Goal: Information Seeking & Learning: Learn about a topic

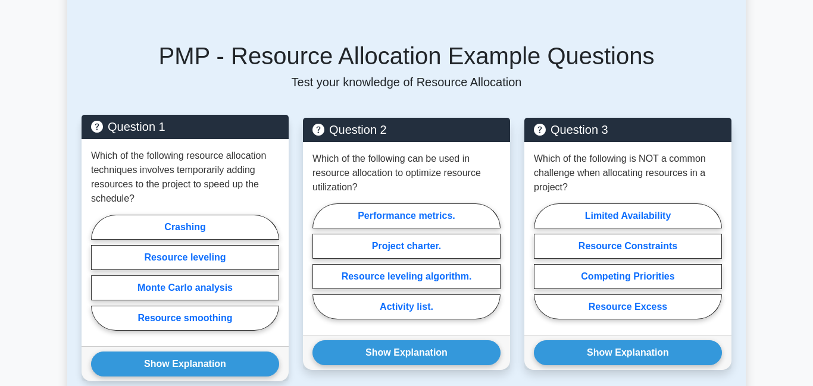
scroll to position [838, 0]
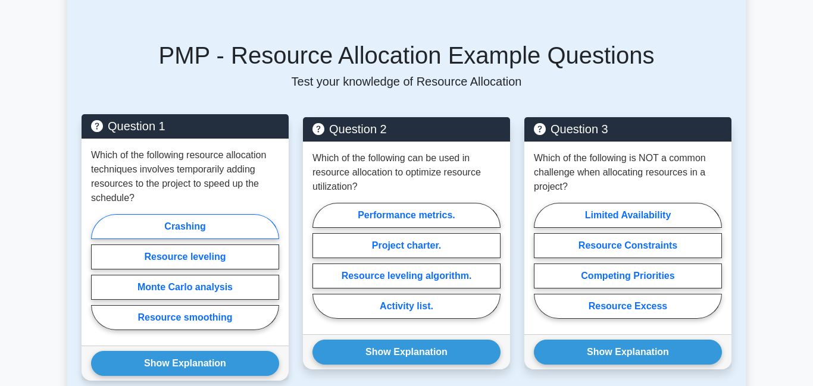
click at [202, 215] on label "Crashing" at bounding box center [185, 226] width 188 height 25
click at [99, 272] on input "Crashing" at bounding box center [95, 276] width 8 height 8
radio input "true"
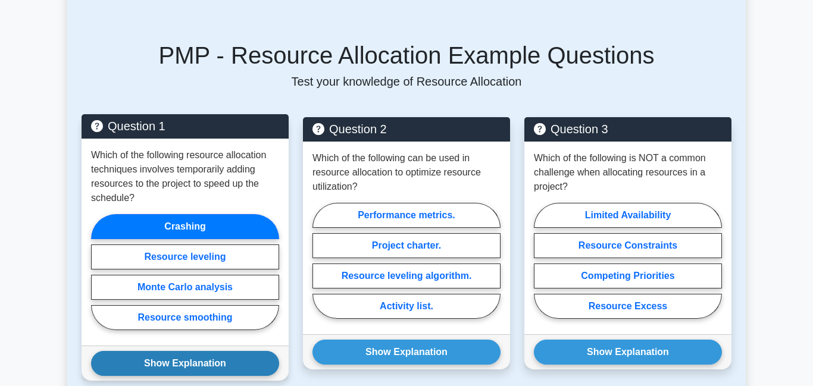
click at [169, 351] on button "Show Explanation" at bounding box center [185, 363] width 188 height 25
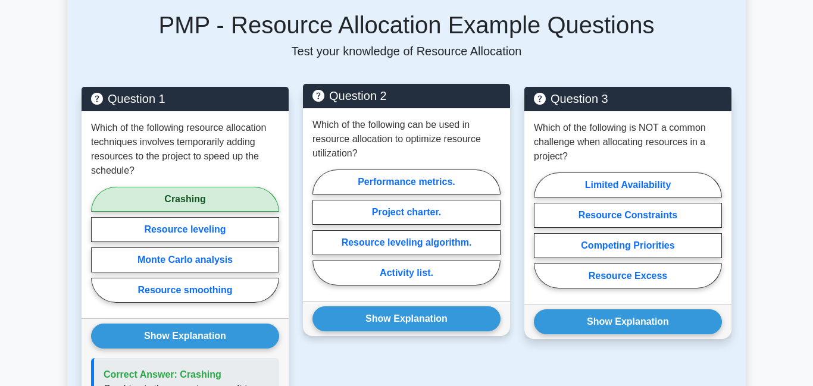
scroll to position [869, 0]
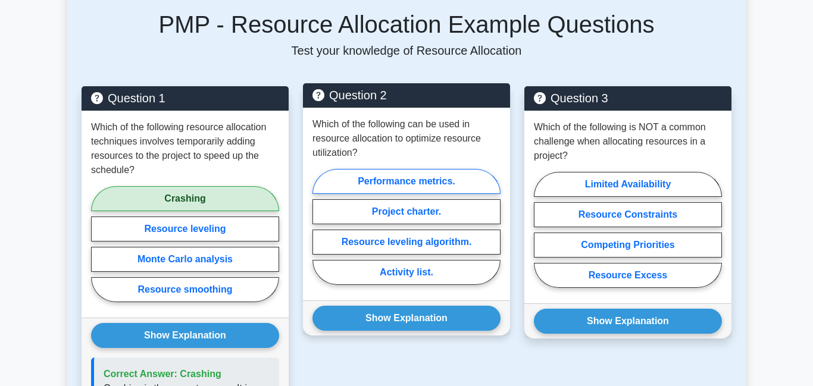
click at [402, 170] on label "Performance metrics." at bounding box center [406, 181] width 188 height 25
click at [320, 227] on input "Performance metrics." at bounding box center [316, 231] width 8 height 8
radio input "true"
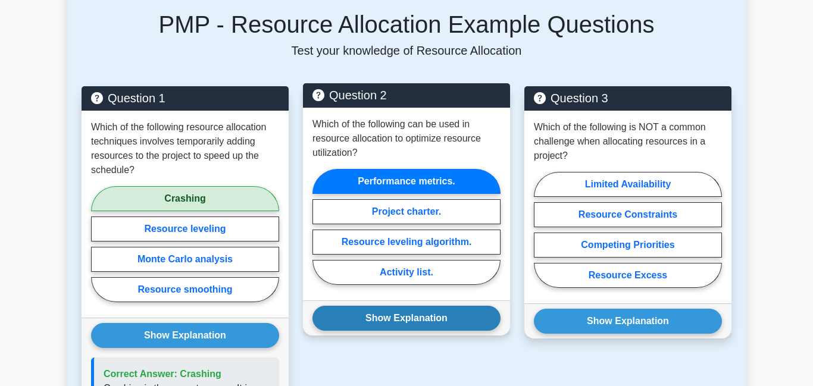
click at [409, 308] on button "Show Explanation" at bounding box center [406, 318] width 188 height 25
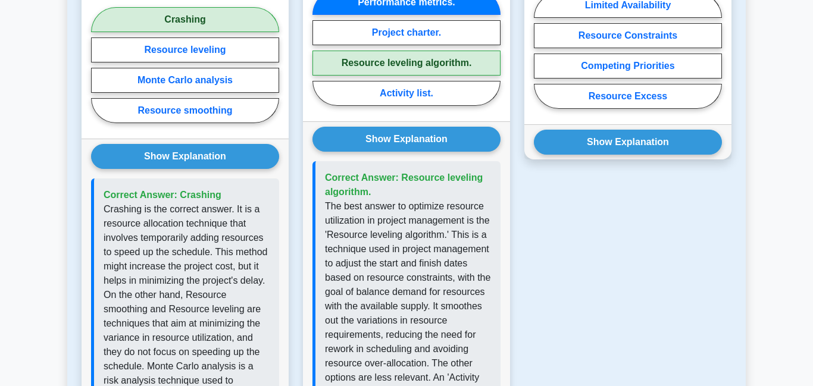
scroll to position [1073, 0]
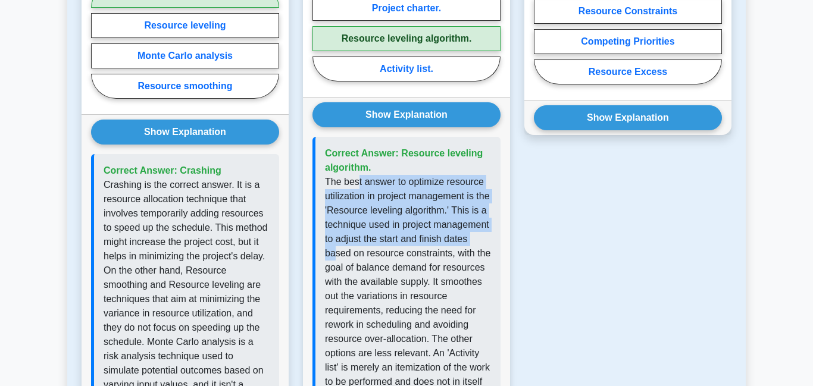
drag, startPoint x: 357, startPoint y: 170, endPoint x: 384, endPoint y: 243, distance: 78.1
click at [384, 243] on p "The best answer to optimize resource utilization in project management is the '…" at bounding box center [408, 346] width 166 height 343
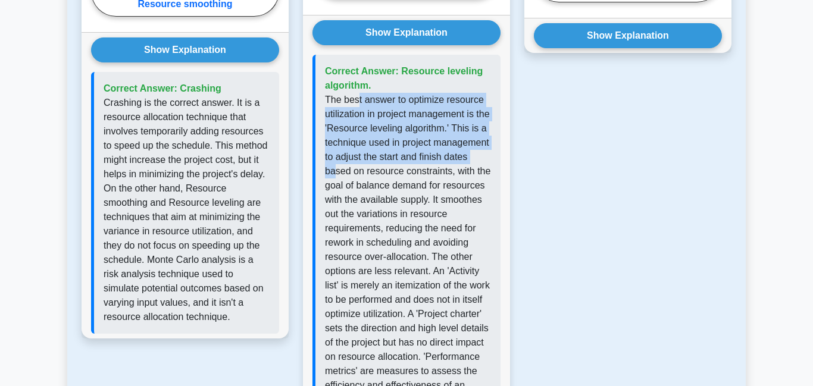
scroll to position [1155, 0]
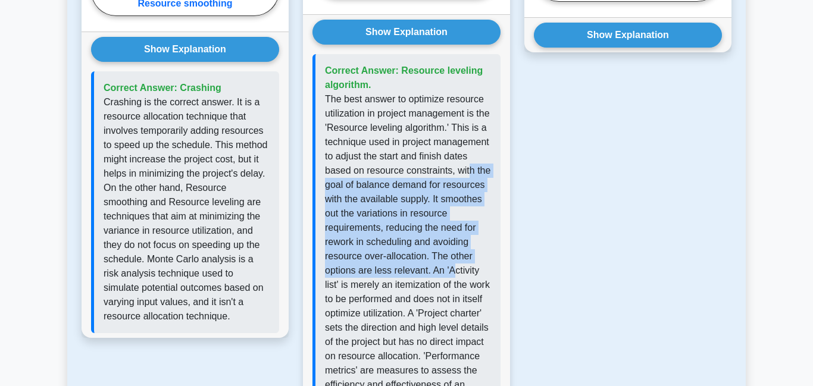
drag, startPoint x: 390, startPoint y: 173, endPoint x: 387, endPoint y: 277, distance: 104.1
click at [387, 277] on p "The best answer to optimize resource utilization in project management is the '…" at bounding box center [408, 263] width 166 height 343
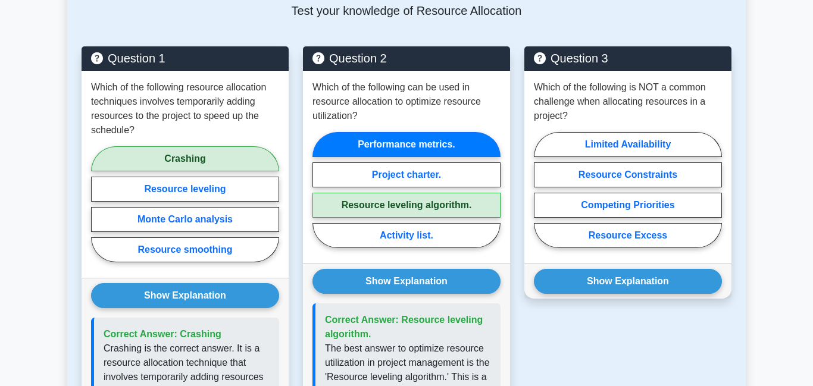
scroll to position [895, 0]
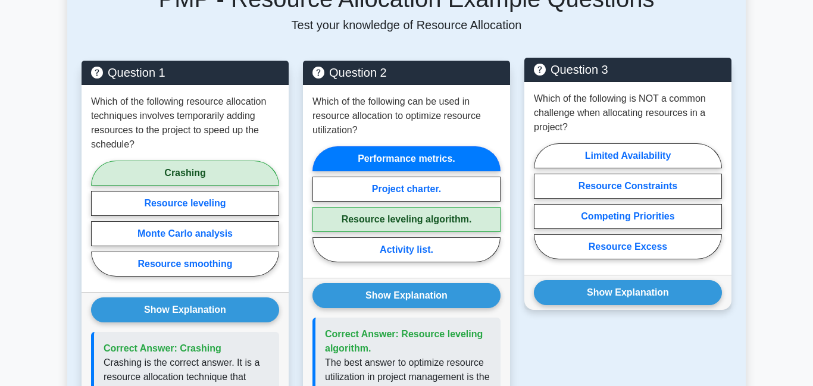
drag, startPoint x: 620, startPoint y: 233, endPoint x: 617, endPoint y: 249, distance: 15.9
click at [621, 234] on label "Resource Excess" at bounding box center [628, 246] width 188 height 25
click at [541, 209] on input "Resource Excess" at bounding box center [538, 205] width 8 height 8
radio input "true"
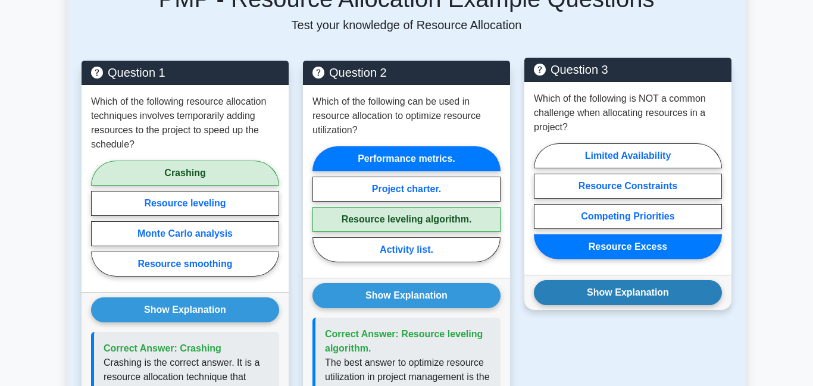
click at [613, 282] on button "Show Explanation" at bounding box center [628, 292] width 188 height 25
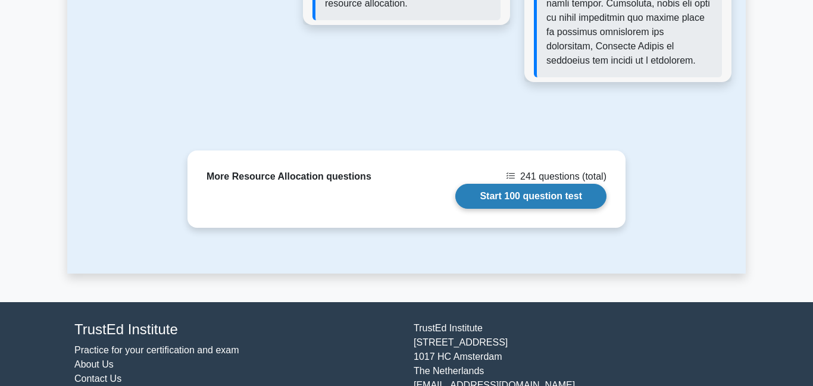
scroll to position [1595, 0]
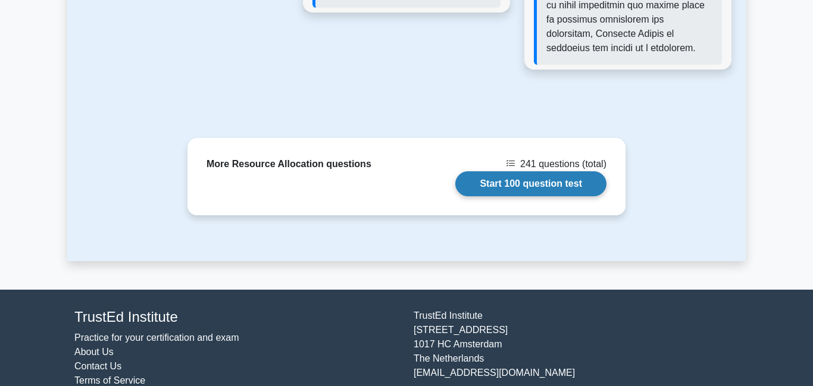
click at [510, 174] on link "Start 100 question test" at bounding box center [530, 183] width 151 height 25
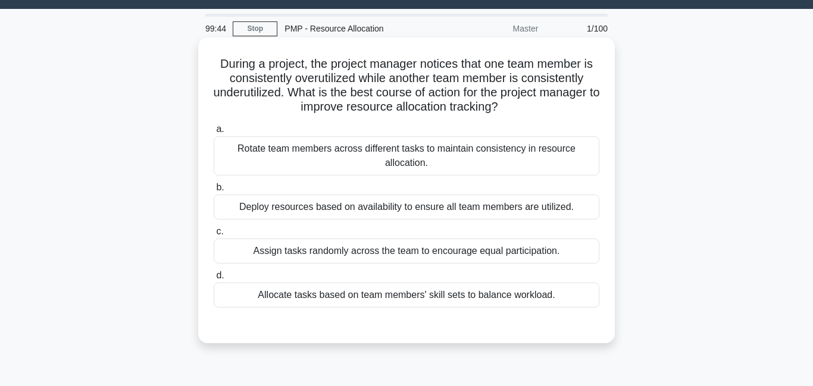
scroll to position [37, 0]
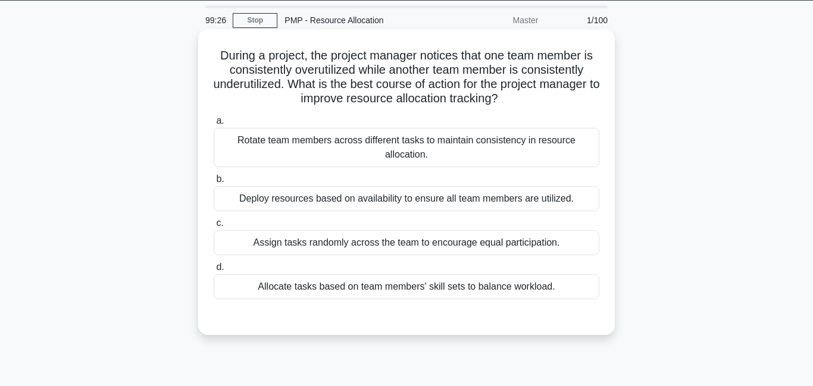
click at [363, 201] on div "Deploy resources based on availability to ensure all team members are utilized." at bounding box center [406, 198] width 385 height 25
click at [214, 183] on input "b. Deploy resources based on availability to ensure all team members are utiliz…" at bounding box center [214, 179] width 0 height 8
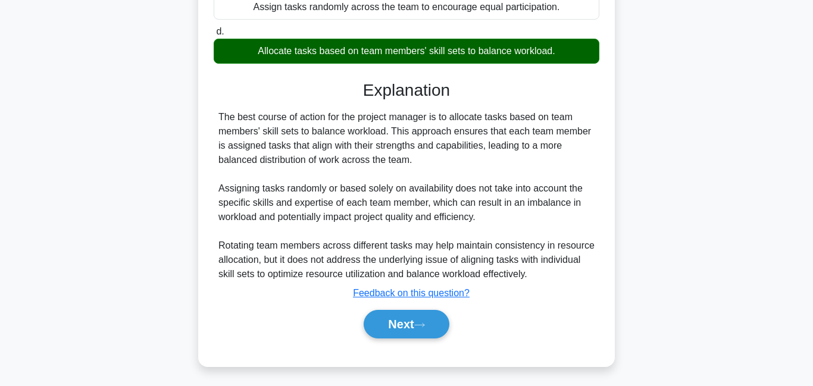
scroll to position [278, 0]
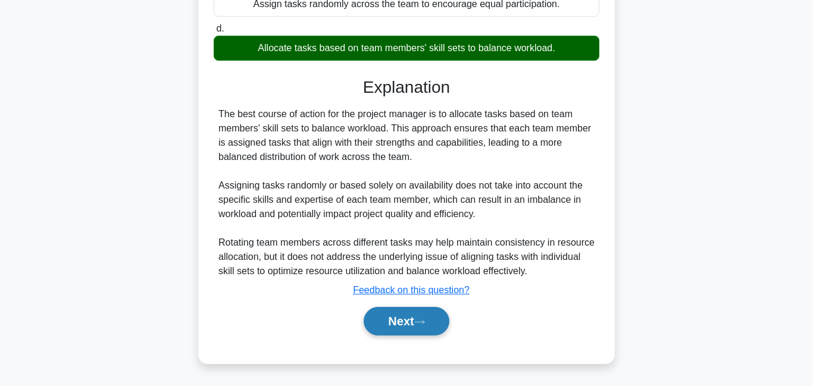
click at [386, 321] on button "Next" at bounding box center [405, 321] width 85 height 29
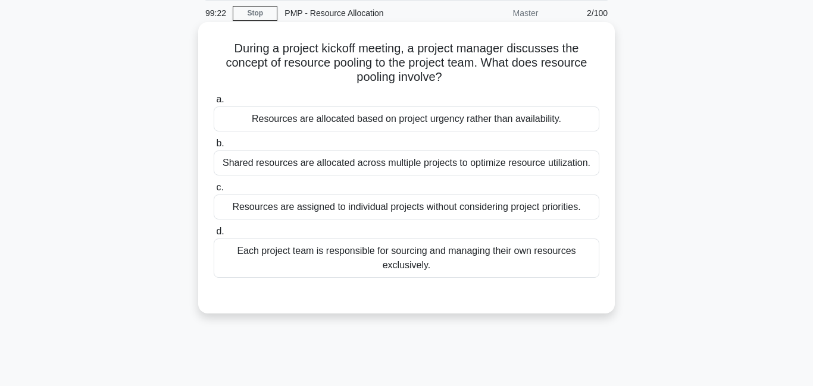
scroll to position [0, 0]
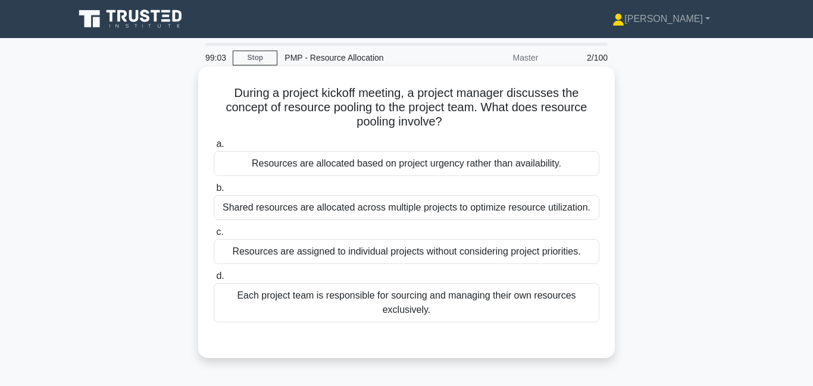
click at [349, 205] on div "Shared resources are allocated across multiple projects to optimize resource ut…" at bounding box center [406, 207] width 385 height 25
click at [214, 192] on input "b. Shared resources are allocated across multiple projects to optimize resource…" at bounding box center [214, 188] width 0 height 8
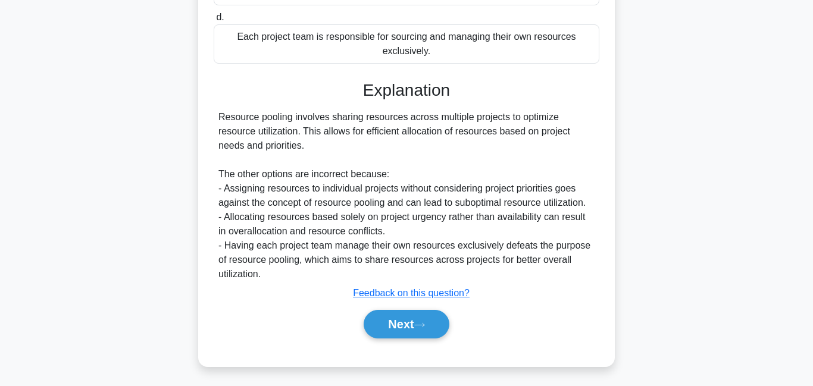
scroll to position [262, 0]
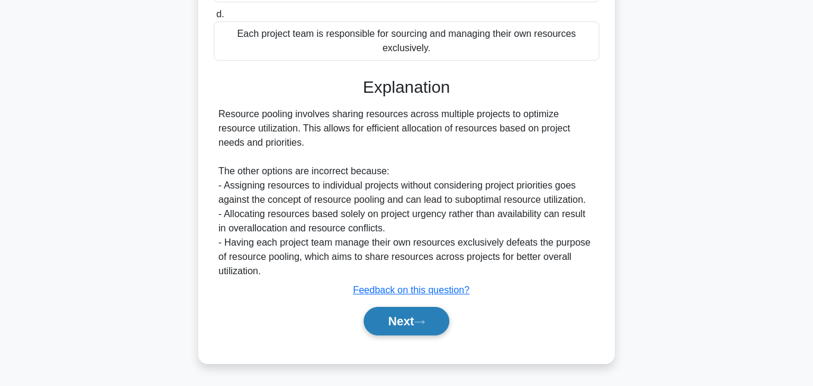
click at [383, 331] on button "Next" at bounding box center [405, 321] width 85 height 29
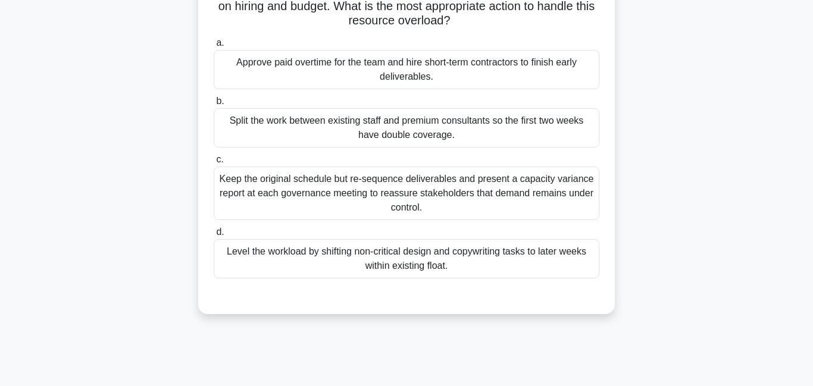
scroll to position [51, 0]
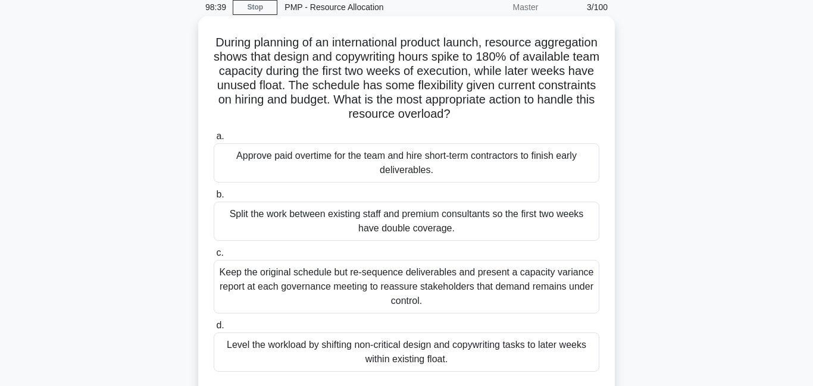
drag, startPoint x: 446, startPoint y: 58, endPoint x: 465, endPoint y: 112, distance: 57.0
click at [465, 112] on h5 "During planning of an international product launch, resource aggregation shows …" at bounding box center [406, 78] width 388 height 87
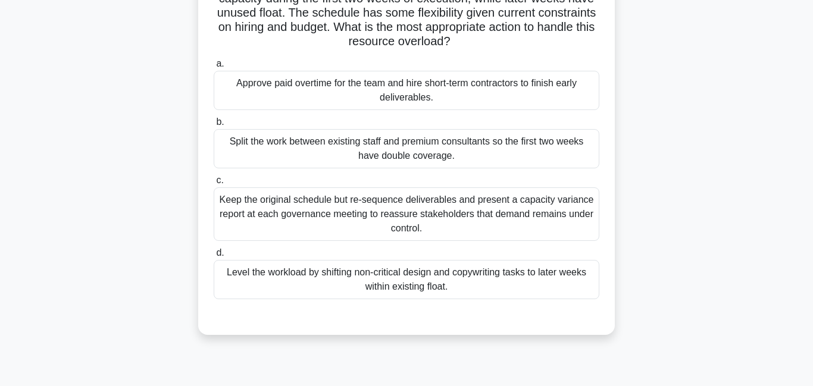
scroll to position [130, 0]
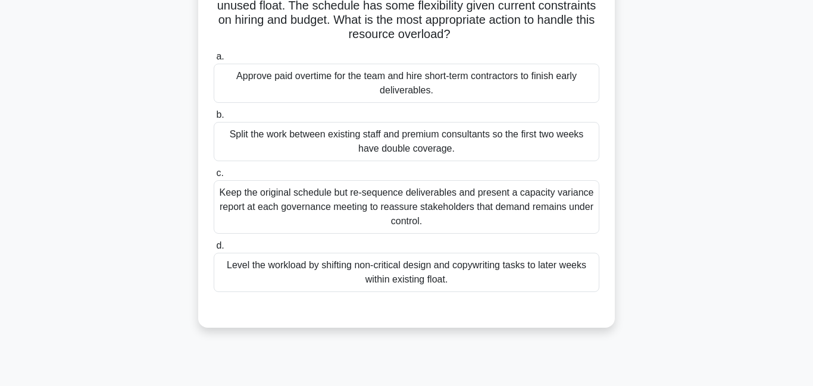
click at [358, 273] on div "Level the workload by shifting non-critical design and copywriting tasks to lat…" at bounding box center [406, 272] width 385 height 39
click at [214, 250] on input "d. Level the workload by shifting non-critical design and copywriting tasks to …" at bounding box center [214, 246] width 0 height 8
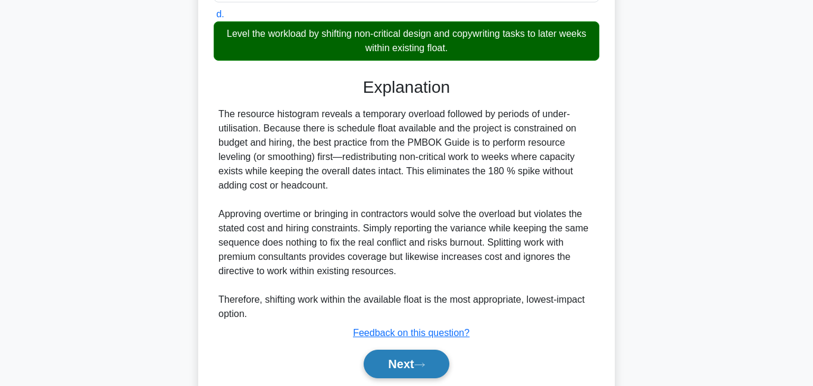
click at [414, 358] on button "Next" at bounding box center [405, 364] width 85 height 29
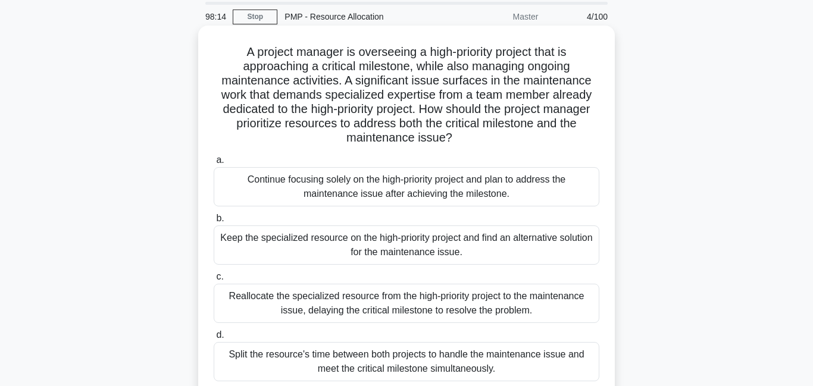
scroll to position [37, 0]
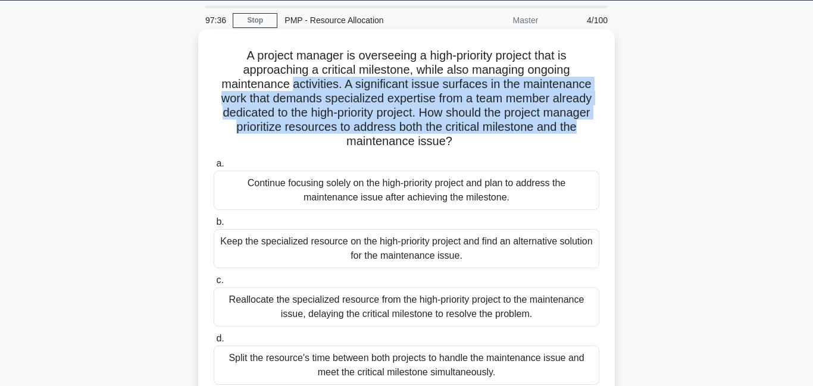
drag, startPoint x: 296, startPoint y: 82, endPoint x: 582, endPoint y: 134, distance: 291.4
click at [582, 134] on h5 "A project manager is overseeing a high-priority project that is approaching a c…" at bounding box center [406, 98] width 388 height 101
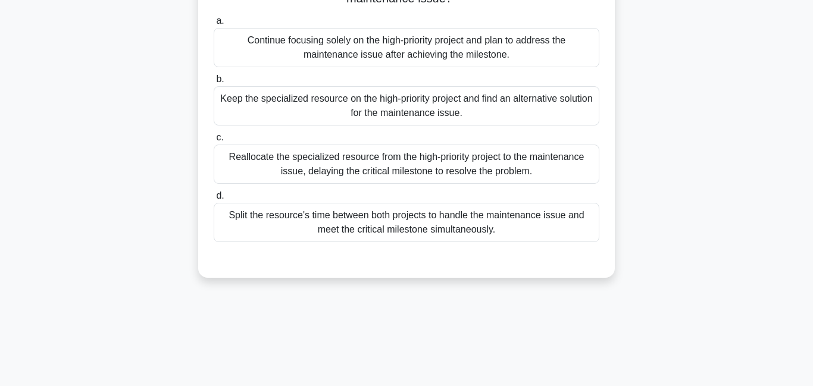
scroll to position [186, 0]
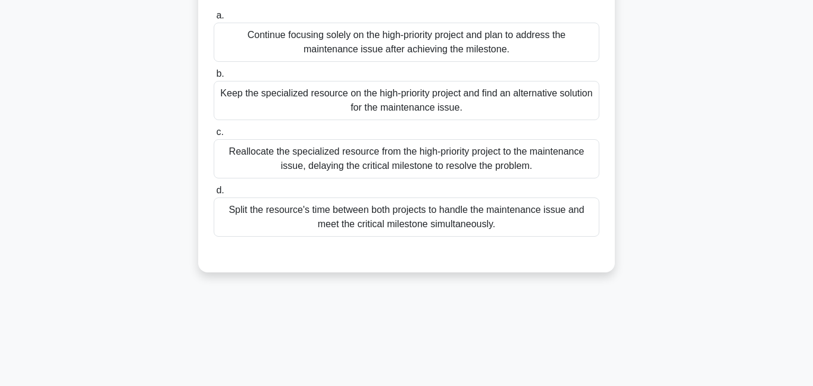
click at [418, 221] on div "Split the resource's time between both projects to handle the maintenance issue…" at bounding box center [406, 217] width 385 height 39
click at [214, 195] on input "d. Split the resource's time between both projects to handle the maintenance is…" at bounding box center [214, 191] width 0 height 8
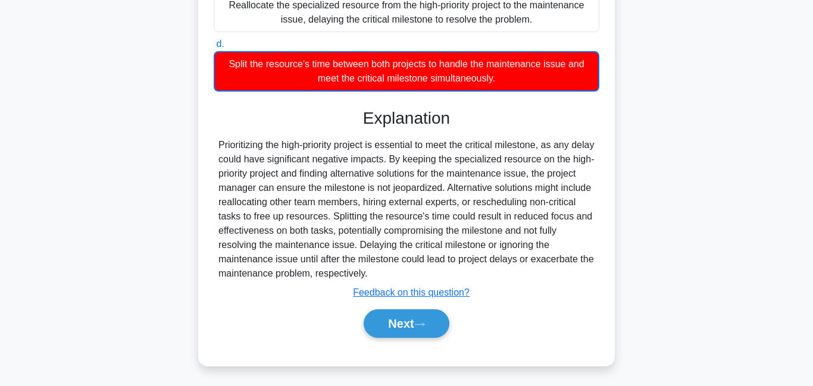
scroll to position [335, 0]
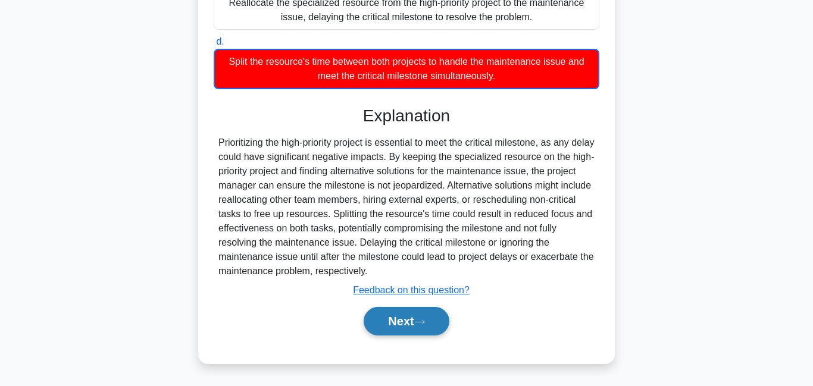
click at [405, 316] on button "Next" at bounding box center [405, 321] width 85 height 29
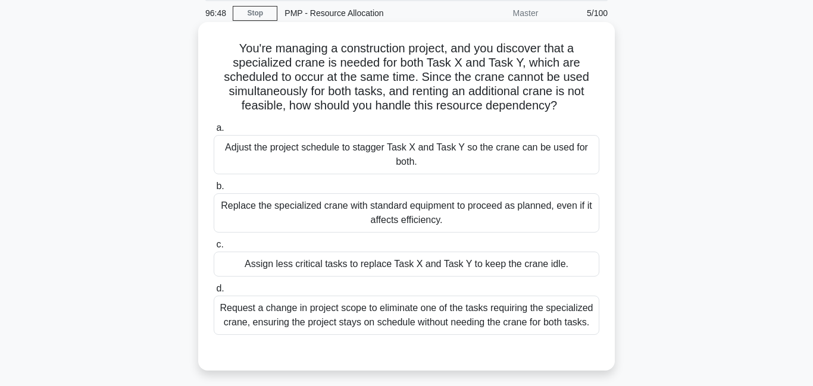
scroll to position [57, 0]
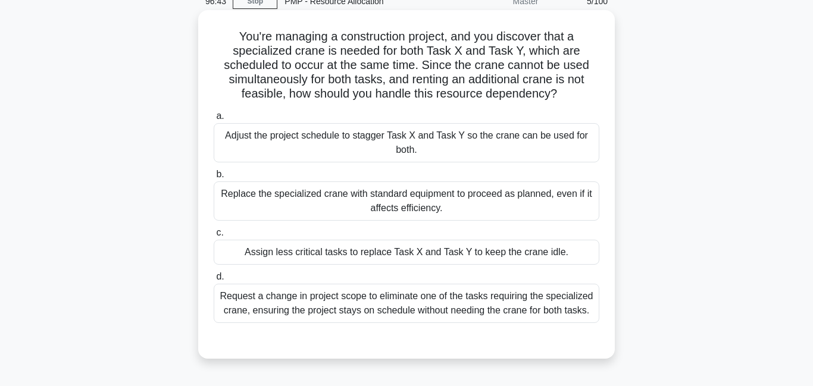
click at [321, 148] on div "Adjust the project schedule to stagger Task X and Task Y so the crane can be us…" at bounding box center [406, 142] width 385 height 39
click at [214, 120] on input "a. Adjust the project schedule to stagger Task X and Task Y so the crane can be…" at bounding box center [214, 116] width 0 height 8
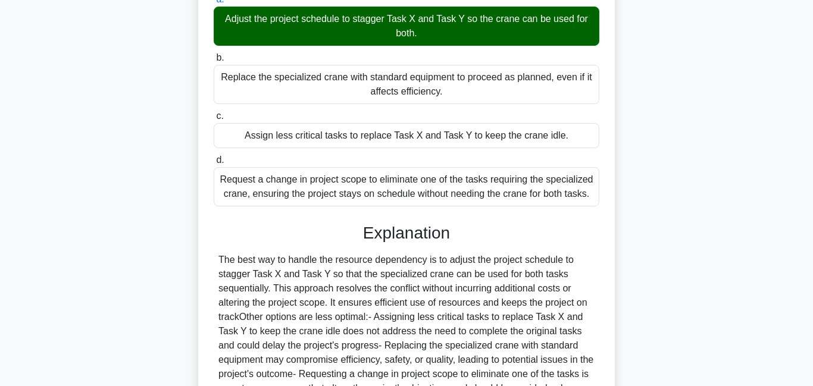
scroll to position [305, 0]
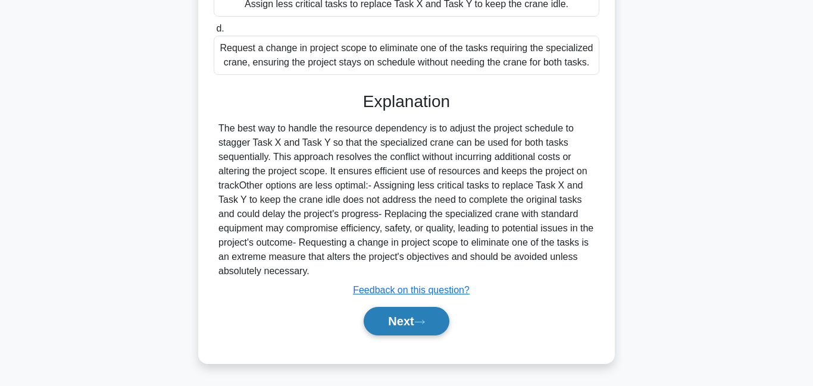
click at [403, 325] on button "Next" at bounding box center [405, 321] width 85 height 29
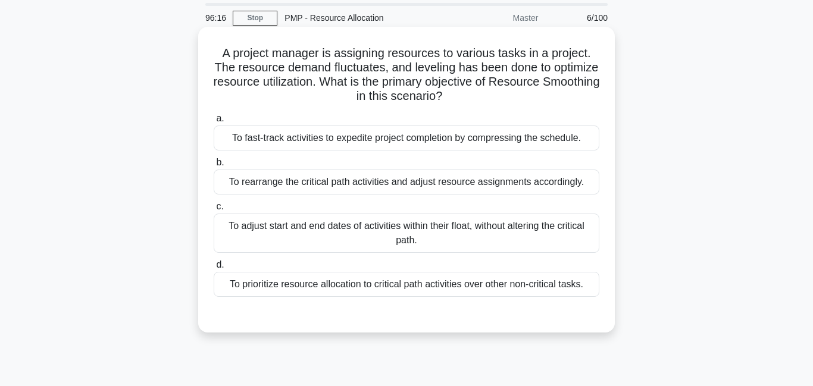
scroll to position [42, 0]
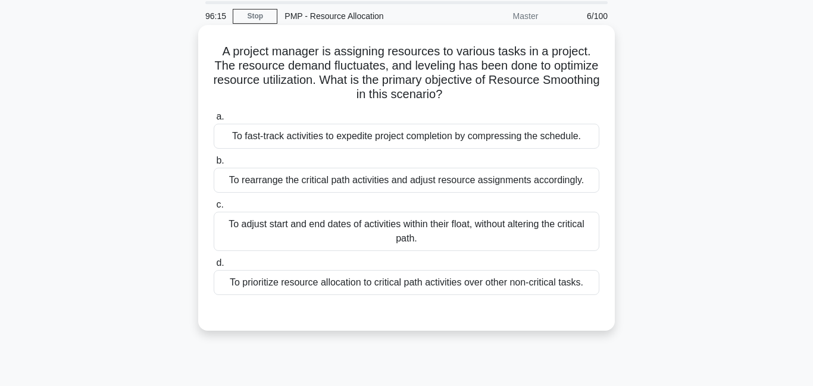
click at [366, 242] on div "To adjust start and end dates of activities within their float, without alterin…" at bounding box center [406, 231] width 385 height 39
click at [214, 209] on input "c. To adjust start and end dates of activities within their float, without alte…" at bounding box center [214, 205] width 0 height 8
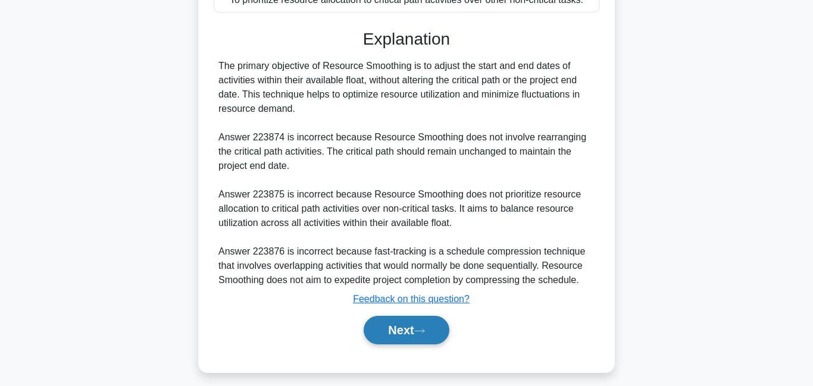
scroll to position [325, 0]
click at [395, 334] on button "Next" at bounding box center [405, 329] width 85 height 29
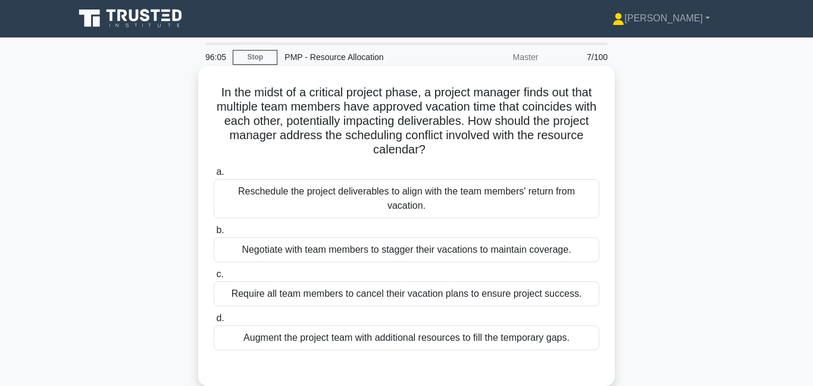
scroll to position [0, 0]
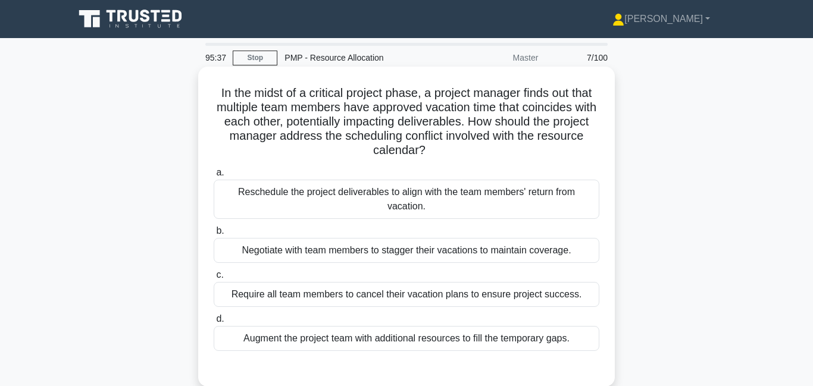
drag, startPoint x: 328, startPoint y: 110, endPoint x: 430, endPoint y: 160, distance: 113.3
click at [430, 160] on div "In the midst of a critical project phase, a project manager finds out that mult…" at bounding box center [406, 226] width 407 height 311
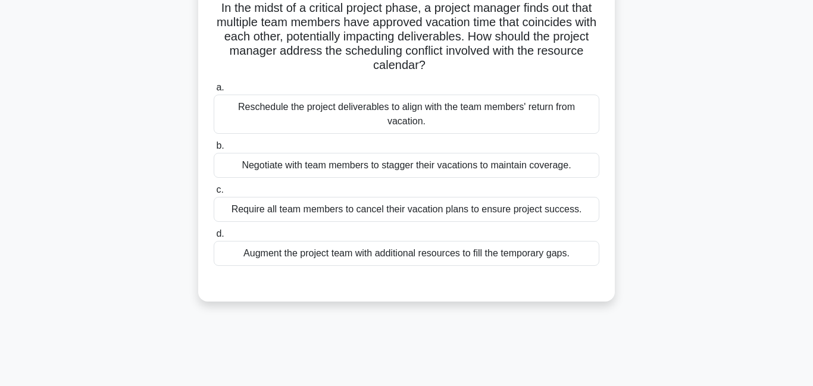
scroll to position [87, 0]
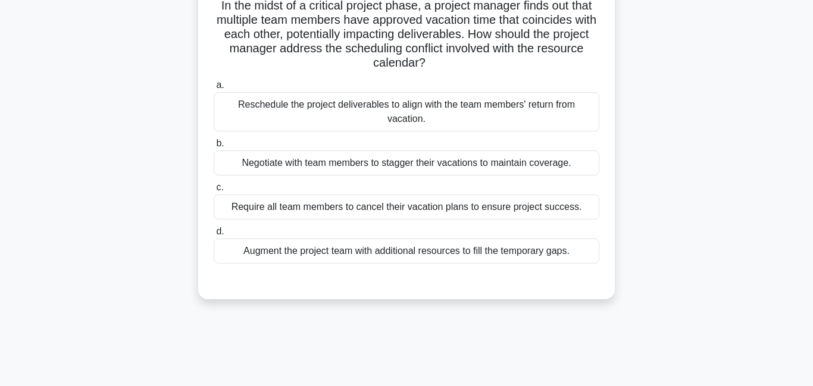
click at [359, 118] on div "Reschedule the project deliverables to align with the team members' return from…" at bounding box center [406, 111] width 385 height 39
click at [214, 89] on input "a. Reschedule the project deliverables to align with the team members' return f…" at bounding box center [214, 86] width 0 height 8
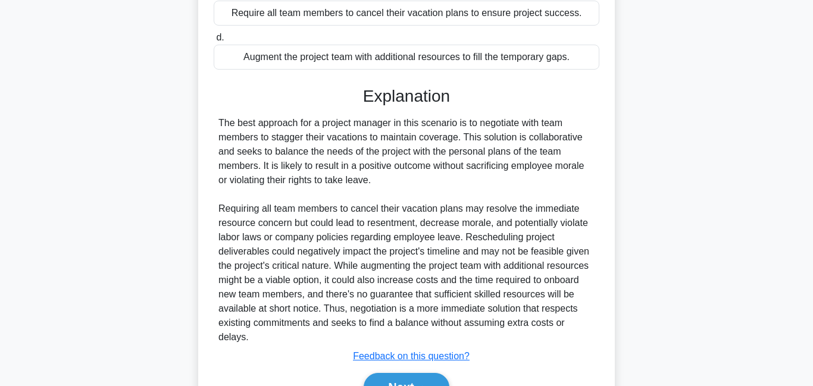
scroll to position [316, 0]
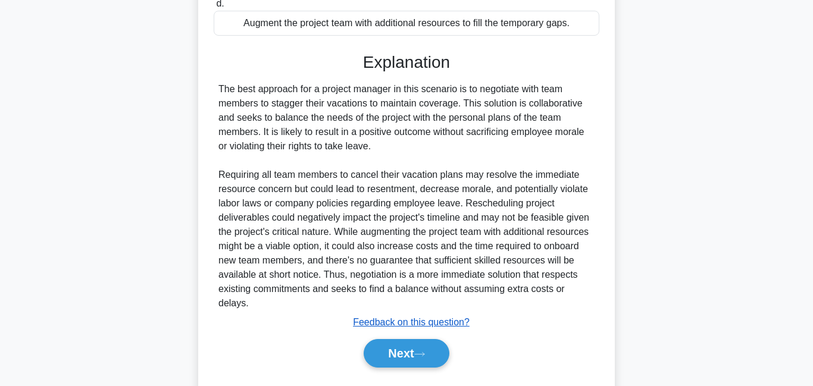
click at [408, 325] on u "Feedback on this question?" at bounding box center [411, 322] width 117 height 10
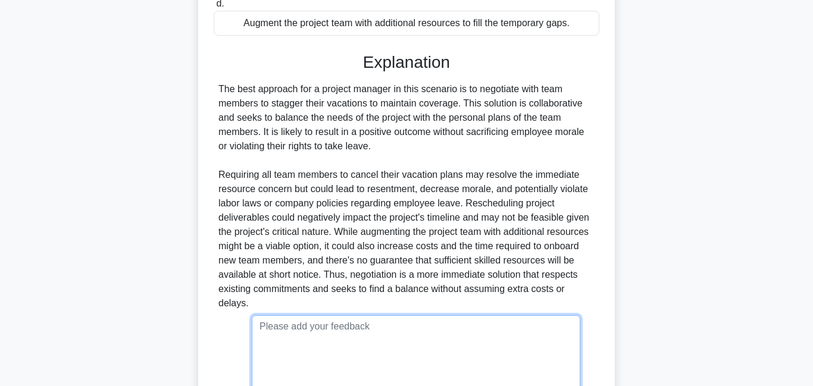
click at [391, 350] on textarea at bounding box center [416, 355] width 328 height 80
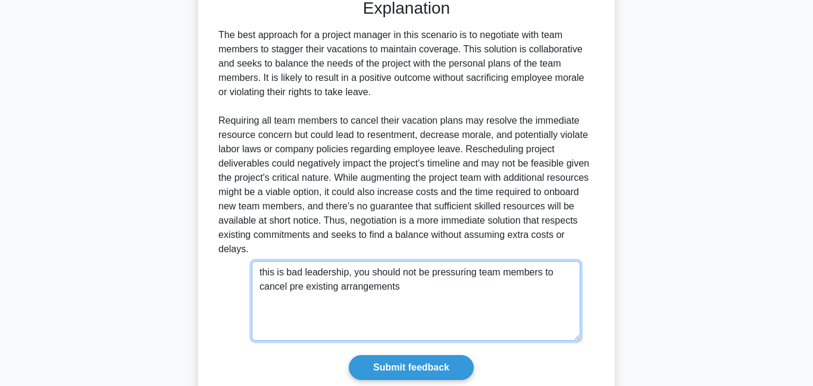
scroll to position [377, 0]
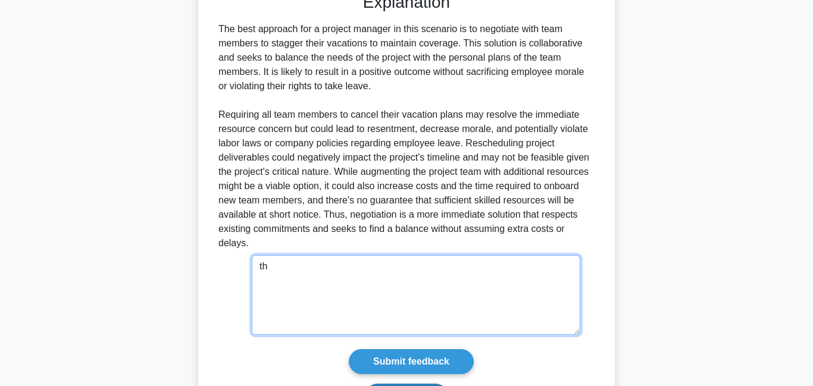
type textarea "t"
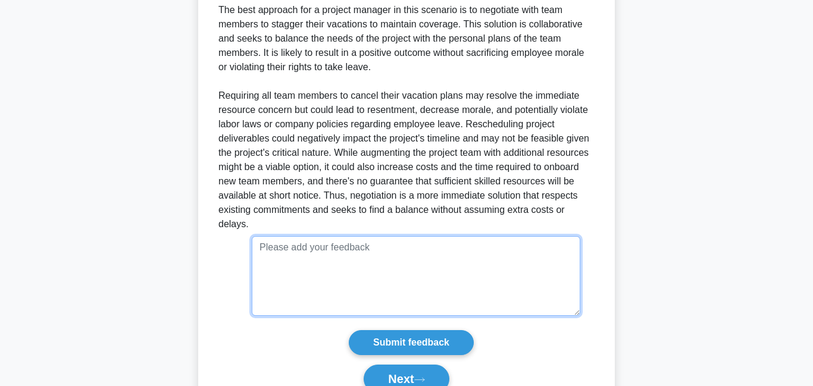
scroll to position [454, 0]
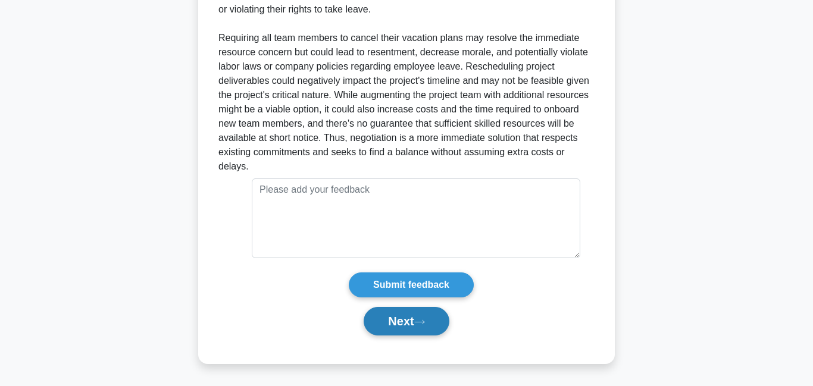
drag, startPoint x: 425, startPoint y: 328, endPoint x: 450, endPoint y: 316, distance: 27.1
click at [428, 329] on button "Next" at bounding box center [405, 321] width 85 height 29
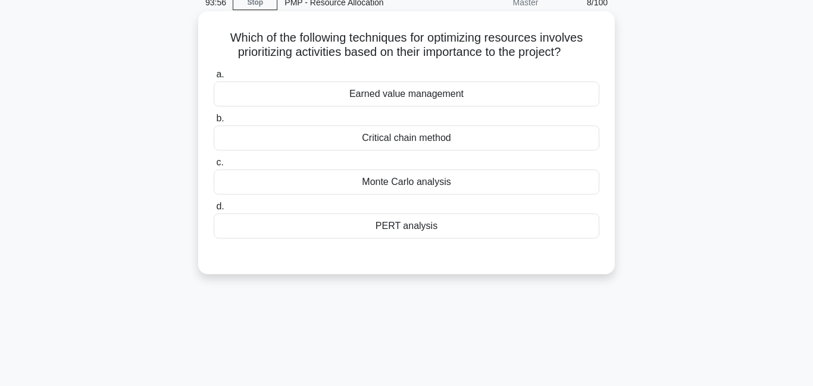
scroll to position [0, 0]
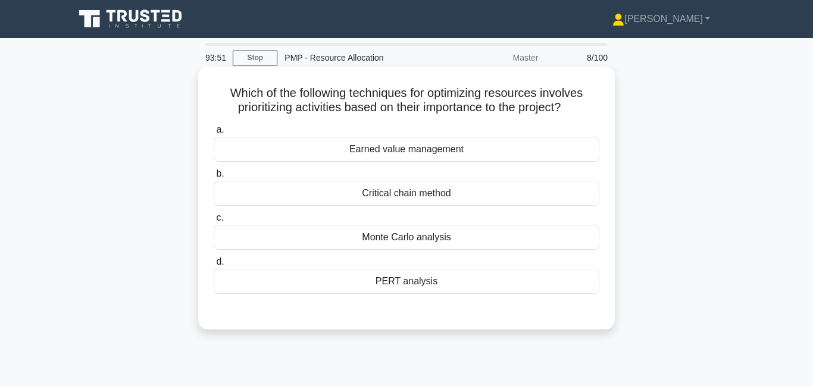
drag, startPoint x: 362, startPoint y: 88, endPoint x: 364, endPoint y: 116, distance: 28.0
click at [364, 116] on div "Which of the following techniques for optimizing resources involves prioritizin…" at bounding box center [406, 197] width 407 height 253
click at [336, 193] on div "Critical chain method" at bounding box center [406, 193] width 385 height 25
click at [214, 178] on input "b. Critical chain method" at bounding box center [214, 174] width 0 height 8
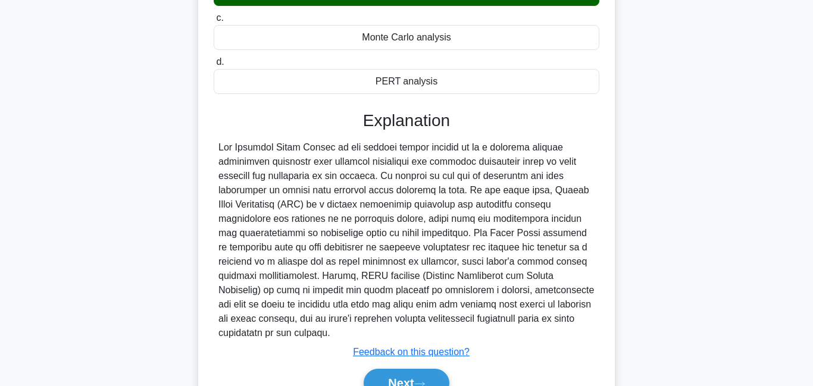
scroll to position [262, 0]
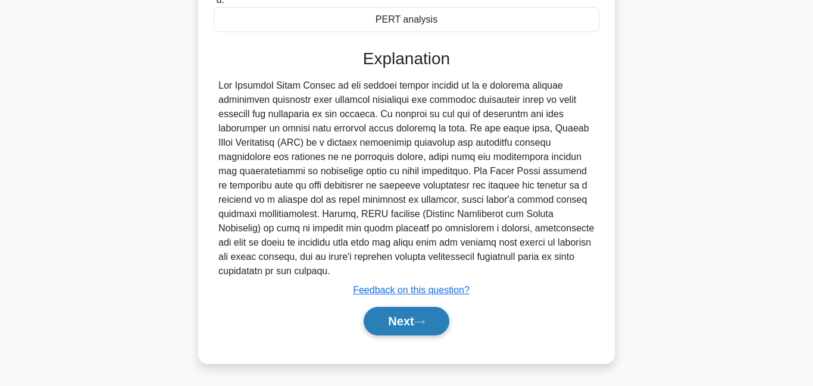
click at [407, 328] on button "Next" at bounding box center [405, 321] width 85 height 29
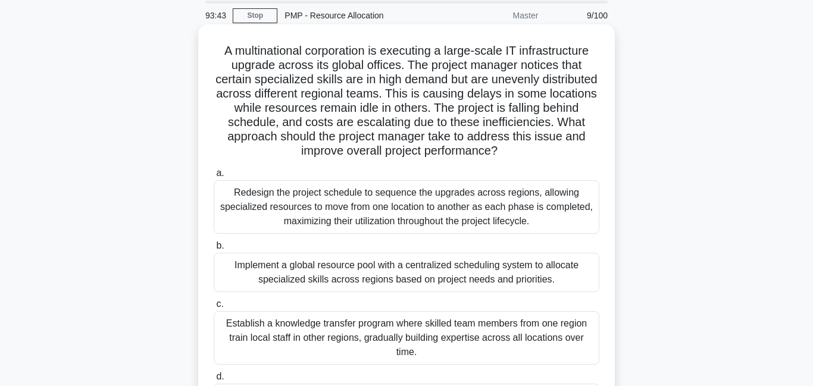
scroll to position [0, 0]
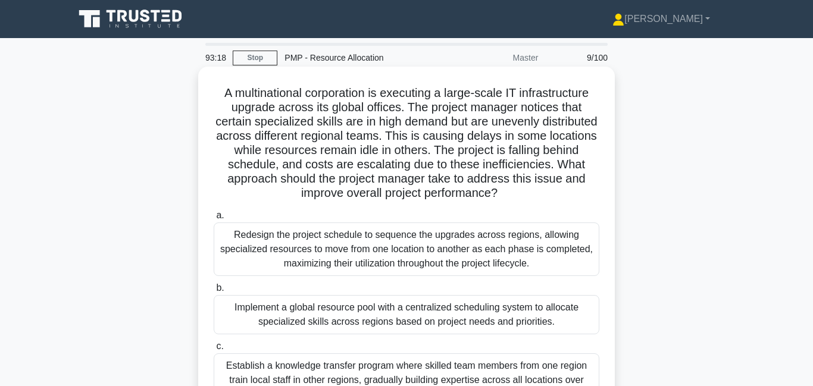
drag, startPoint x: 327, startPoint y: 108, endPoint x: 552, endPoint y: 191, distance: 239.8
click at [576, 191] on h5 "A multinational corporation is executing a large-scale IT infrastructure upgrad…" at bounding box center [406, 143] width 388 height 115
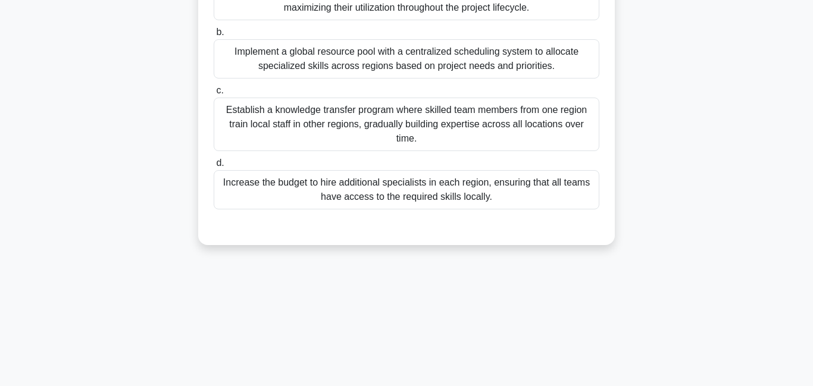
scroll to position [256, 0]
click at [447, 137] on div "Establish a knowledge transfer program where skilled team members from one regi…" at bounding box center [406, 124] width 385 height 54
click at [214, 94] on input "c. Establish a knowledge transfer program where skilled team members from one r…" at bounding box center [214, 90] width 0 height 8
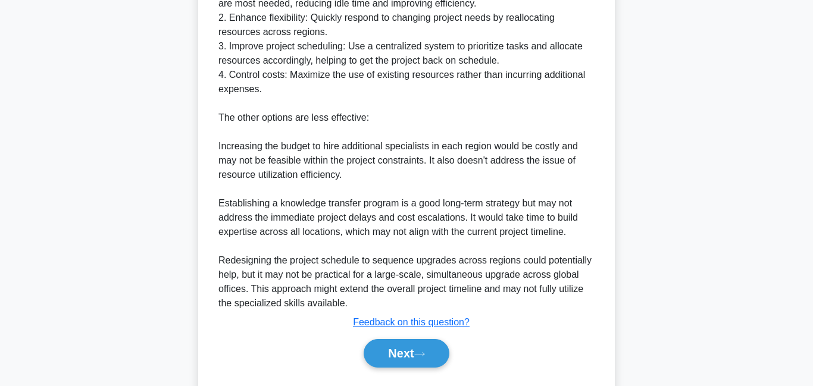
scroll to position [673, 0]
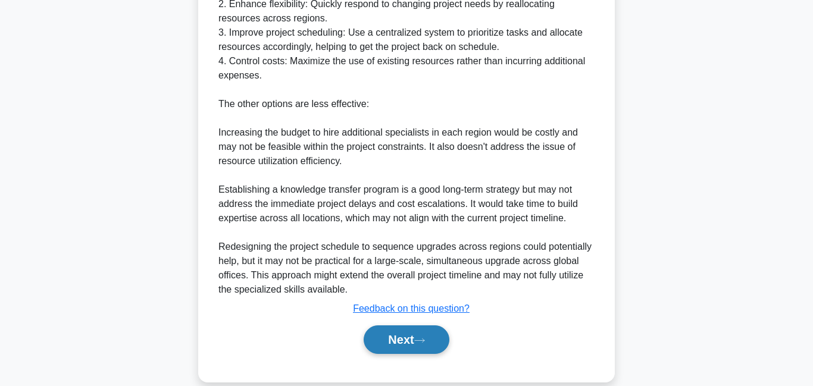
click at [397, 343] on button "Next" at bounding box center [405, 339] width 85 height 29
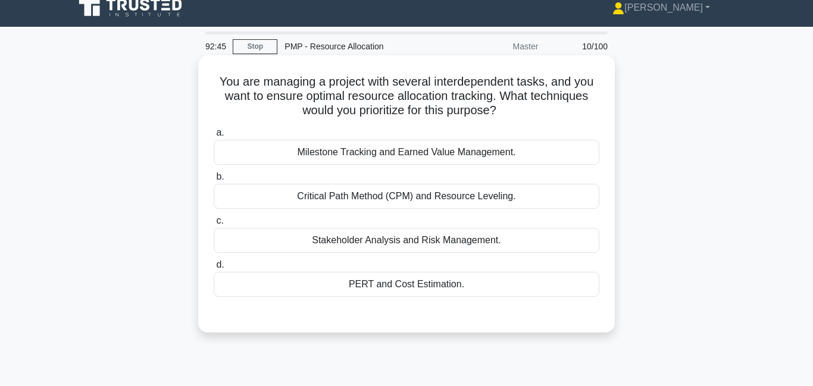
scroll to position [0, 0]
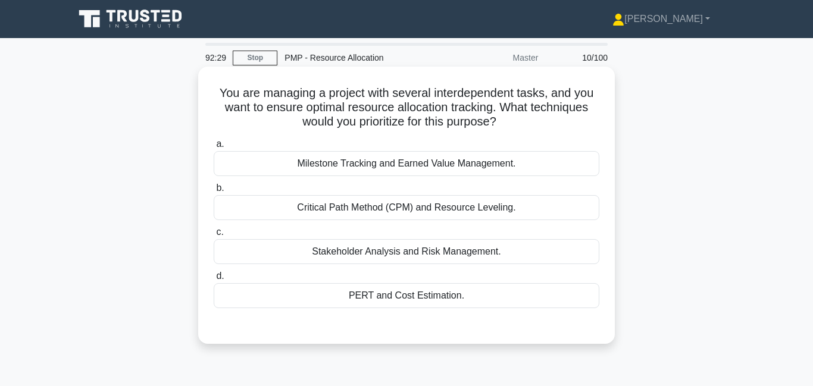
click at [379, 209] on div "Critical Path Method (CPM) and Resource Leveling." at bounding box center [406, 207] width 385 height 25
click at [214, 192] on input "b. Critical Path Method (CPM) and Resource Leveling." at bounding box center [214, 188] width 0 height 8
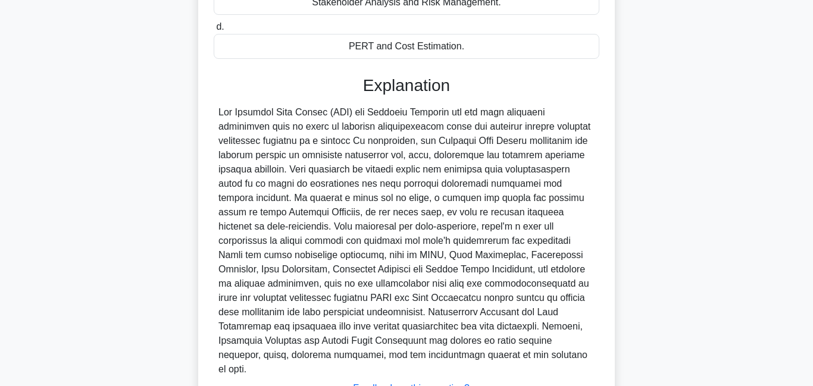
scroll to position [334, 0]
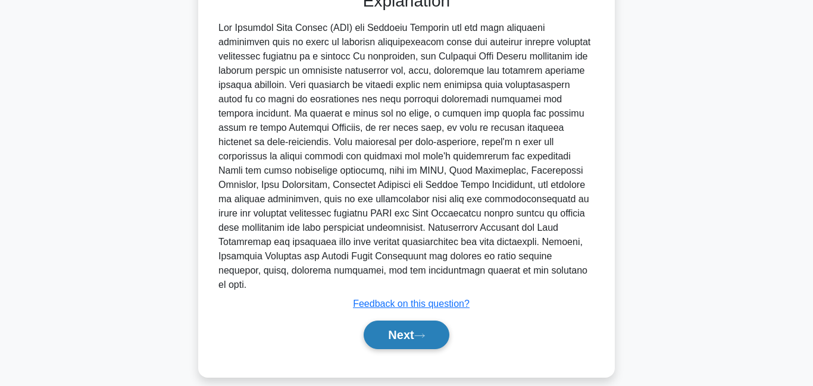
drag, startPoint x: 397, startPoint y: 330, endPoint x: 396, endPoint y: 323, distance: 7.2
click at [397, 330] on button "Next" at bounding box center [405, 335] width 85 height 29
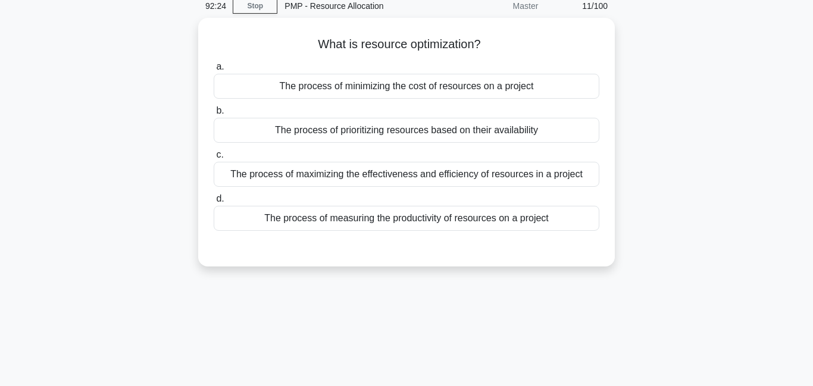
scroll to position [0, 0]
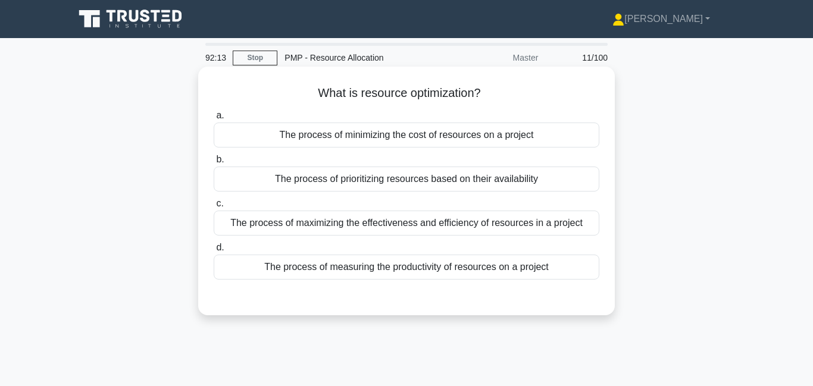
click at [380, 232] on div "The process of maximizing the effectiveness and efficiency of resources in a pr…" at bounding box center [406, 223] width 385 height 25
click at [214, 208] on input "c. The process of maximizing the effectiveness and efficiency of resources in a…" at bounding box center [214, 204] width 0 height 8
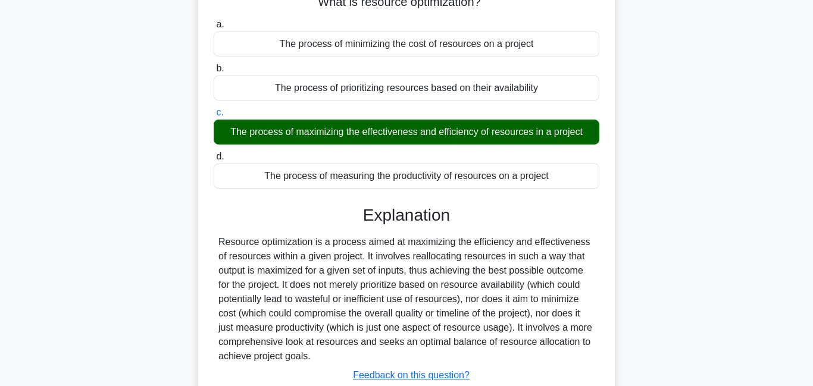
scroll to position [181, 0]
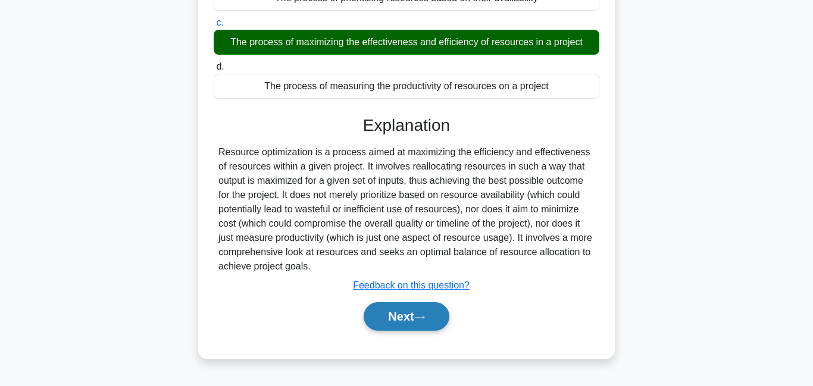
click at [387, 318] on button "Next" at bounding box center [405, 316] width 85 height 29
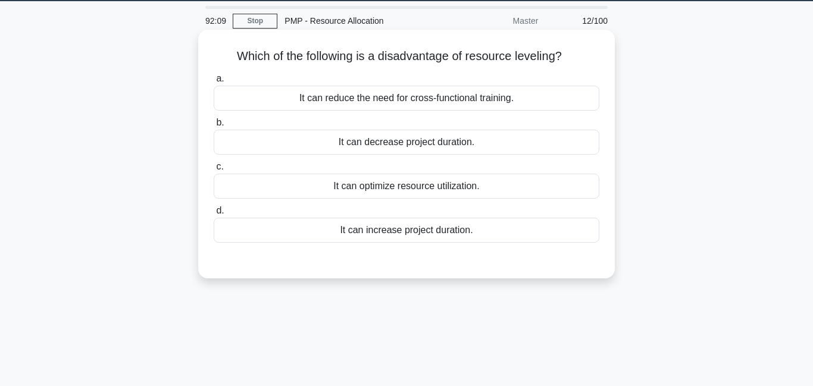
scroll to position [0, 0]
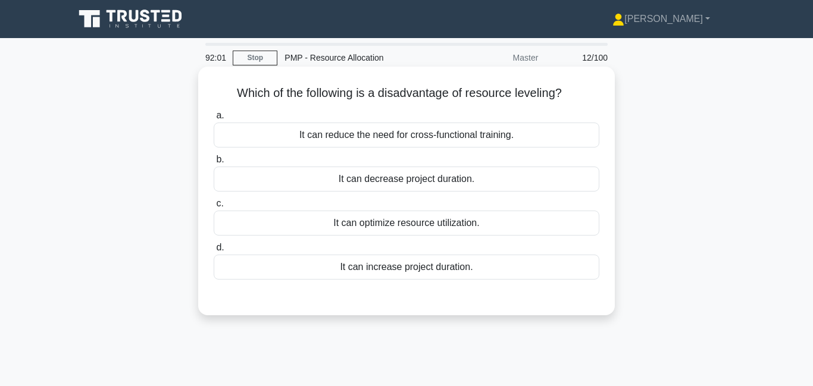
click at [390, 269] on div "It can increase project duration." at bounding box center [406, 267] width 385 height 25
click at [214, 252] on input "d. It can increase project duration." at bounding box center [214, 248] width 0 height 8
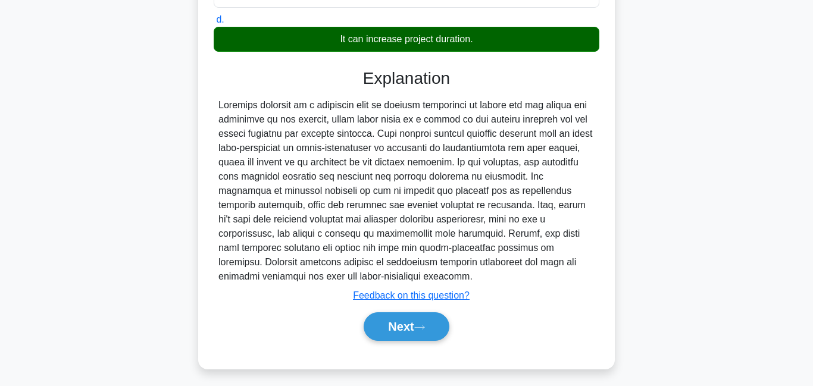
scroll to position [230, 0]
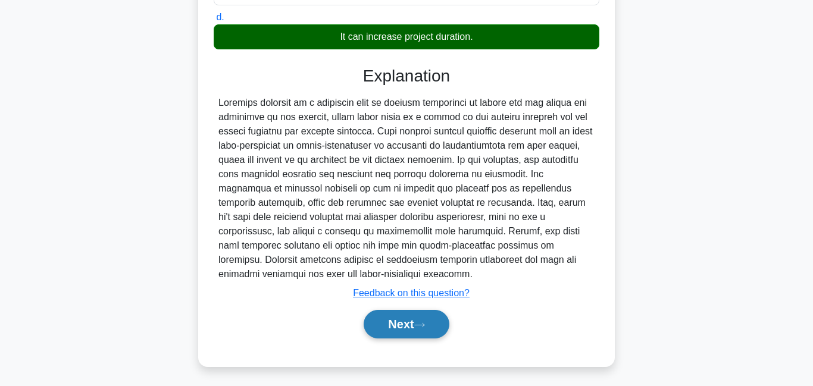
click at [394, 319] on button "Next" at bounding box center [405, 324] width 85 height 29
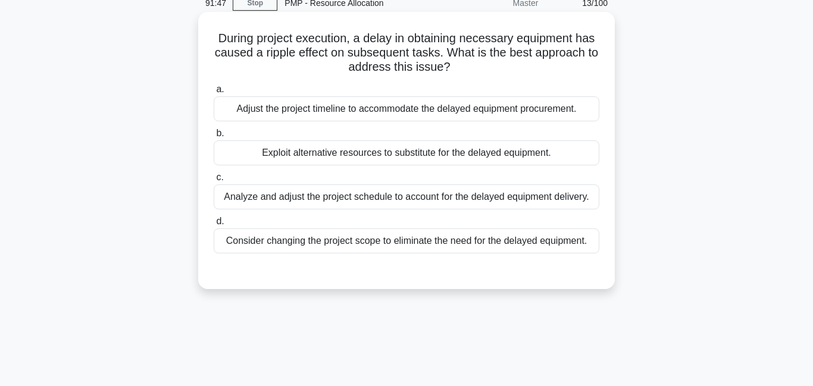
scroll to position [58, 0]
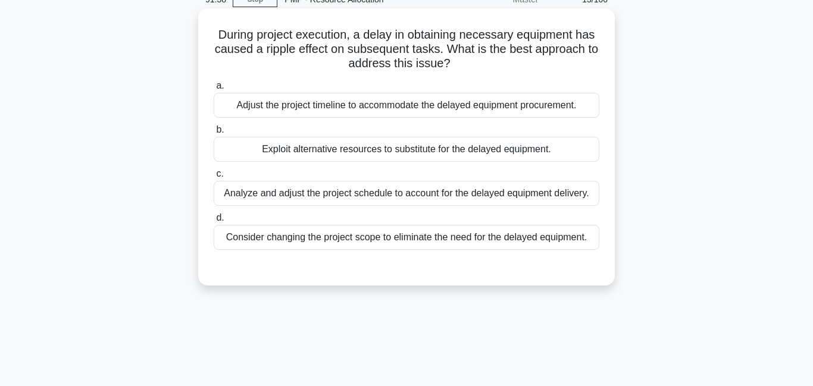
click at [322, 203] on div "Analyze and adjust the project schedule to account for the delayed equipment de…" at bounding box center [406, 193] width 385 height 25
click at [214, 178] on input "c. Analyze and adjust the project schedule to account for the delayed equipment…" at bounding box center [214, 174] width 0 height 8
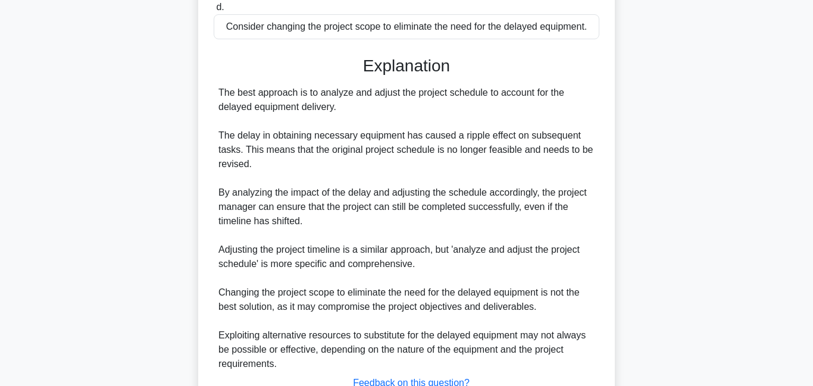
scroll to position [362, 0]
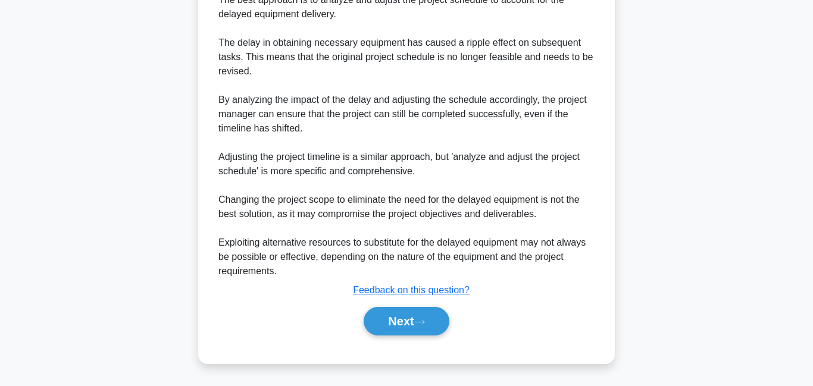
drag, startPoint x: 405, startPoint y: 326, endPoint x: 413, endPoint y: 305, distance: 22.4
click at [406, 326] on button "Next" at bounding box center [405, 321] width 85 height 29
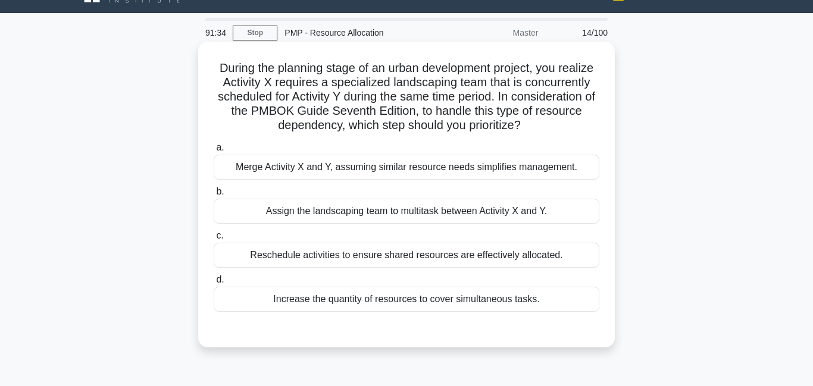
scroll to position [0, 0]
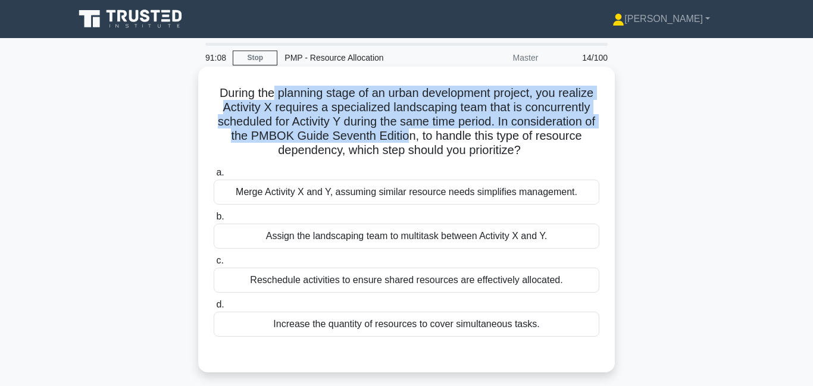
drag, startPoint x: 275, startPoint y: 95, endPoint x: 408, endPoint y: 130, distance: 137.8
click at [408, 130] on h5 "During the planning stage of an urban development project, you realize Activity…" at bounding box center [406, 122] width 388 height 73
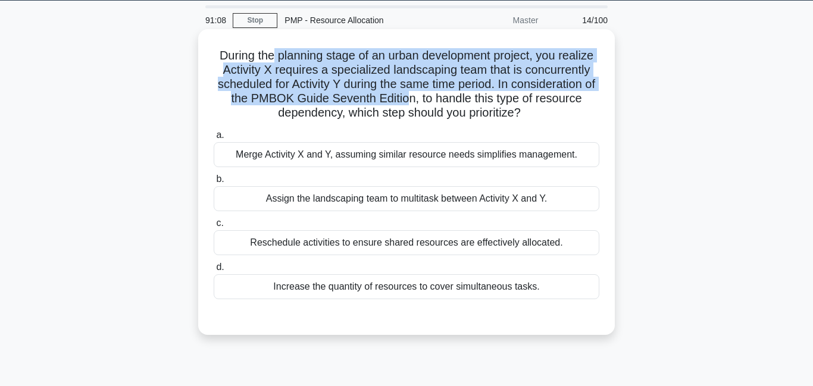
scroll to position [57, 0]
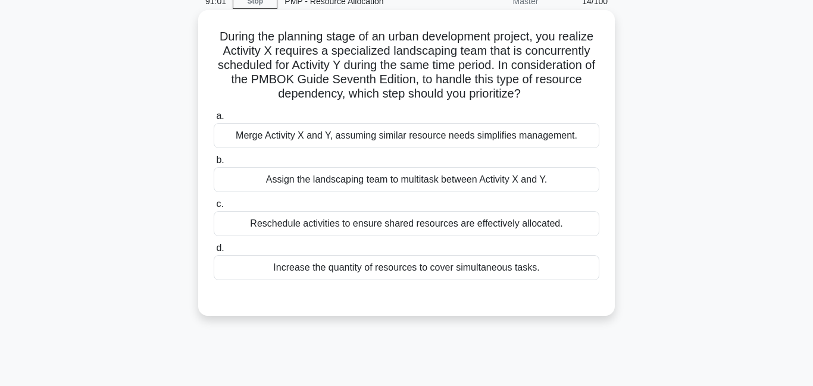
click at [370, 228] on div "Reschedule activities to ensure shared resources are effectively allocated." at bounding box center [406, 223] width 385 height 25
click at [214, 208] on input "c. Reschedule activities to ensure shared resources are effectively allocated." at bounding box center [214, 204] width 0 height 8
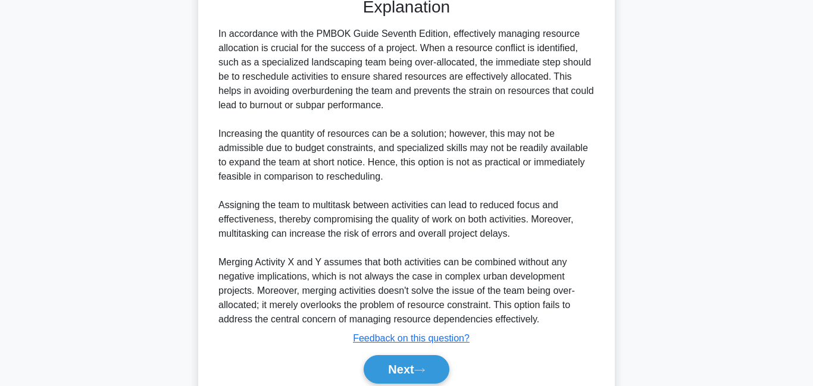
scroll to position [405, 0]
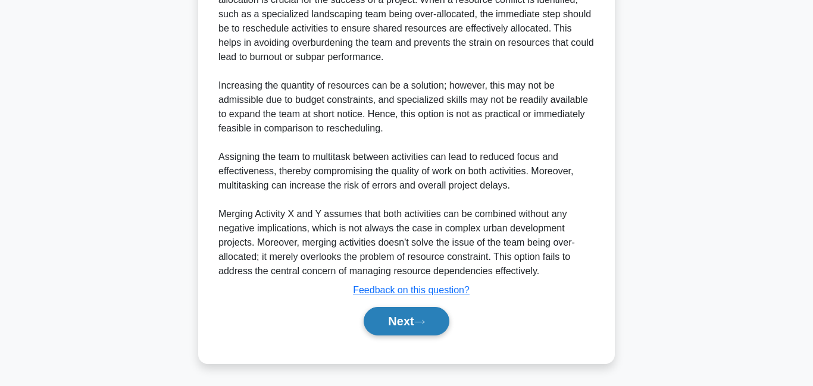
click at [409, 323] on button "Next" at bounding box center [405, 321] width 85 height 29
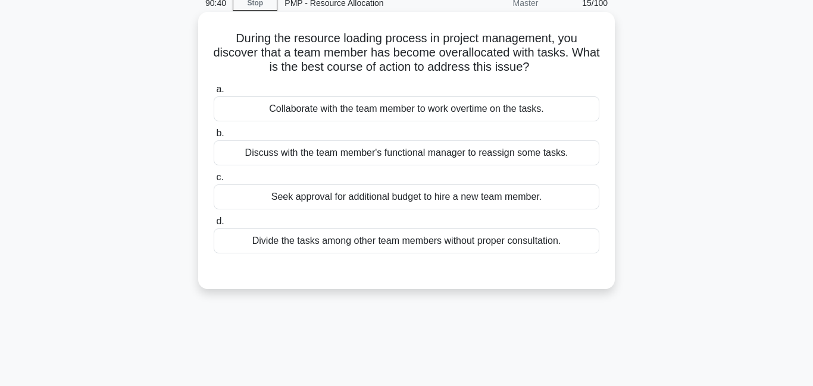
scroll to position [55, 0]
click at [349, 158] on div "Discuss with the team member's functional manager to reassign some tasks." at bounding box center [406, 152] width 385 height 25
click at [214, 137] on input "b. Discuss with the team member's functional manager to reassign some tasks." at bounding box center [214, 133] width 0 height 8
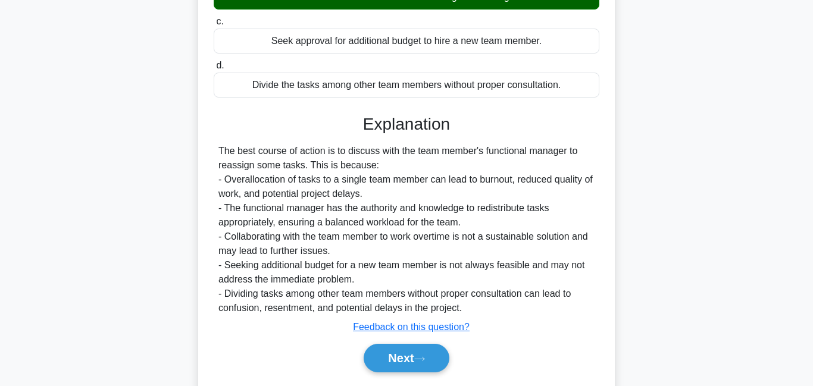
scroll to position [256, 0]
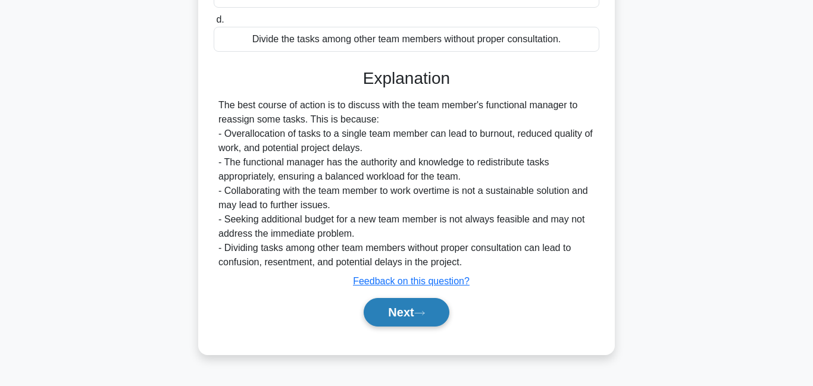
click at [383, 308] on button "Next" at bounding box center [405, 312] width 85 height 29
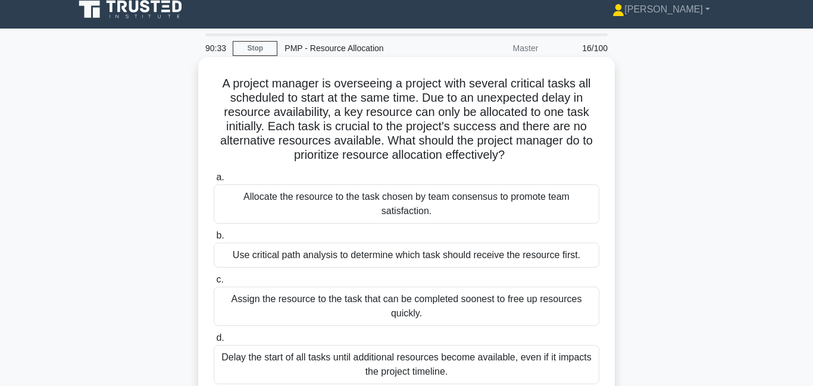
scroll to position [5, 0]
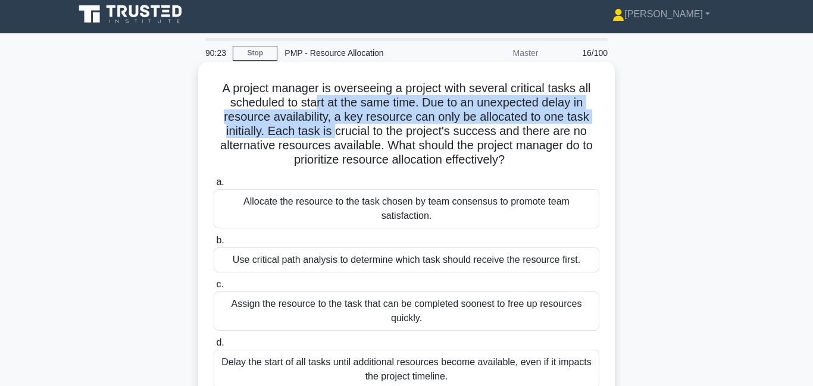
drag, startPoint x: 315, startPoint y: 105, endPoint x: 336, endPoint y: 126, distance: 29.9
click at [336, 126] on h5 "A project manager is overseeing a project with several critical tasks all sched…" at bounding box center [406, 124] width 388 height 87
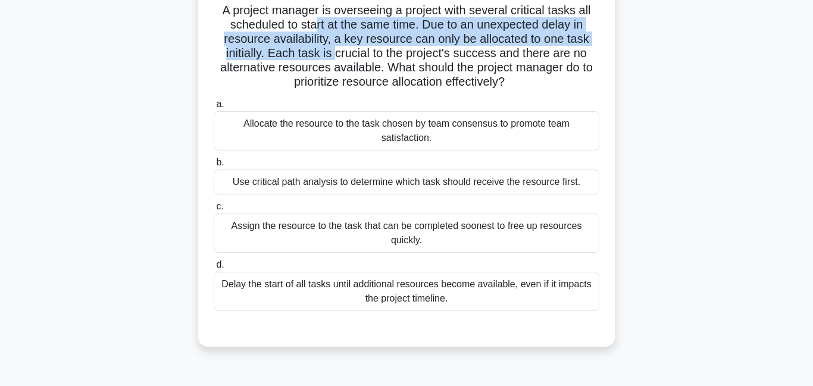
scroll to position [88, 0]
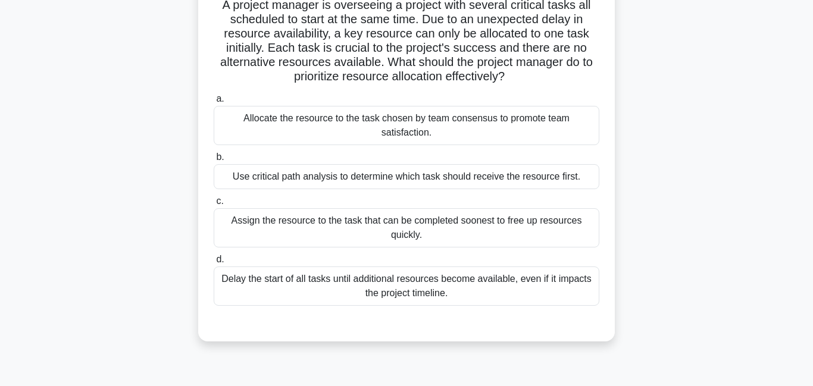
click at [398, 181] on div "Use critical path analysis to determine which task should receive the resource …" at bounding box center [406, 176] width 385 height 25
click at [214, 161] on input "b. Use critical path analysis to determine which task should receive the resour…" at bounding box center [214, 157] width 0 height 8
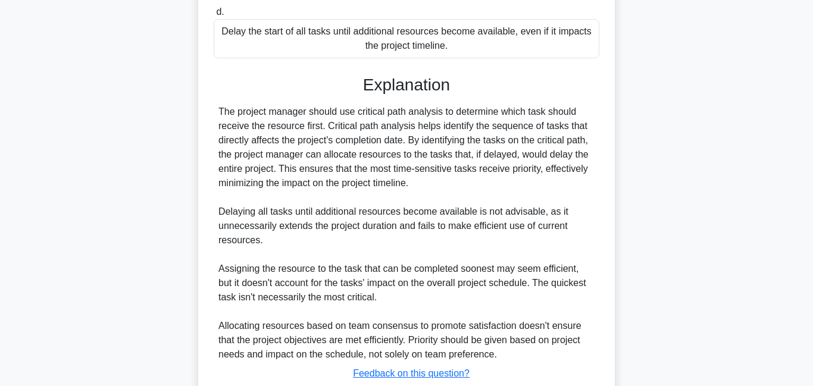
scroll to position [419, 0]
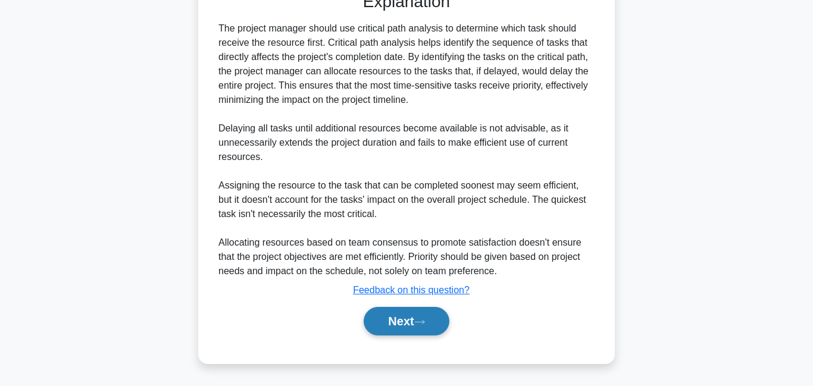
click at [386, 322] on button "Next" at bounding box center [405, 321] width 85 height 29
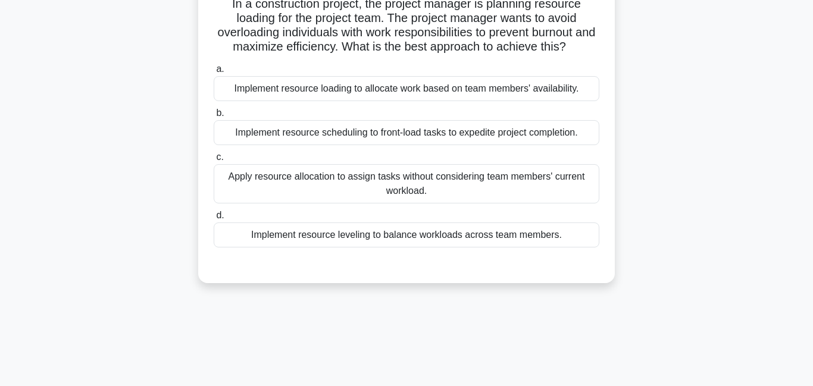
scroll to position [99, 0]
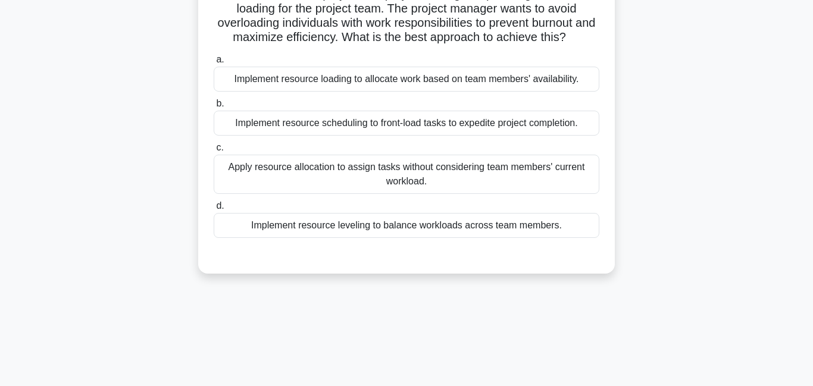
click at [347, 233] on div "Implement resource leveling to balance workloads across team members." at bounding box center [406, 225] width 385 height 25
click at [214, 210] on input "d. Implement resource leveling to balance workloads across team members." at bounding box center [214, 206] width 0 height 8
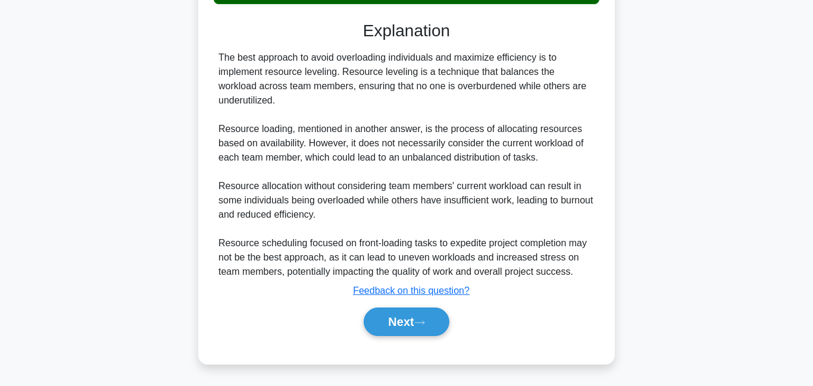
scroll to position [334, 0]
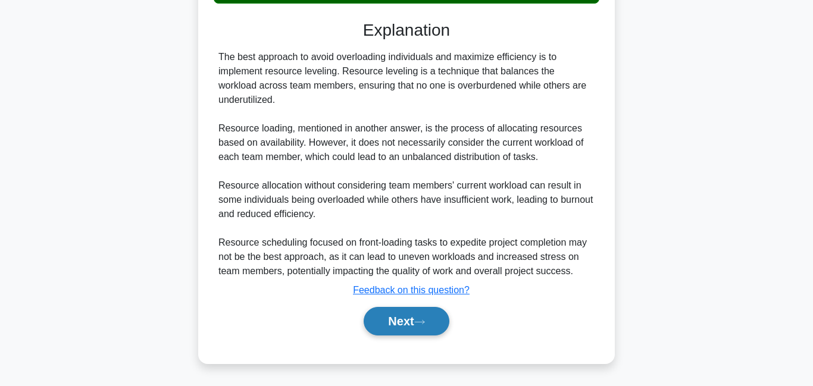
click at [421, 329] on button "Next" at bounding box center [405, 321] width 85 height 29
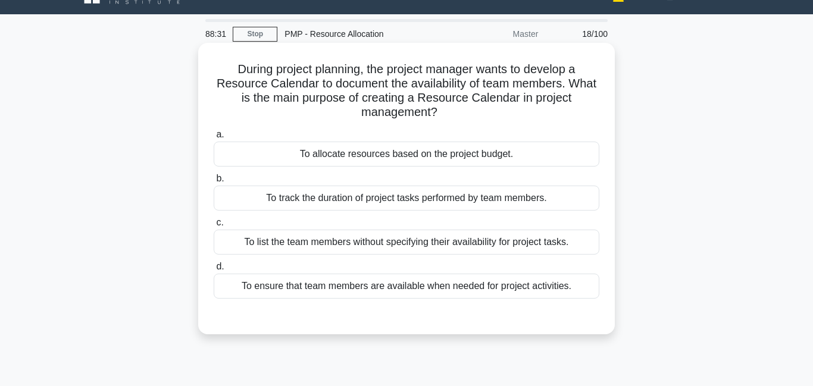
scroll to position [37, 0]
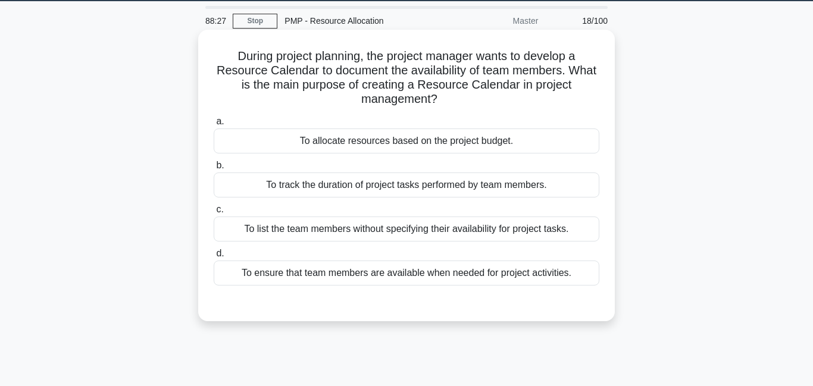
click at [395, 280] on div "To ensure that team members are available when needed for project activities." at bounding box center [406, 273] width 385 height 25
click at [214, 258] on input "d. To ensure that team members are available when needed for project activities." at bounding box center [214, 254] width 0 height 8
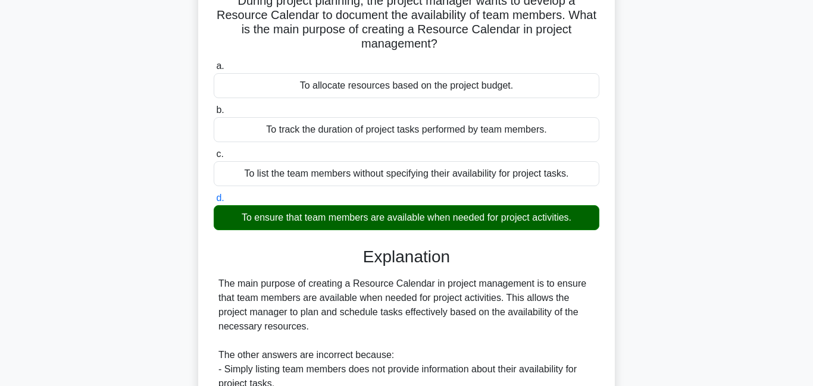
scroll to position [232, 0]
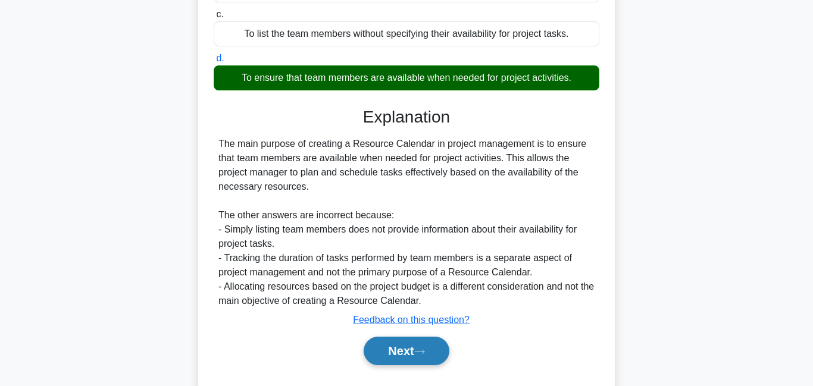
click at [397, 363] on div "Next" at bounding box center [406, 351] width 385 height 38
click at [402, 355] on button "Next" at bounding box center [405, 351] width 85 height 29
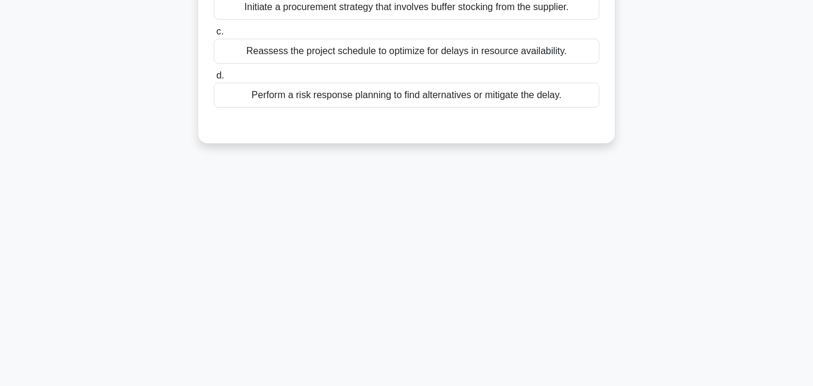
scroll to position [0, 0]
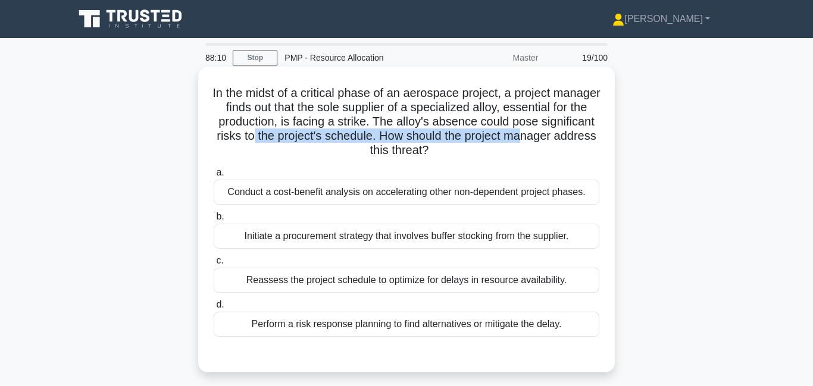
drag, startPoint x: 331, startPoint y: 133, endPoint x: 340, endPoint y: 149, distance: 18.4
click at [340, 149] on h5 "In the midst of a critical phase of an aerospace project, a project manager fin…" at bounding box center [406, 122] width 388 height 73
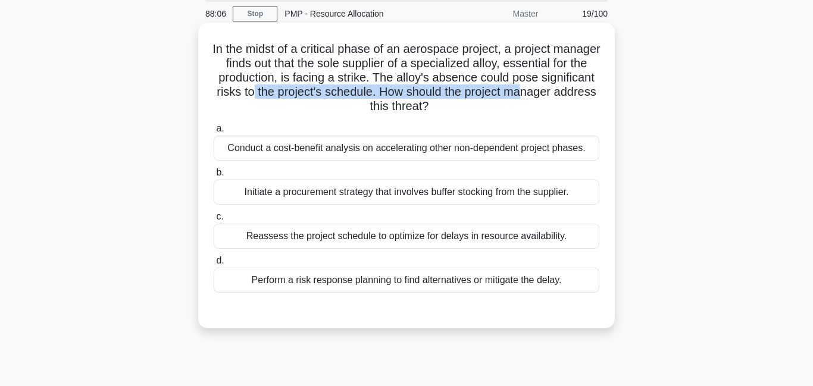
scroll to position [45, 0]
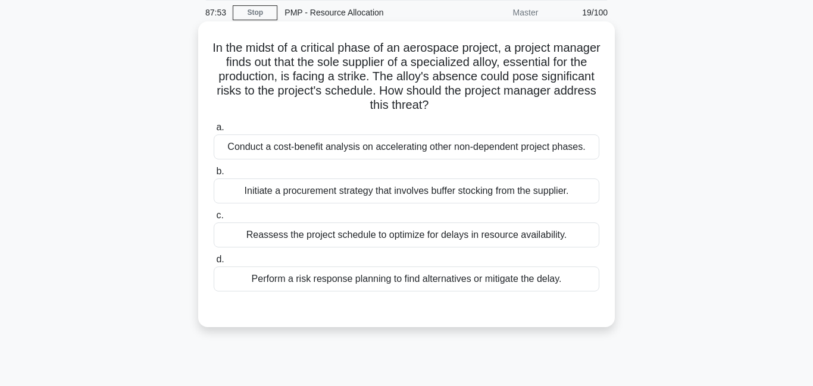
click at [298, 275] on div "Perform a risk response planning to find alternatives or mitigate the delay." at bounding box center [406, 279] width 385 height 25
click at [294, 284] on div "Perform a risk response planning to find alternatives or mitigate the delay." at bounding box center [406, 279] width 385 height 25
click at [214, 264] on input "d. Perform a risk response planning to find alternatives or mitigate the delay." at bounding box center [214, 260] width 0 height 8
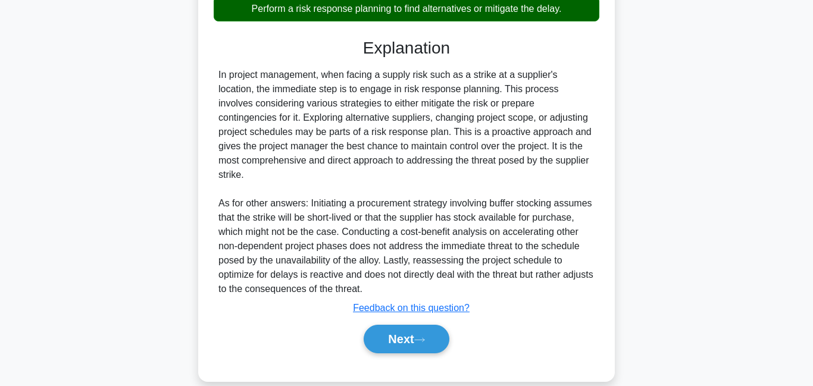
scroll to position [319, 0]
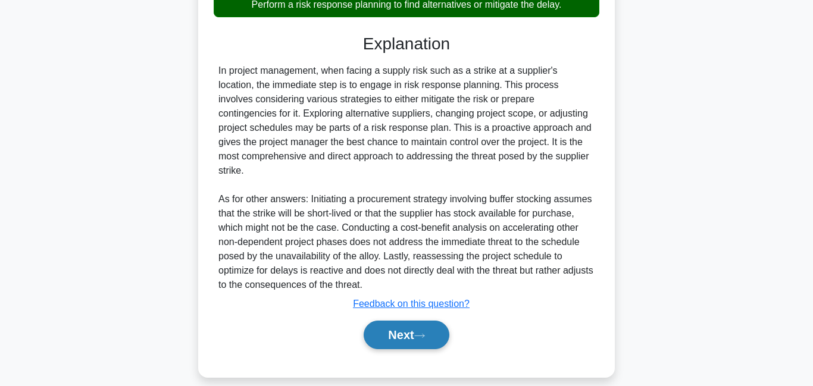
click at [409, 325] on button "Next" at bounding box center [405, 335] width 85 height 29
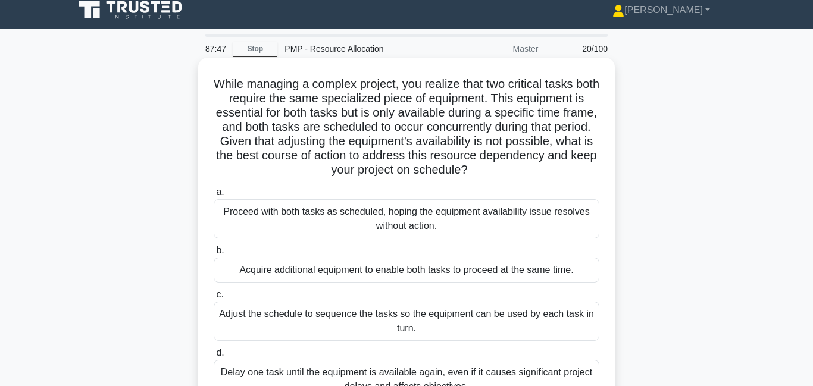
scroll to position [8, 0]
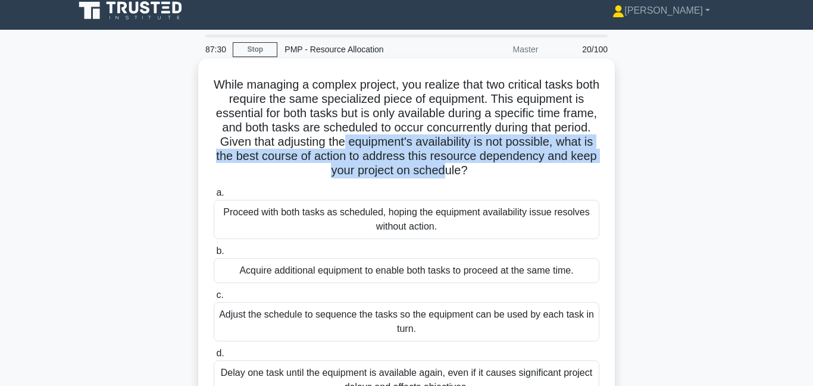
drag, startPoint x: 343, startPoint y: 142, endPoint x: 445, endPoint y: 178, distance: 107.8
click at [445, 178] on h5 "While managing a complex project, you realize that two critical tasks both requ…" at bounding box center [406, 127] width 388 height 101
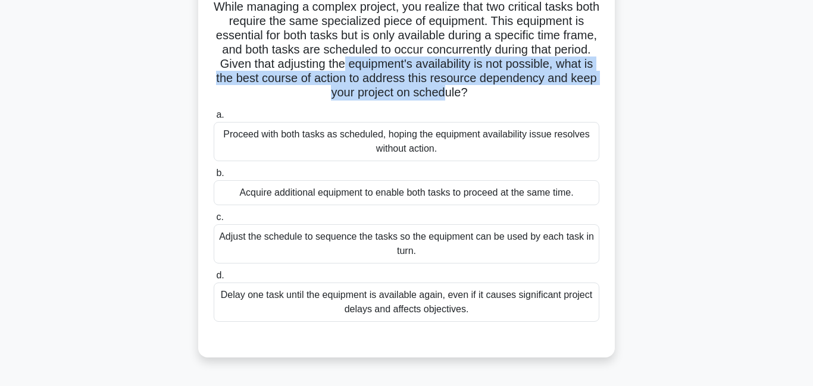
scroll to position [87, 0]
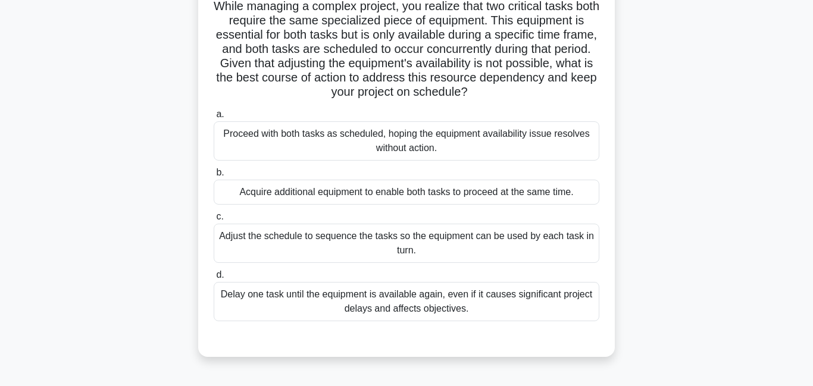
click at [300, 246] on div "Adjust the schedule to sequence the tasks so the equipment can be used by each …" at bounding box center [406, 243] width 385 height 39
click at [214, 221] on input "c. Adjust the schedule to sequence the tasks so the equipment can be used by ea…" at bounding box center [214, 217] width 0 height 8
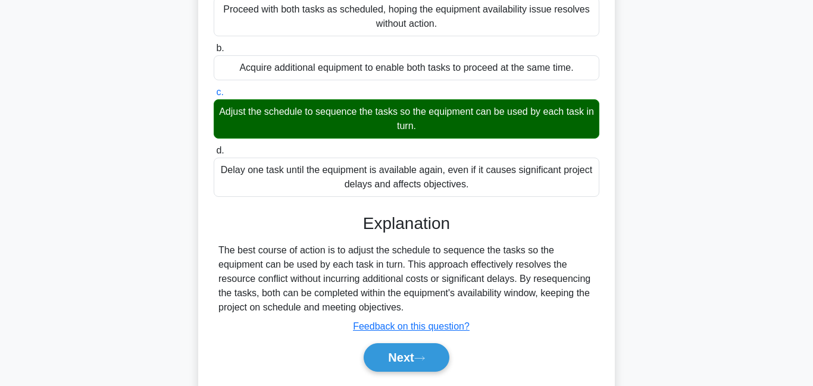
scroll to position [256, 0]
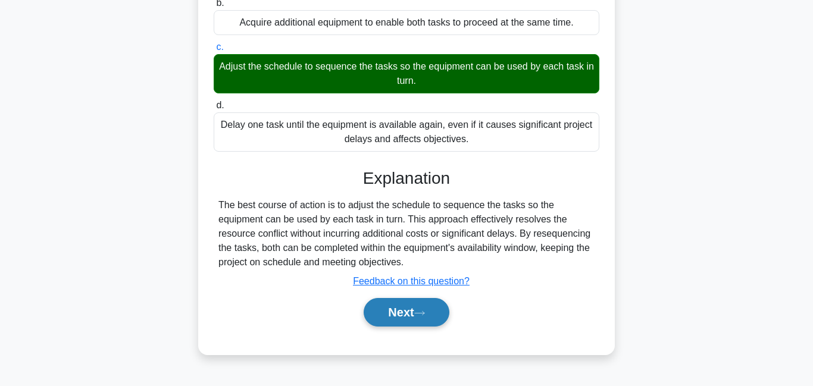
click at [385, 306] on button "Next" at bounding box center [405, 312] width 85 height 29
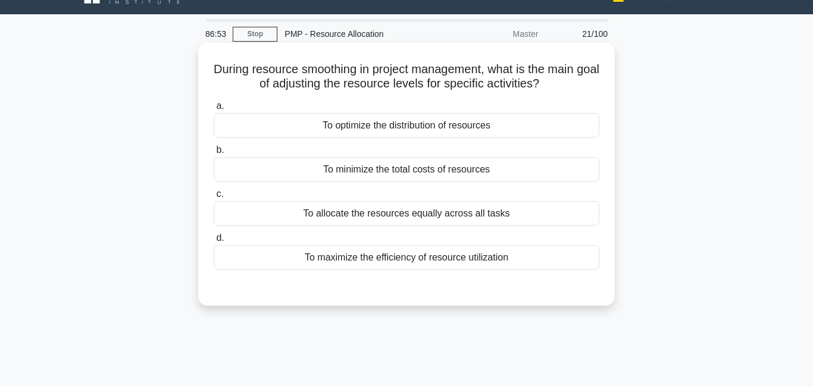
scroll to position [32, 0]
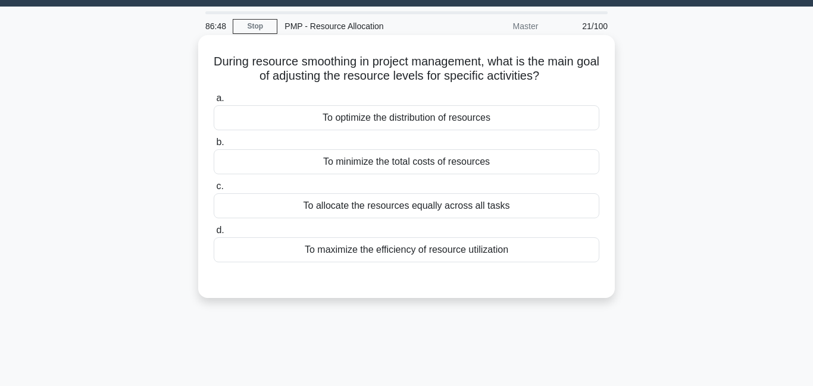
click at [349, 254] on div "To maximize the efficiency of resource utilization" at bounding box center [406, 249] width 385 height 25
click at [214, 234] on input "d. To maximize the efficiency of resource utilization" at bounding box center [214, 231] width 0 height 8
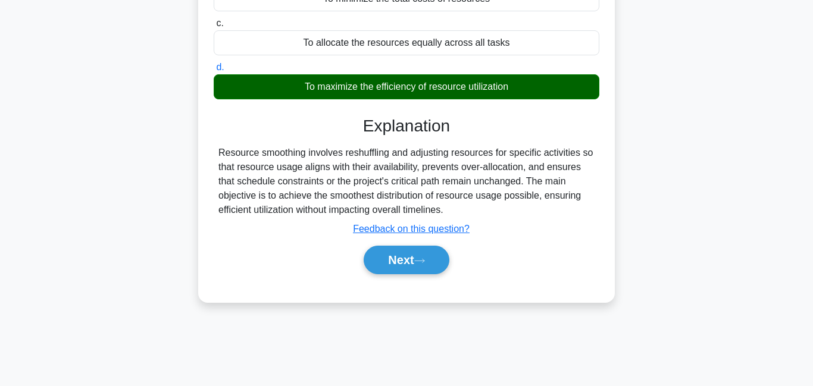
scroll to position [202, 0]
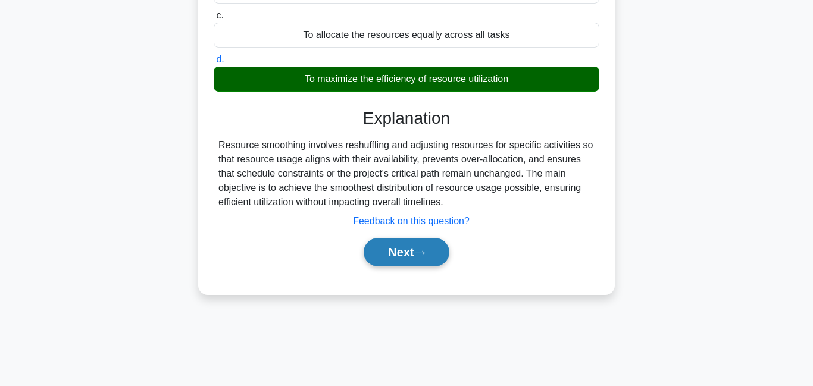
click at [392, 263] on button "Next" at bounding box center [405, 252] width 85 height 29
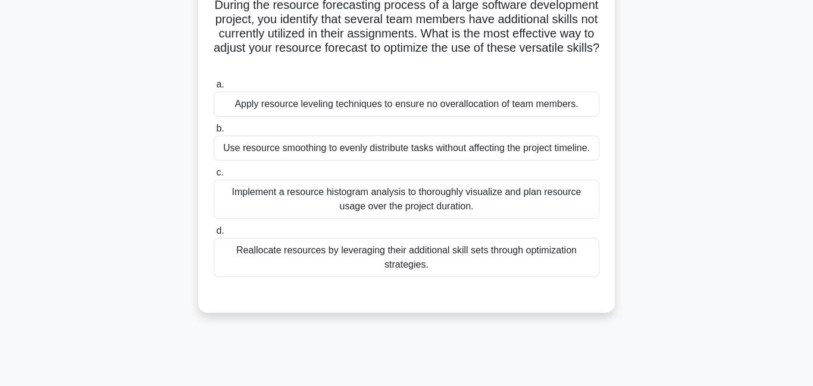
scroll to position [103, 0]
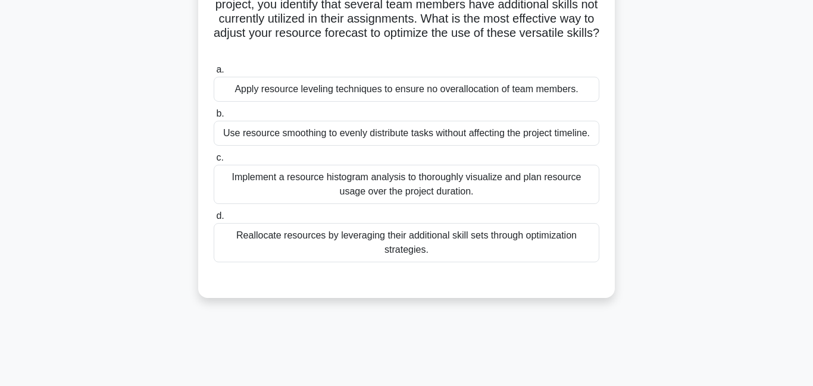
click at [353, 252] on div "Reallocate resources by leveraging their additional skill sets through optimiza…" at bounding box center [406, 242] width 385 height 39
click at [214, 220] on input "d. Reallocate resources by leveraging their additional skill sets through optim…" at bounding box center [214, 216] width 0 height 8
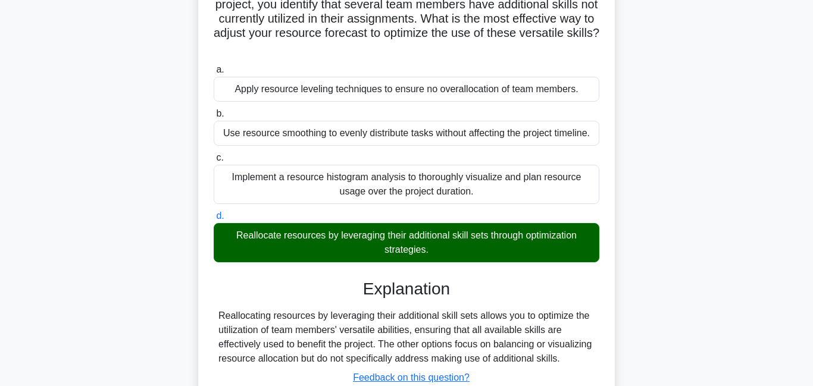
scroll to position [256, 0]
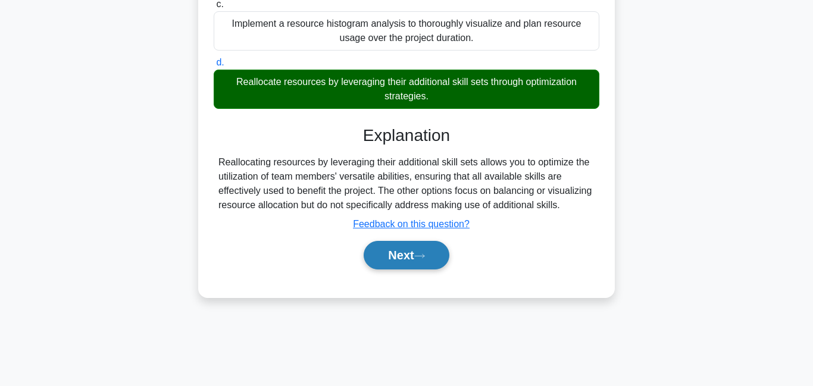
click at [384, 245] on button "Next" at bounding box center [405, 255] width 85 height 29
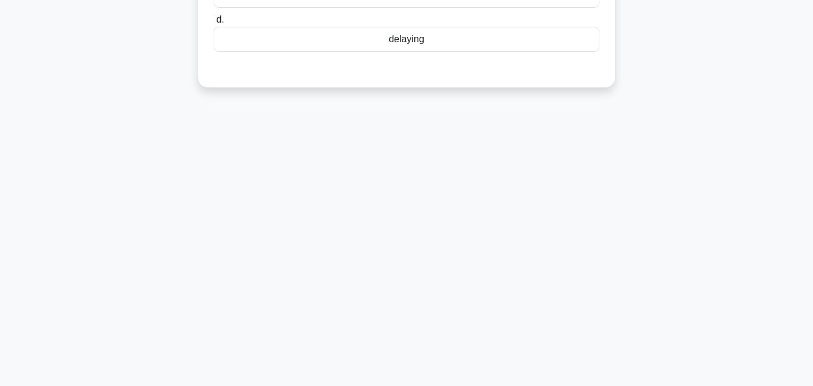
scroll to position [0, 0]
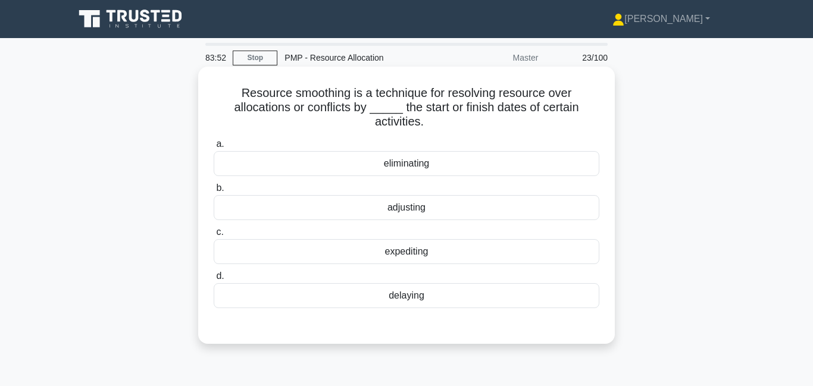
click at [372, 196] on div "adjusting" at bounding box center [406, 207] width 385 height 25
click at [214, 192] on input "b. adjusting" at bounding box center [214, 188] width 0 height 8
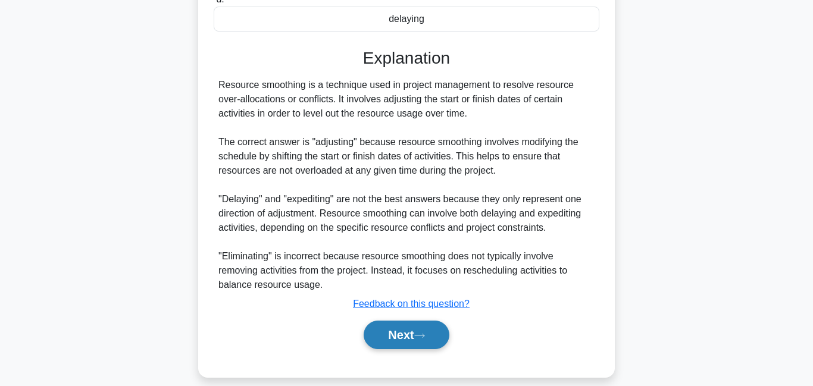
click at [420, 333] on icon at bounding box center [419, 336] width 11 height 7
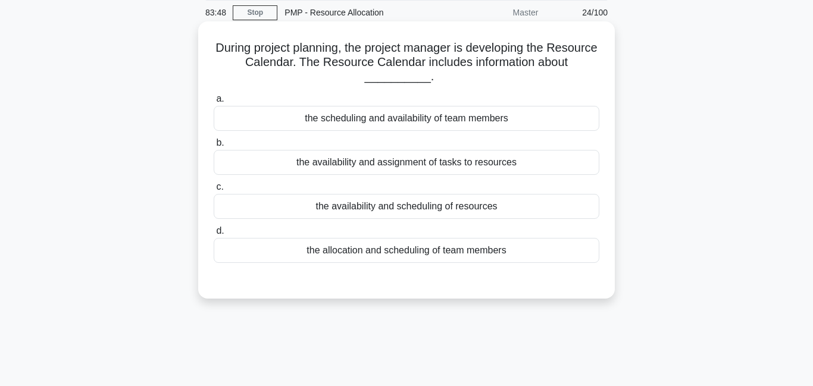
scroll to position [43, 0]
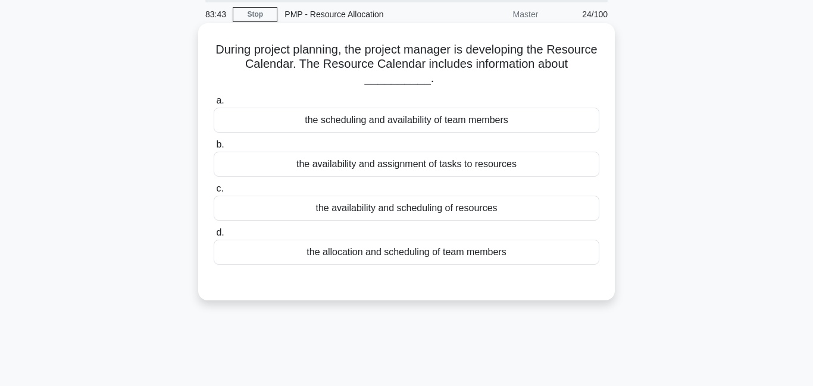
drag, startPoint x: 366, startPoint y: 52, endPoint x: 447, endPoint y: 84, distance: 87.3
click at [447, 84] on h5 "During project planning, the project manager is developing the Resource Calenda…" at bounding box center [406, 64] width 388 height 44
click at [398, 126] on div "the scheduling and availability of team members" at bounding box center [406, 120] width 385 height 25
click at [214, 105] on input "a. the scheduling and availability of team members" at bounding box center [214, 101] width 0 height 8
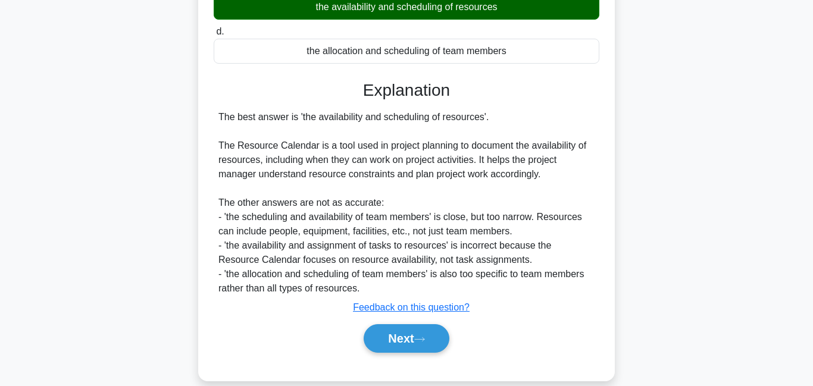
scroll to position [256, 0]
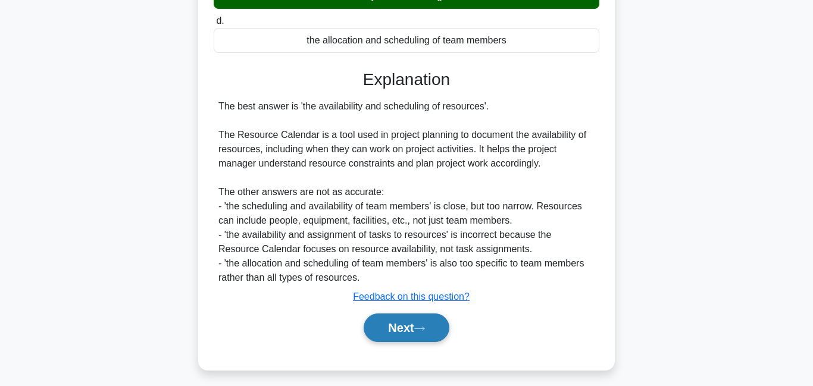
click at [398, 340] on button "Next" at bounding box center [405, 328] width 85 height 29
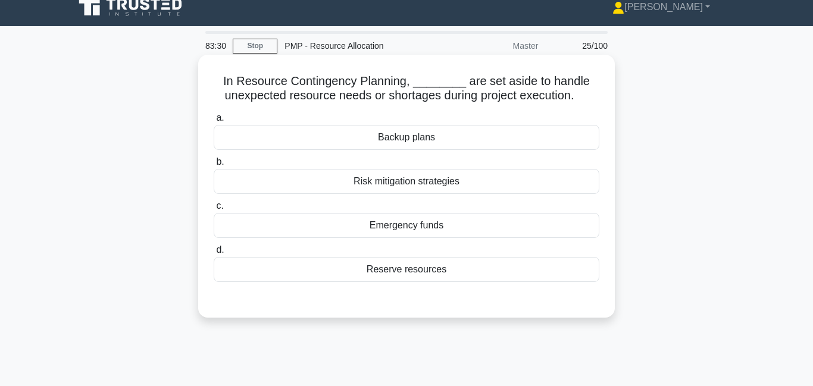
scroll to position [0, 0]
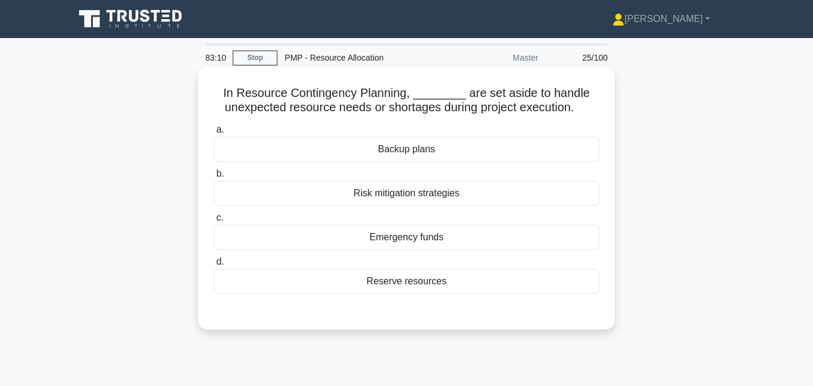
click at [338, 290] on div "Reserve resources" at bounding box center [406, 281] width 385 height 25
click at [214, 266] on input "d. Reserve resources" at bounding box center [214, 262] width 0 height 8
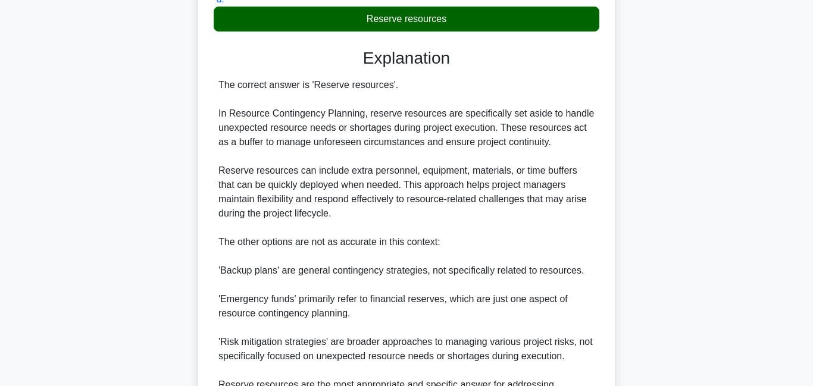
scroll to position [391, 0]
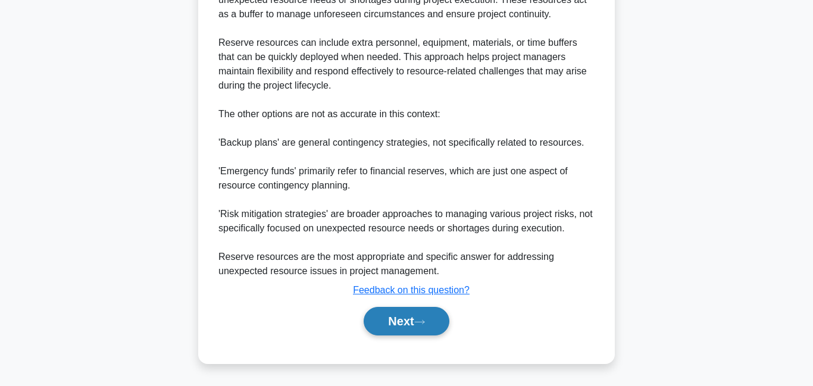
click at [402, 325] on button "Next" at bounding box center [405, 321] width 85 height 29
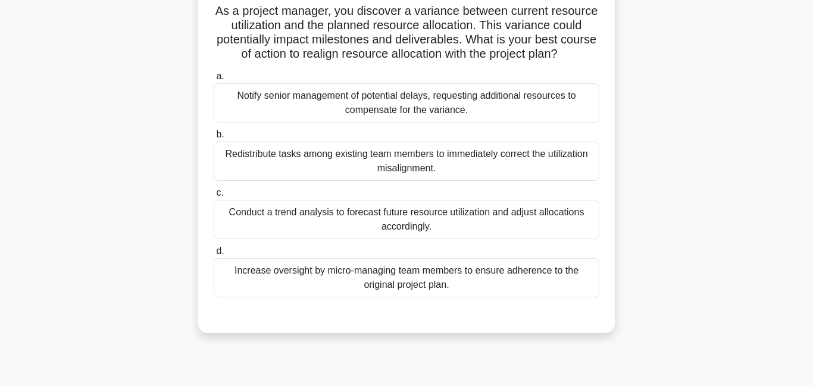
scroll to position [92, 0]
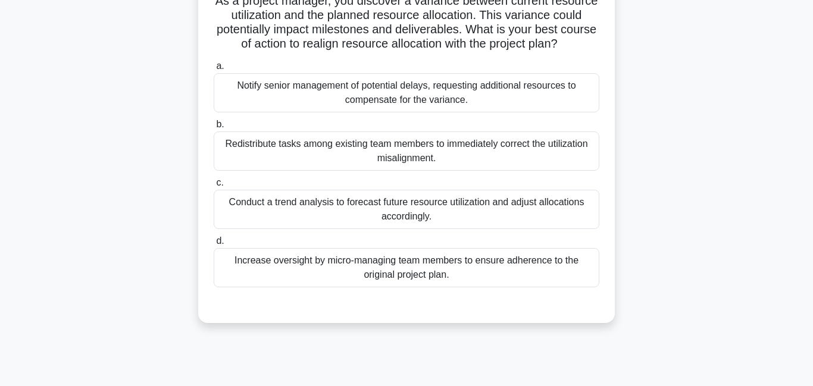
click at [374, 205] on div "Conduct a trend analysis to forecast future resource utilization and adjust all…" at bounding box center [406, 209] width 385 height 39
click at [214, 187] on input "c. Conduct a trend analysis to forecast future resource utilization and adjust …" at bounding box center [214, 183] width 0 height 8
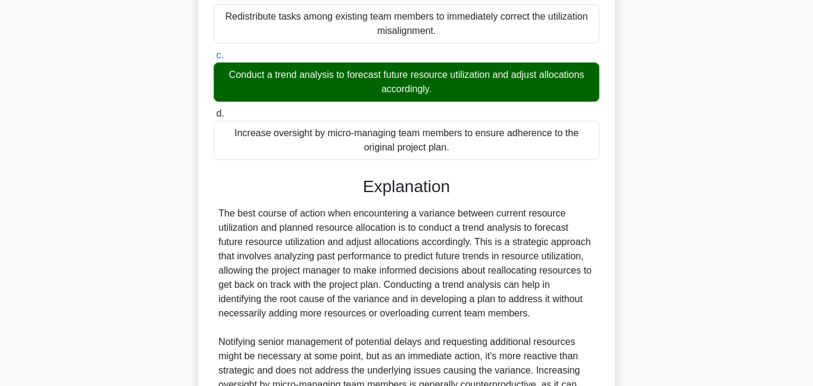
scroll to position [383, 0]
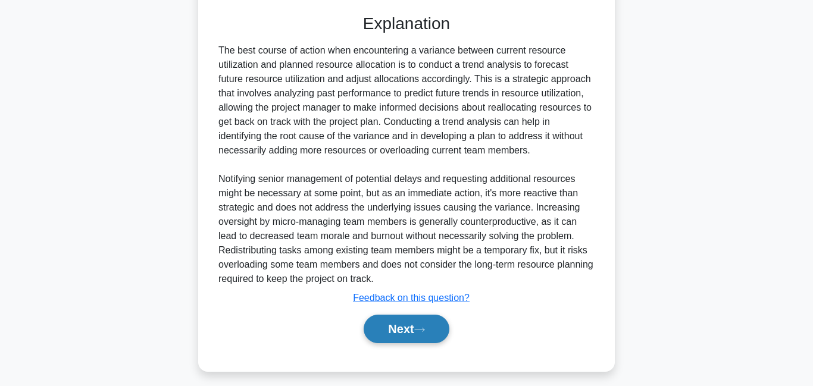
drag, startPoint x: 372, startPoint y: 333, endPoint x: 371, endPoint y: 320, distance: 13.1
click at [371, 331] on button "Next" at bounding box center [405, 329] width 85 height 29
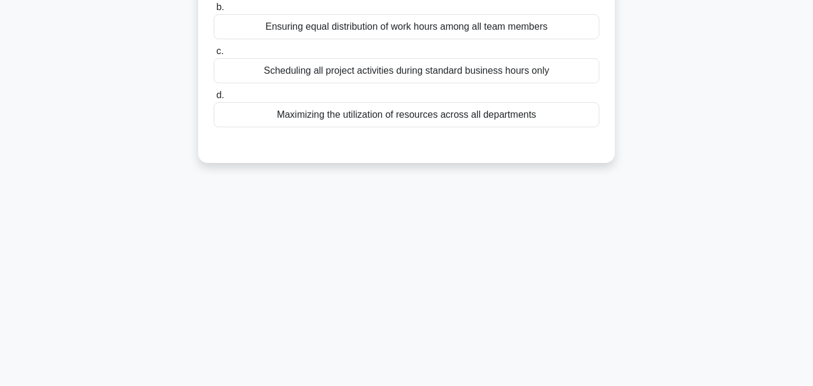
scroll to position [0, 0]
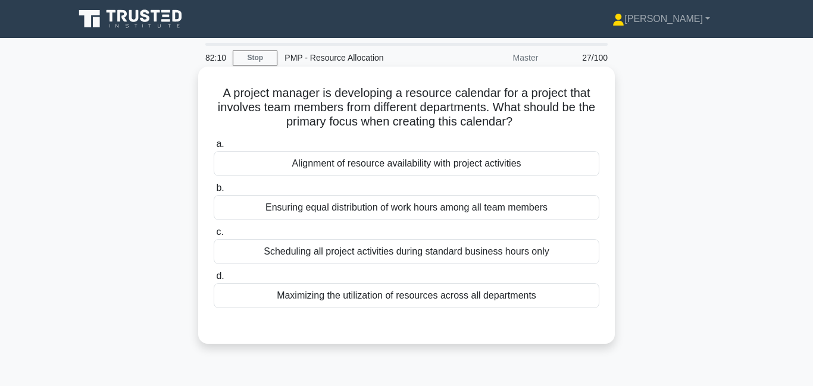
click at [374, 296] on div "Maximizing the utilization of resources across all departments" at bounding box center [406, 295] width 385 height 25
click at [214, 280] on input "d. Maximizing the utilization of resources across all departments" at bounding box center [214, 276] width 0 height 8
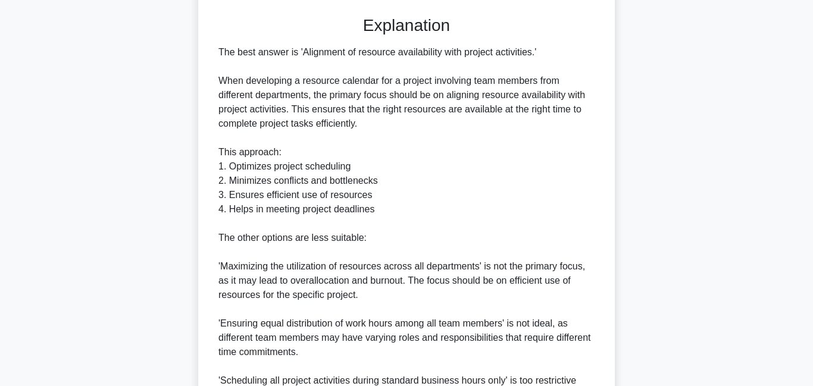
scroll to position [449, 0]
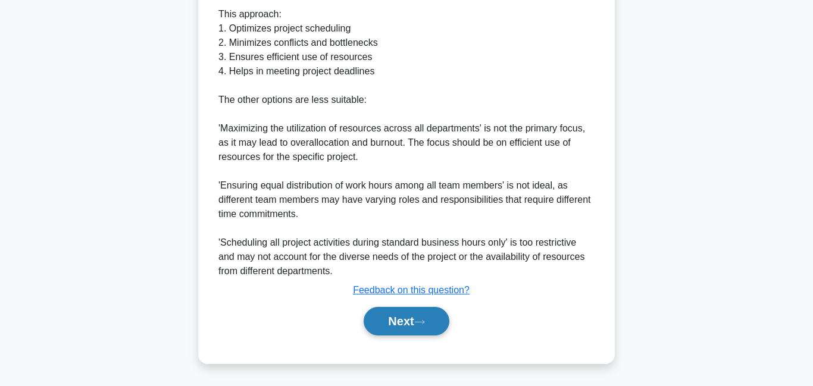
click at [405, 312] on button "Next" at bounding box center [405, 321] width 85 height 29
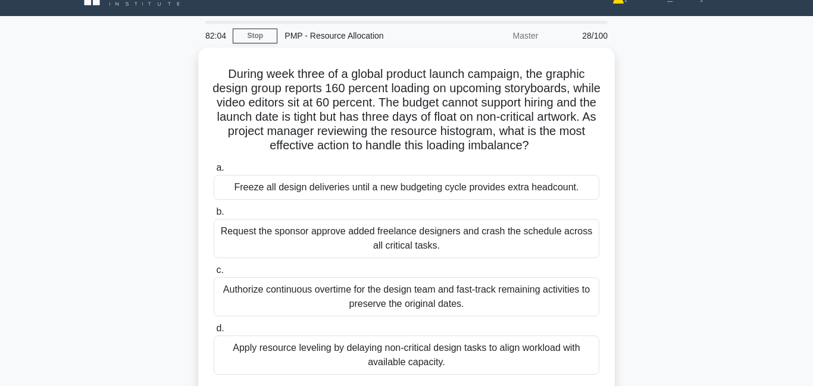
scroll to position [0, 0]
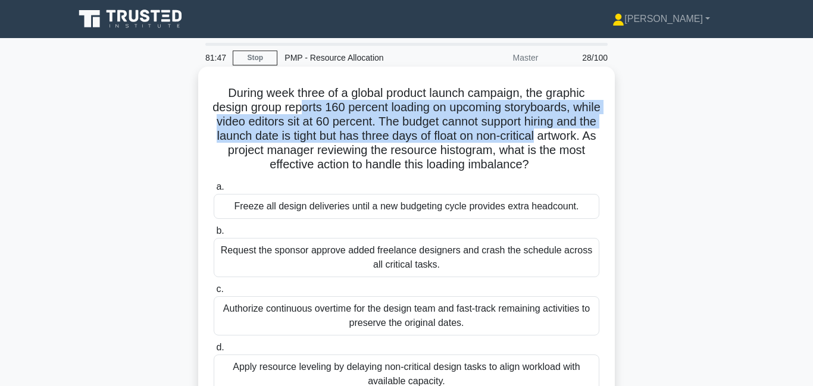
drag, startPoint x: 319, startPoint y: 111, endPoint x: 591, endPoint y: 142, distance: 274.2
click at [591, 142] on h5 "During week three of a global product launch campaign, the graphic design group…" at bounding box center [406, 129] width 388 height 87
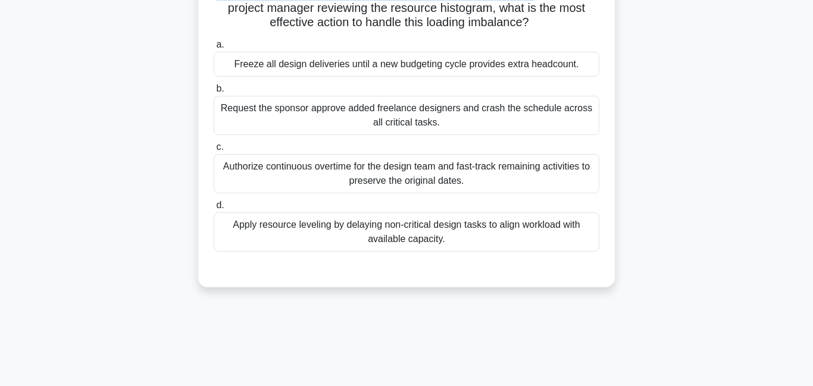
scroll to position [154, 0]
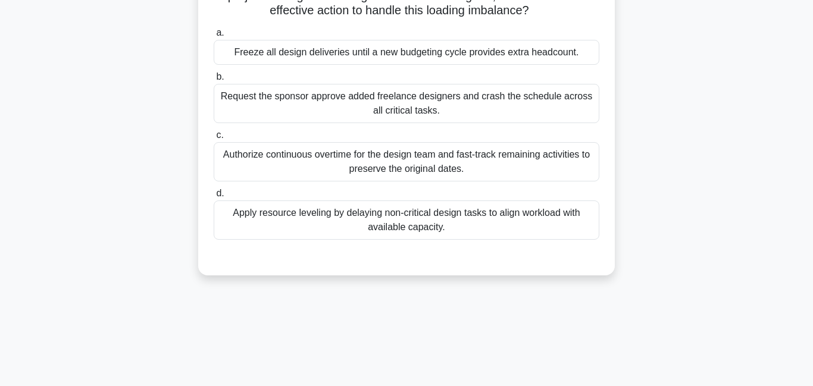
click at [258, 228] on div "Apply resource leveling by delaying non-critical design tasks to align workload…" at bounding box center [406, 219] width 385 height 39
click at [214, 198] on input "d. Apply resource leveling by delaying non-critical design tasks to align workl…" at bounding box center [214, 194] width 0 height 8
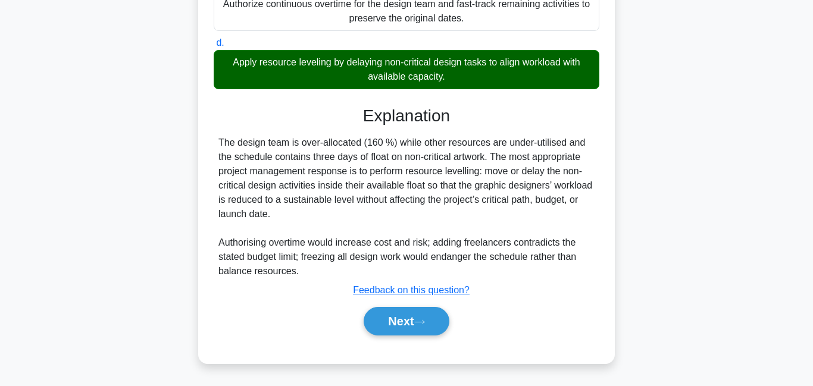
scroll to position [305, 0]
click at [391, 317] on button "Next" at bounding box center [405, 321] width 85 height 29
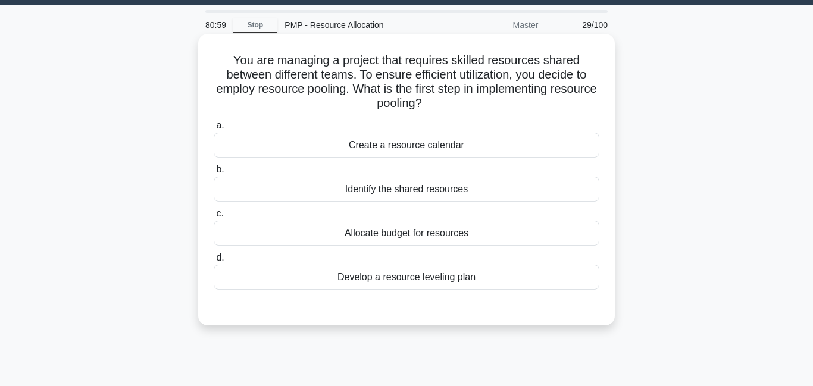
scroll to position [36, 0]
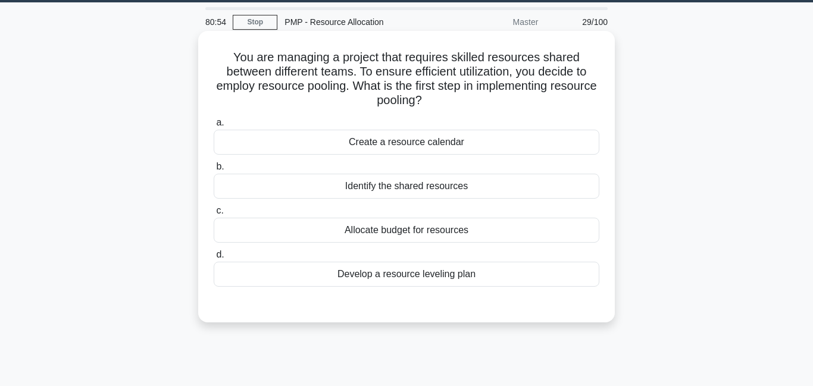
click at [379, 184] on div "Identify the shared resources" at bounding box center [406, 186] width 385 height 25
click at [214, 171] on input "b. Identify the shared resources" at bounding box center [214, 167] width 0 height 8
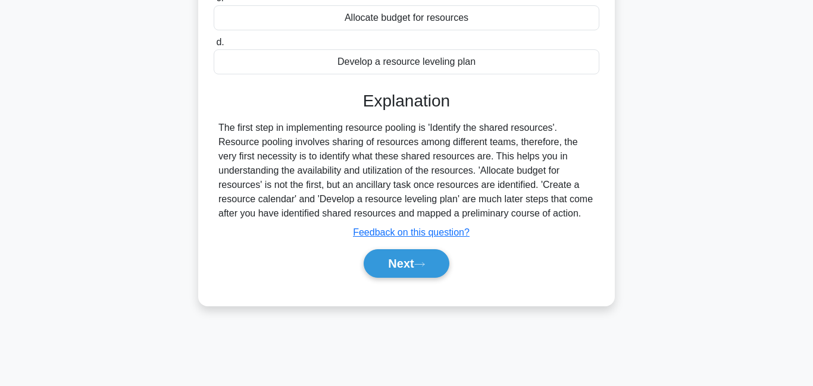
scroll to position [256, 0]
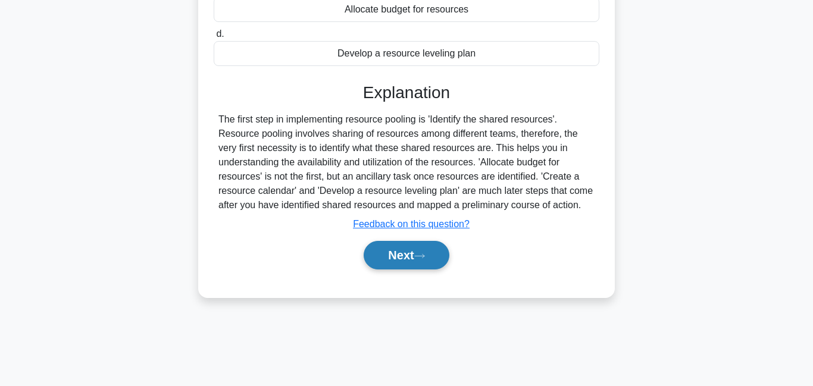
click at [402, 260] on button "Next" at bounding box center [405, 255] width 85 height 29
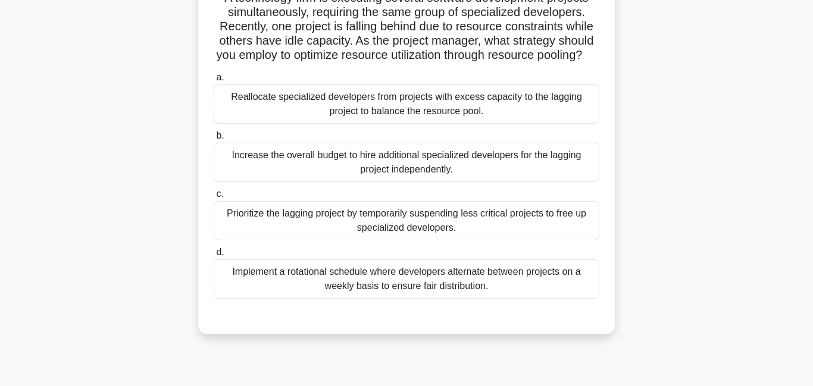
scroll to position [39, 0]
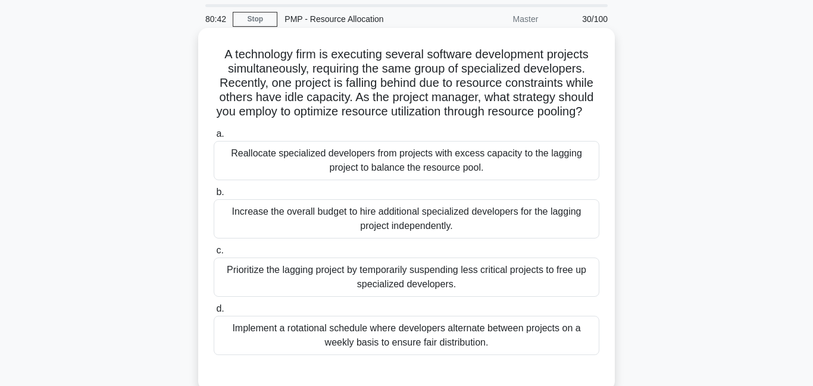
drag, startPoint x: 392, startPoint y: 52, endPoint x: 533, endPoint y: 121, distance: 157.0
click at [533, 121] on div "A technology firm is executing several software development projects simultaneo…" at bounding box center [406, 209] width 407 height 353
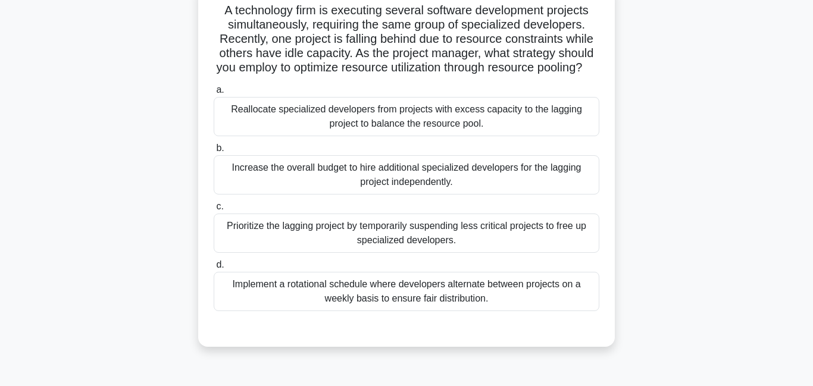
scroll to position [86, 0]
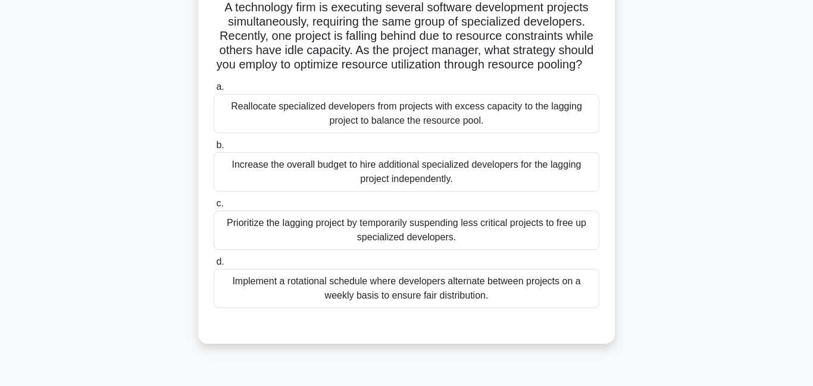
click at [323, 116] on div "Reallocate specialized developers from projects with excess capacity to the lag…" at bounding box center [406, 113] width 385 height 39
click at [214, 91] on input "a. Reallocate specialized developers from projects with excess capacity to the …" at bounding box center [214, 87] width 0 height 8
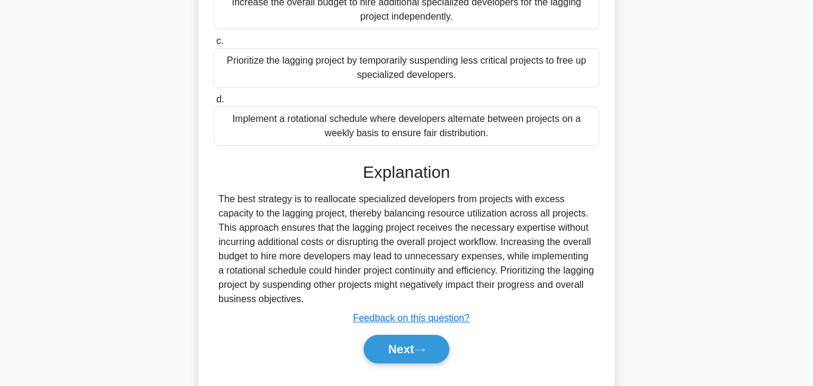
scroll to position [0, 0]
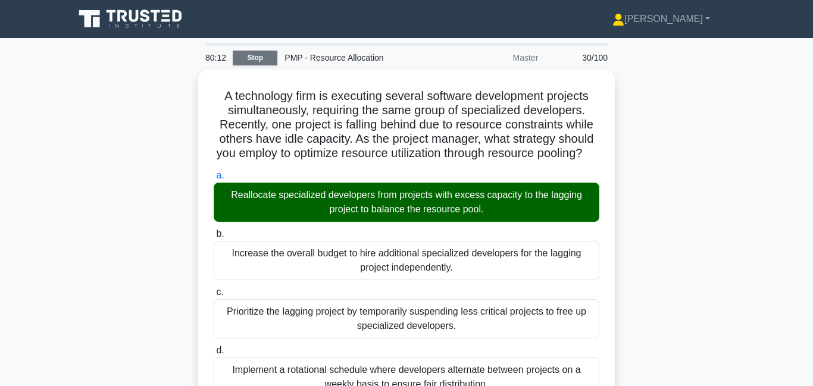
click at [275, 60] on link "Stop" at bounding box center [255, 58] width 45 height 15
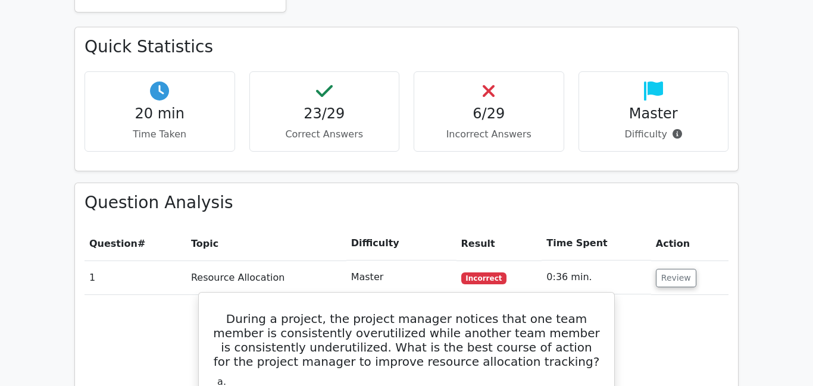
scroll to position [538, 0]
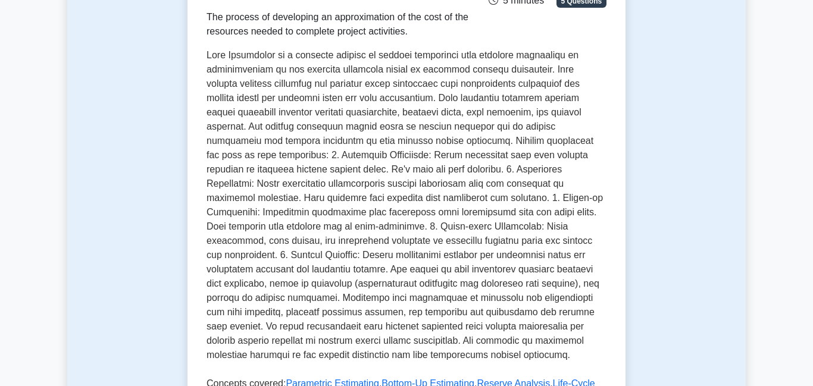
scroll to position [207, 0]
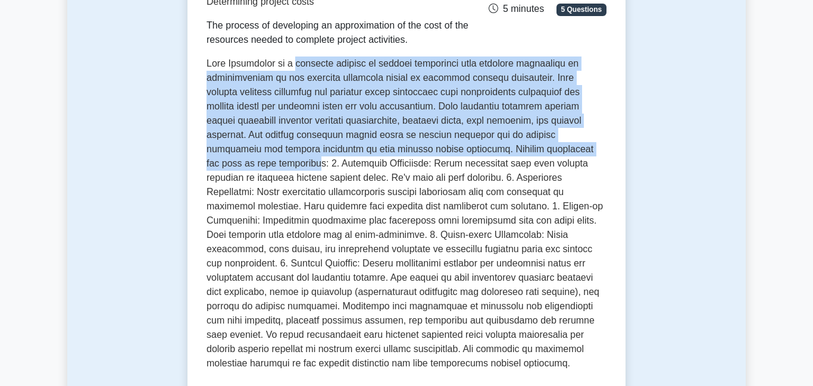
drag, startPoint x: 297, startPoint y: 70, endPoint x: 503, endPoint y: 156, distance: 223.2
click at [503, 156] on p at bounding box center [406, 216] width 400 height 319
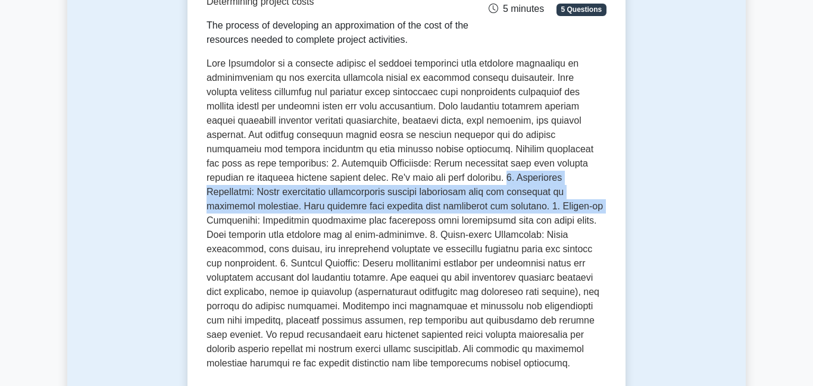
drag, startPoint x: 301, startPoint y: 176, endPoint x: 372, endPoint y: 206, distance: 76.8
click at [372, 206] on p at bounding box center [406, 216] width 400 height 319
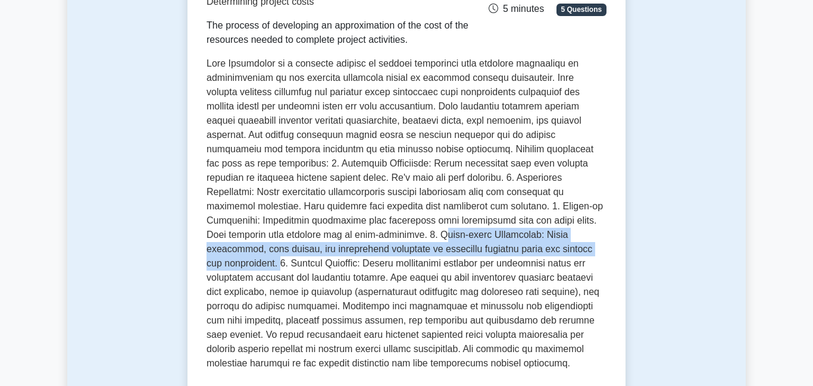
drag, startPoint x: 209, startPoint y: 236, endPoint x: 391, endPoint y: 251, distance: 182.1
click at [391, 251] on p at bounding box center [406, 216] width 400 height 319
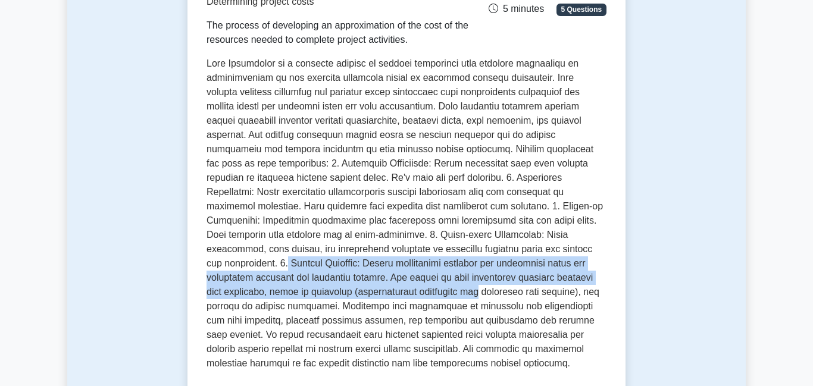
drag, startPoint x: 403, startPoint y: 251, endPoint x: 611, endPoint y: 278, distance: 209.9
click at [611, 278] on div "Cost Estimating Determining project costs The process of developing an approxim…" at bounding box center [406, 248] width 438 height 613
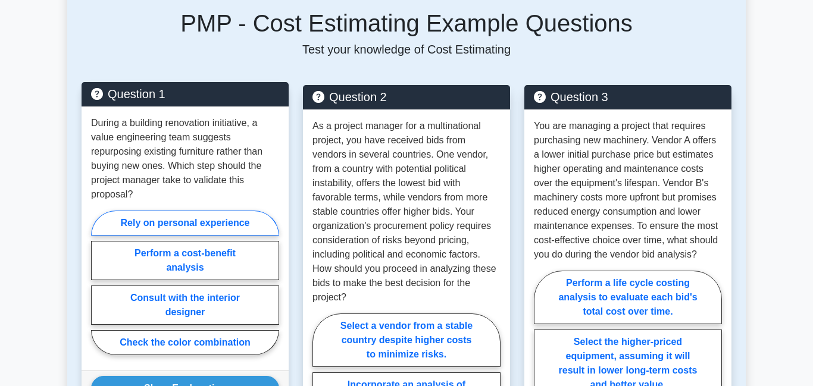
scroll to position [825, 0]
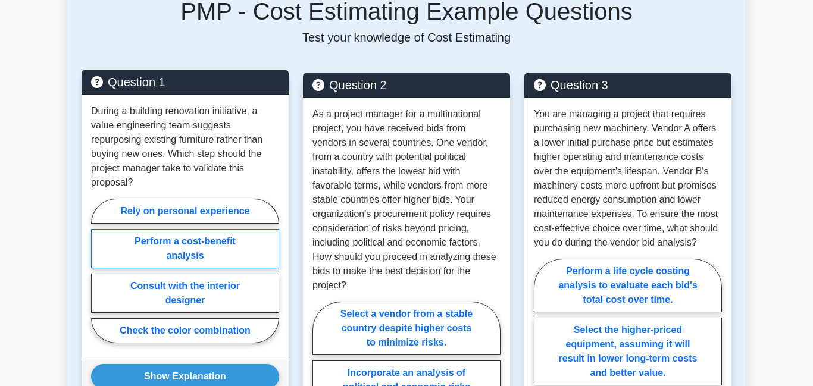
click at [186, 256] on label "Perform a cost-benefit analysis" at bounding box center [185, 248] width 188 height 39
click at [99, 271] on input "Perform a cost-benefit analysis" at bounding box center [95, 275] width 8 height 8
radio input "true"
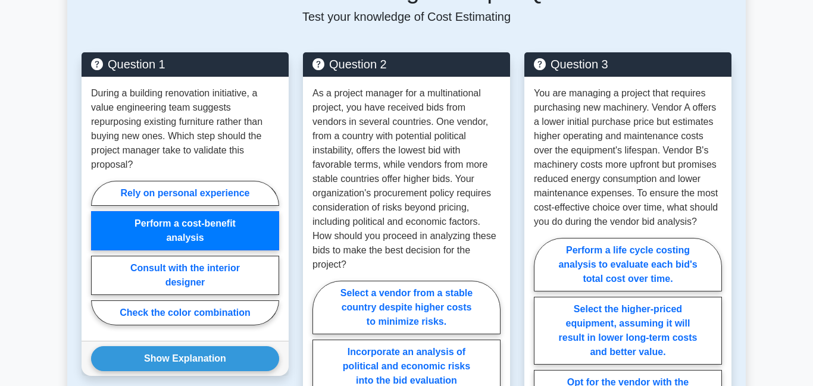
scroll to position [876, 0]
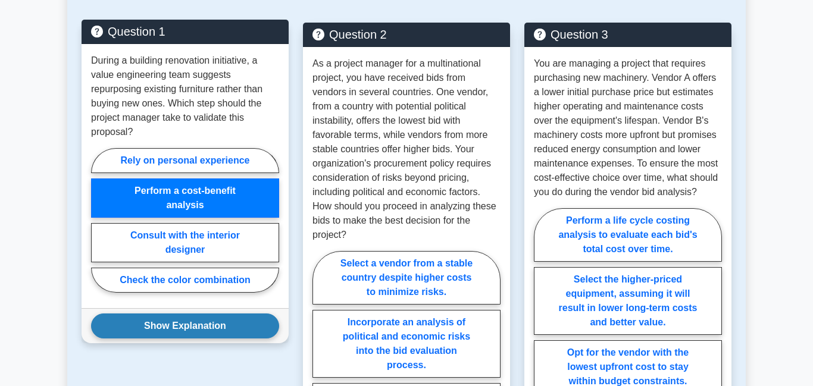
click at [221, 334] on button "Show Explanation" at bounding box center [185, 326] width 188 height 25
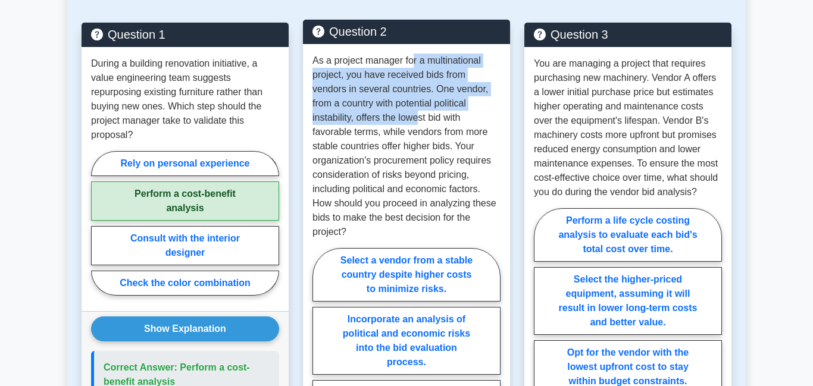
drag, startPoint x: 415, startPoint y: 58, endPoint x: 421, endPoint y: 114, distance: 56.2
click at [421, 114] on p "As a project manager for a multinational project, you have received bids from v…" at bounding box center [406, 147] width 188 height 186
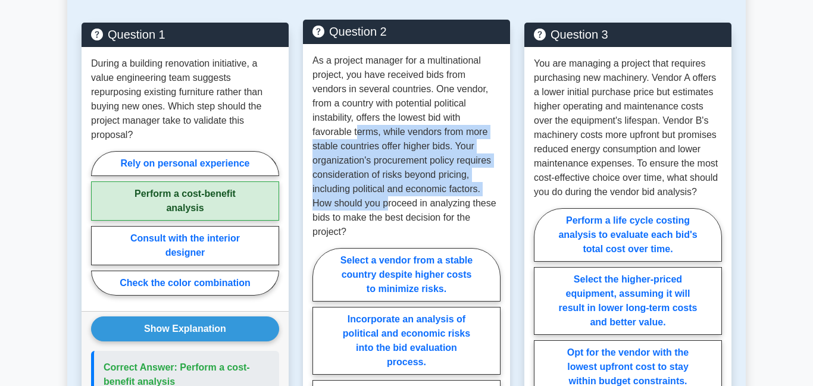
drag, startPoint x: 356, startPoint y: 135, endPoint x: 387, endPoint y: 209, distance: 80.0
click at [387, 209] on p "As a project manager for a multinational project, you have received bids from v…" at bounding box center [406, 147] width 188 height 186
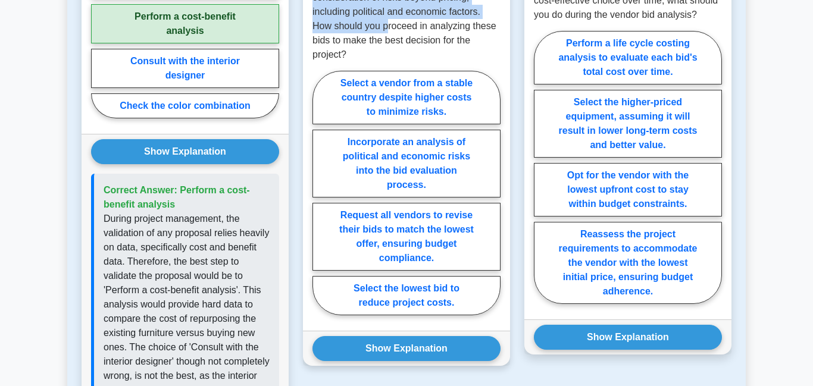
scroll to position [1054, 0]
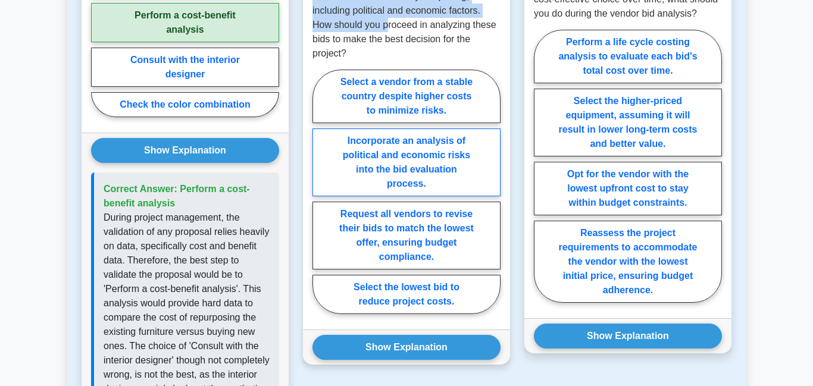
click at [397, 175] on label "Incorporate an analysis of political and economic risks into the bid evaluation…" at bounding box center [406, 162] width 188 height 68
click at [320, 192] on input "Incorporate an analysis of political and economic risks into the bid evaluation…" at bounding box center [316, 196] width 8 height 8
radio input "true"
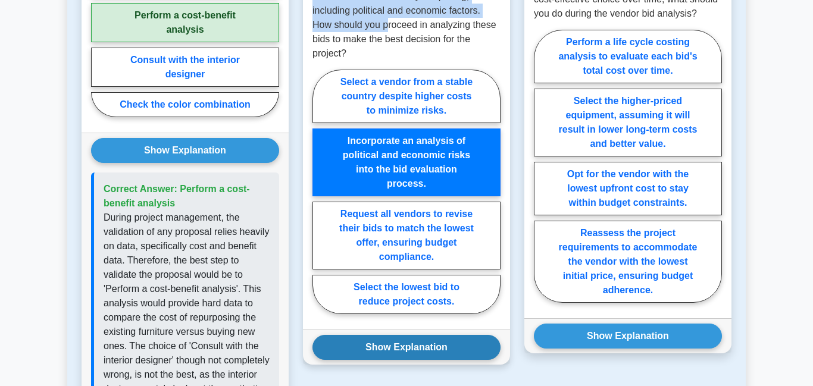
click at [376, 347] on button "Show Explanation" at bounding box center [406, 347] width 188 height 25
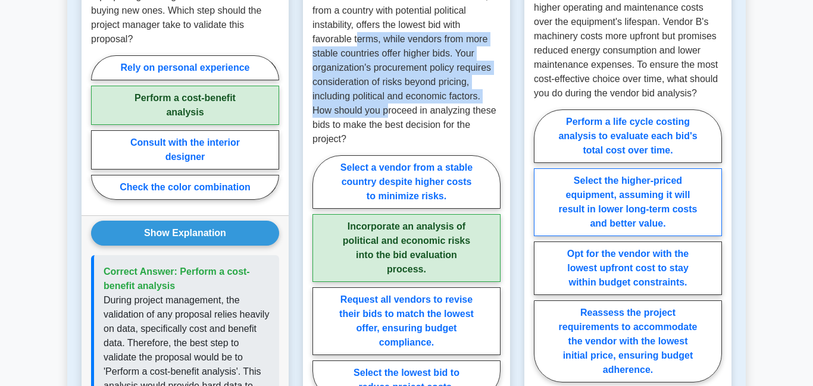
scroll to position [974, 0]
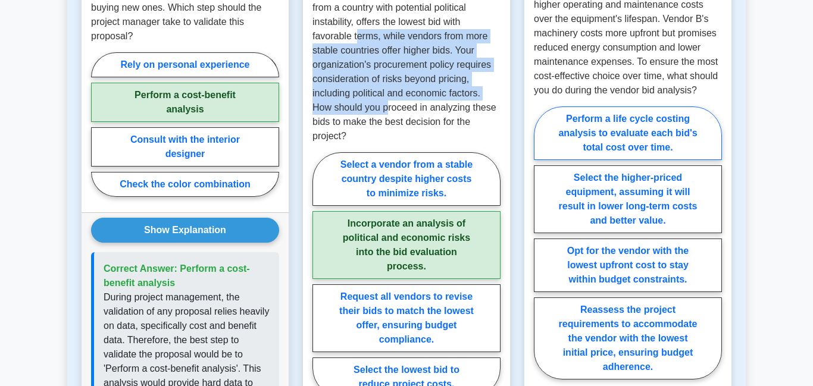
click at [610, 134] on label "Perform a life cycle costing analysis to evaluate each bid's total cost over ti…" at bounding box center [628, 133] width 188 height 54
click at [541, 243] on input "Perform a life cycle costing analysis to evaluate each bid's total cost over ti…" at bounding box center [538, 247] width 8 height 8
radio input "true"
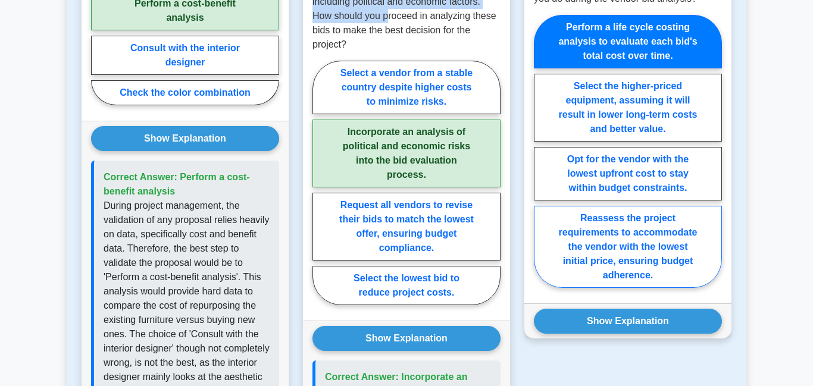
scroll to position [1077, 0]
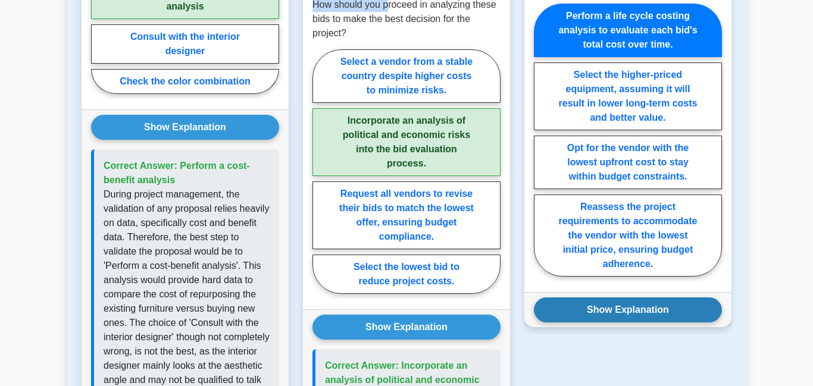
click at [624, 311] on button "Show Explanation" at bounding box center [628, 309] width 188 height 25
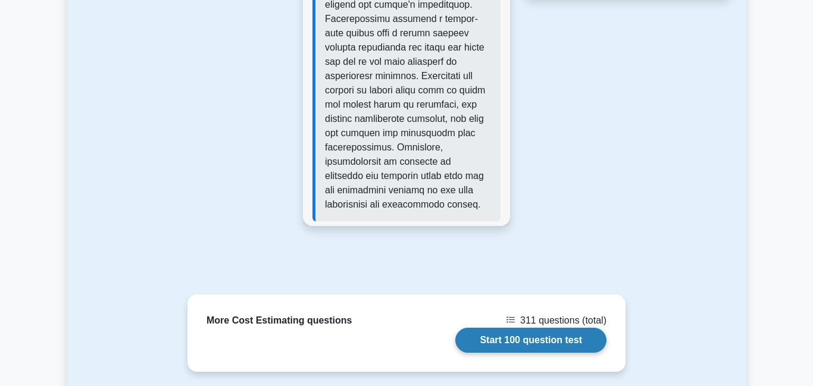
scroll to position [1725, 0]
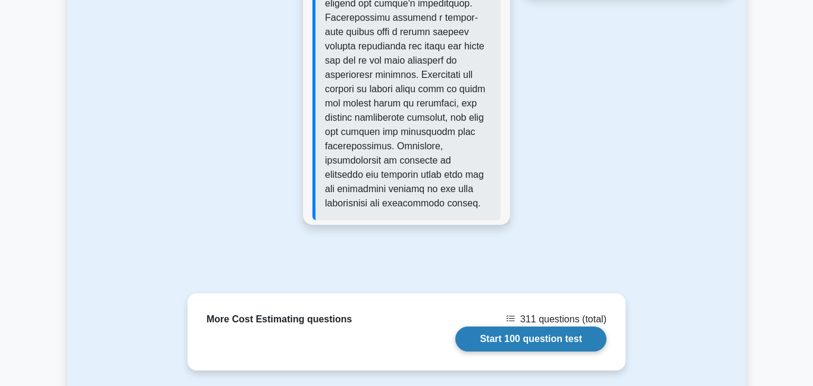
click at [537, 330] on link "Start 100 question test" at bounding box center [530, 339] width 151 height 25
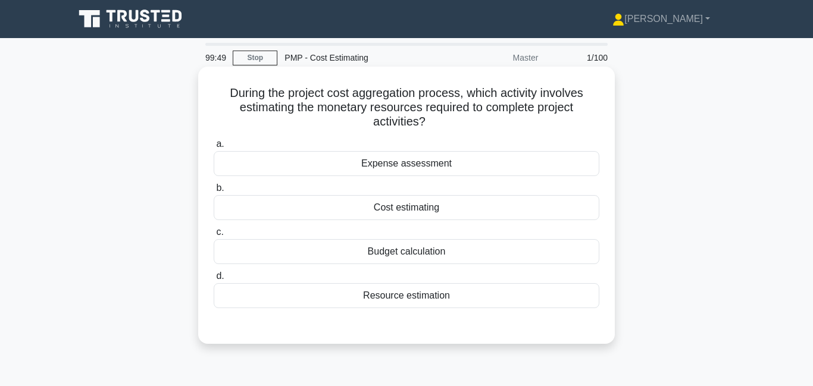
click at [382, 208] on div "Cost estimating" at bounding box center [406, 207] width 385 height 25
click at [214, 192] on input "b. Cost estimating" at bounding box center [214, 188] width 0 height 8
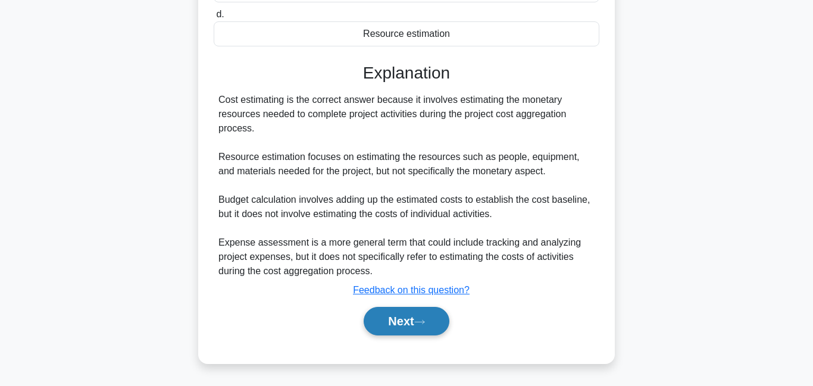
click at [420, 324] on icon at bounding box center [419, 322] width 11 height 7
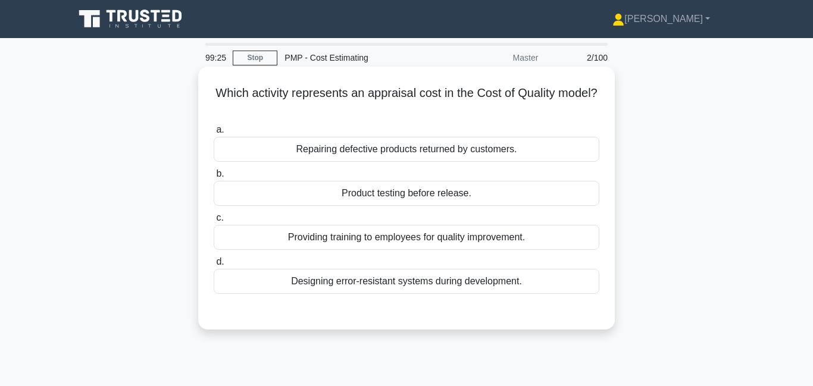
click at [380, 199] on div "Product testing before release." at bounding box center [406, 193] width 385 height 25
click at [214, 178] on input "b. Product testing before release." at bounding box center [214, 174] width 0 height 8
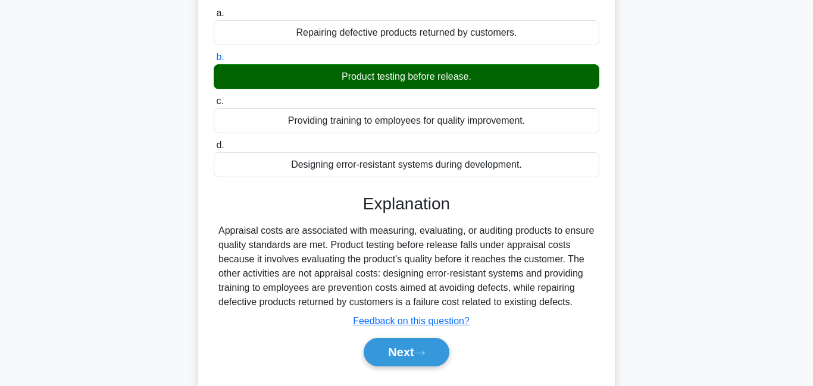
scroll to position [128, 0]
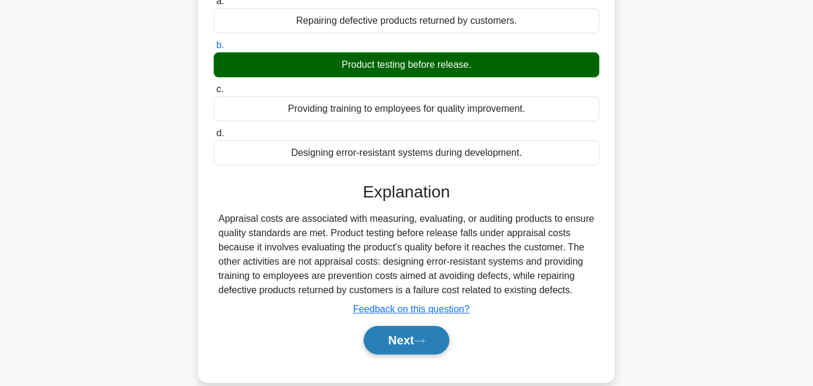
click at [400, 349] on button "Next" at bounding box center [405, 340] width 85 height 29
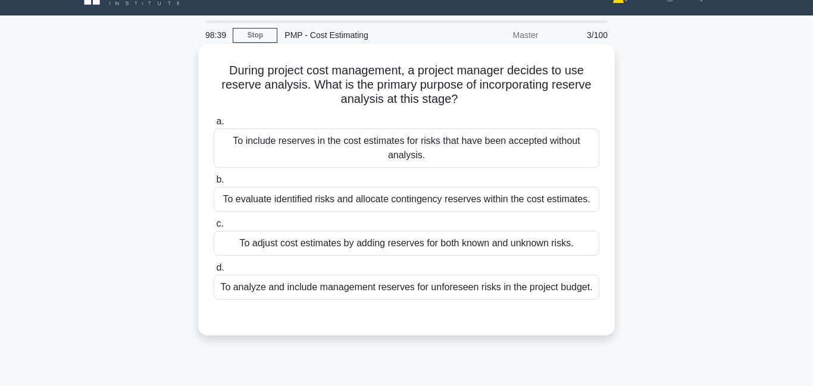
scroll to position [23, 0]
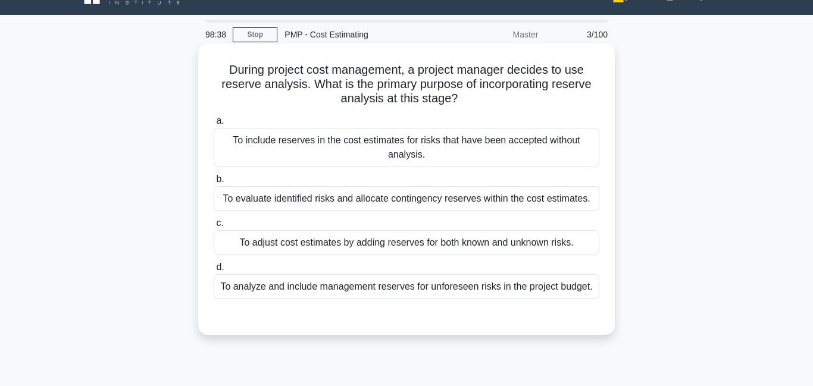
click at [425, 248] on div "To adjust cost estimates by adding reserves for both known and unknown risks." at bounding box center [406, 242] width 385 height 25
click at [214, 227] on input "c. To adjust cost estimates by adding reserves for both known and unknown risks." at bounding box center [214, 224] width 0 height 8
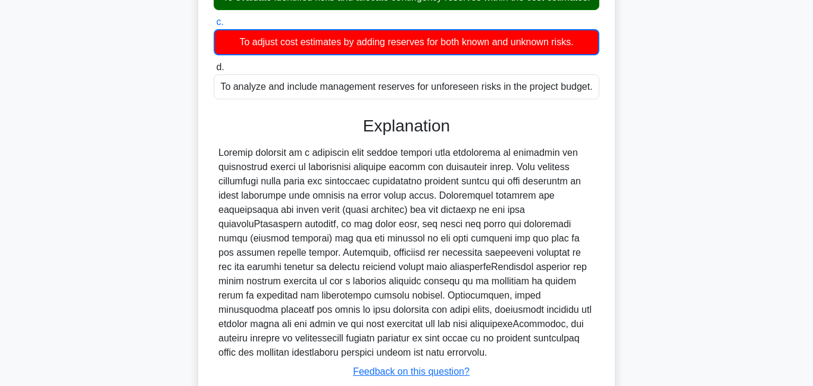
scroll to position [225, 0]
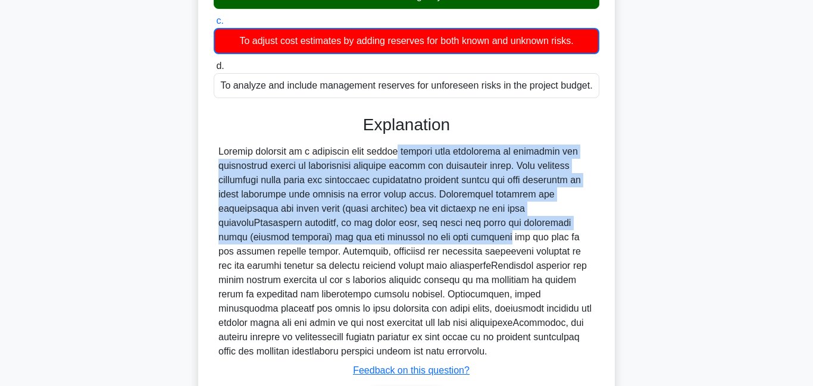
drag, startPoint x: 323, startPoint y: 159, endPoint x: 364, endPoint y: 233, distance: 84.9
click at [365, 234] on div at bounding box center [406, 252] width 376 height 214
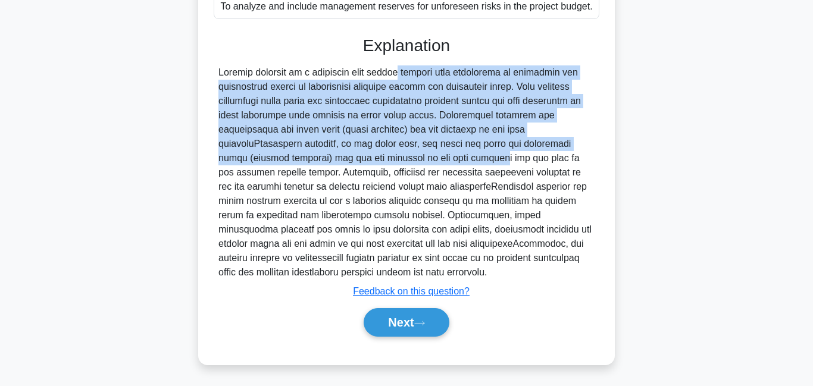
scroll to position [306, 0]
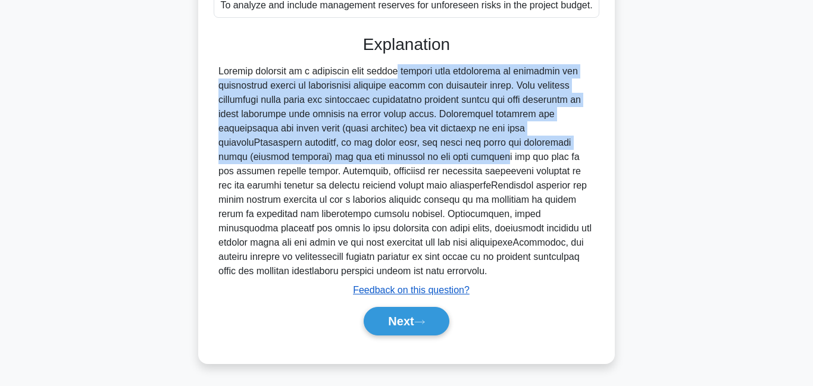
click at [399, 293] on u "Feedback on this question?" at bounding box center [411, 290] width 117 height 10
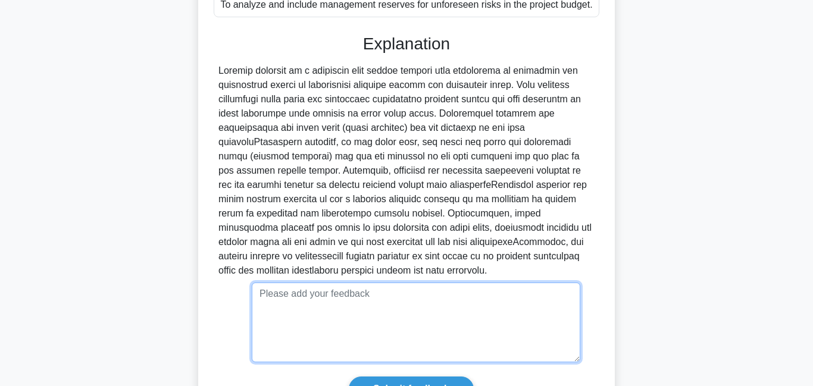
click at [393, 287] on textarea at bounding box center [416, 323] width 328 height 80
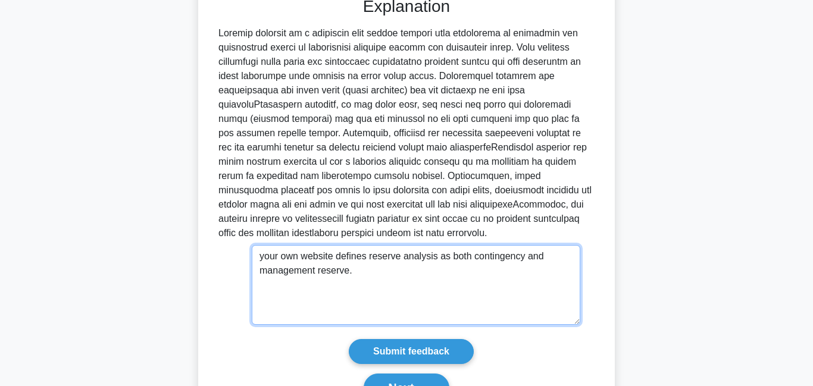
scroll to position [346, 0]
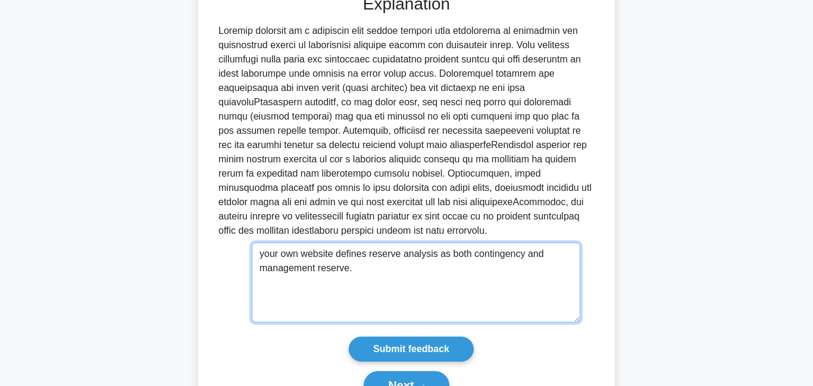
type textarea "your own website defines reserve analysis as both contingency and management re…"
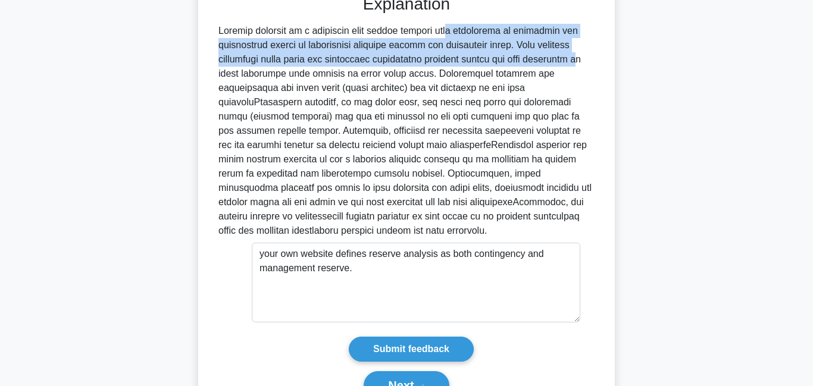
drag, startPoint x: 381, startPoint y: 37, endPoint x: 506, endPoint y: 64, distance: 127.9
click at [509, 65] on div at bounding box center [406, 131] width 376 height 214
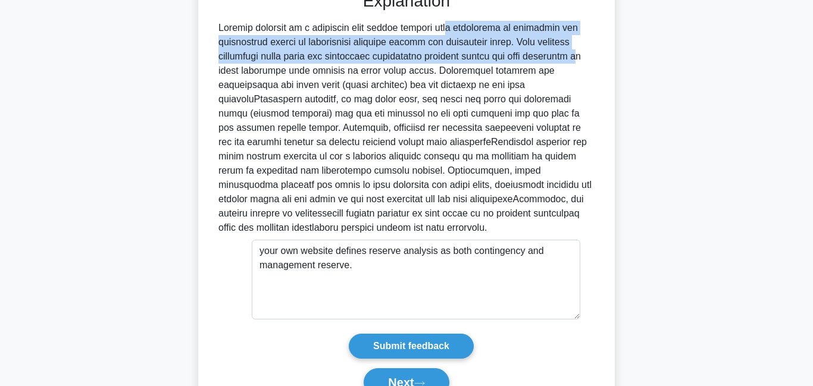
scroll to position [356, 0]
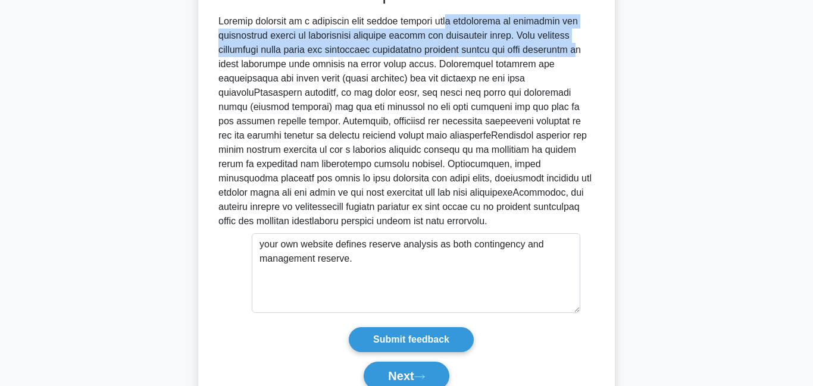
drag, startPoint x: 377, startPoint y: 95, endPoint x: 353, endPoint y: 222, distance: 129.5
click at [353, 222] on div at bounding box center [406, 121] width 376 height 214
click at [418, 346] on input "Submit feedback" at bounding box center [411, 339] width 125 height 25
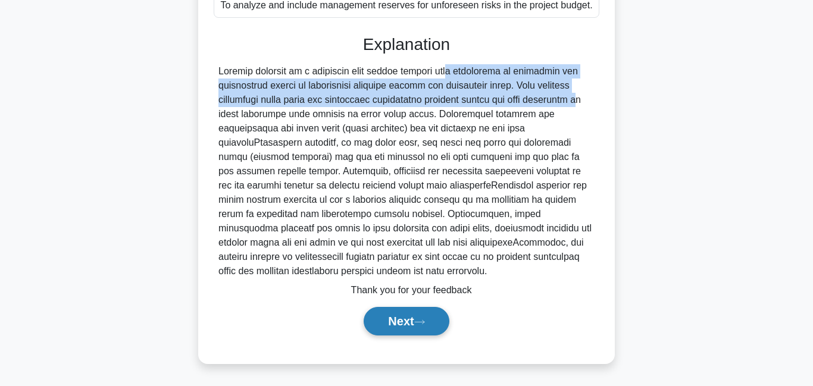
click at [409, 319] on button "Next" at bounding box center [405, 321] width 85 height 29
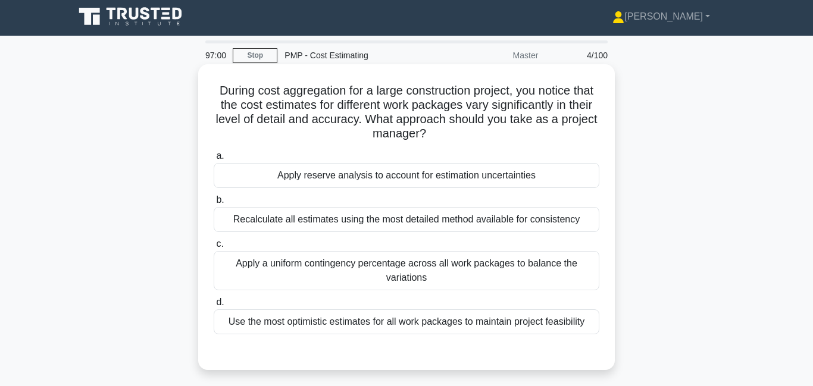
scroll to position [0, 0]
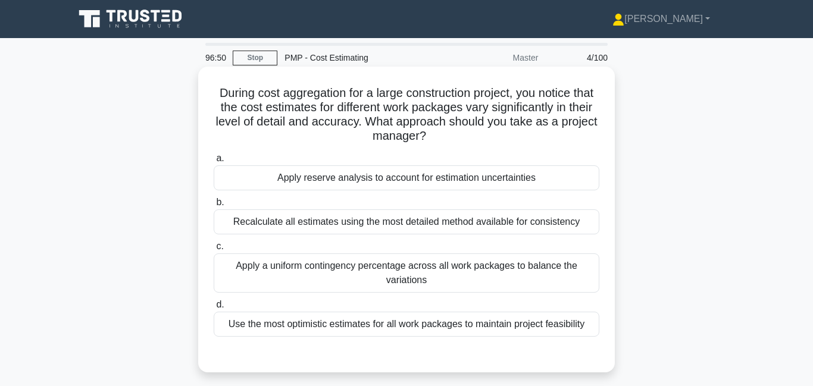
drag, startPoint x: 395, startPoint y: 112, endPoint x: 430, endPoint y: 136, distance: 42.4
click at [430, 136] on h5 "During cost aggregation for a large construction project, you notice that the c…" at bounding box center [406, 115] width 388 height 58
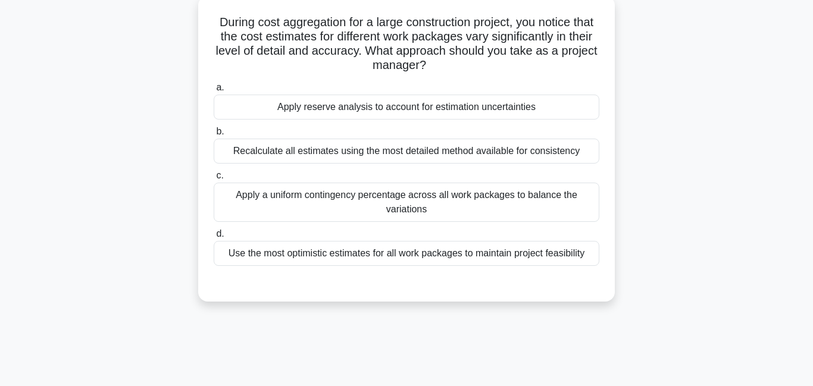
scroll to position [76, 0]
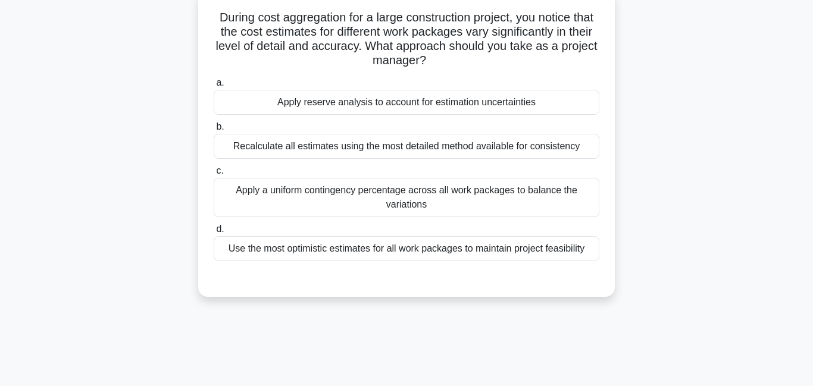
click at [314, 146] on div "Recalculate all estimates using the most detailed method available for consiste…" at bounding box center [406, 146] width 385 height 25
click at [214, 131] on input "b. Recalculate all estimates using the most detailed method available for consi…" at bounding box center [214, 127] width 0 height 8
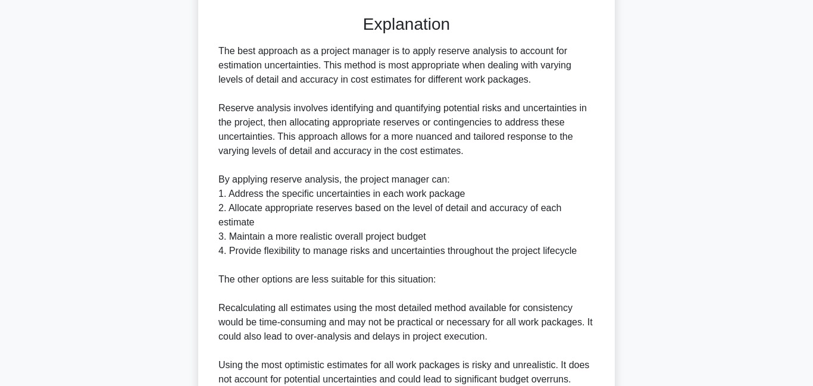
scroll to position [521, 0]
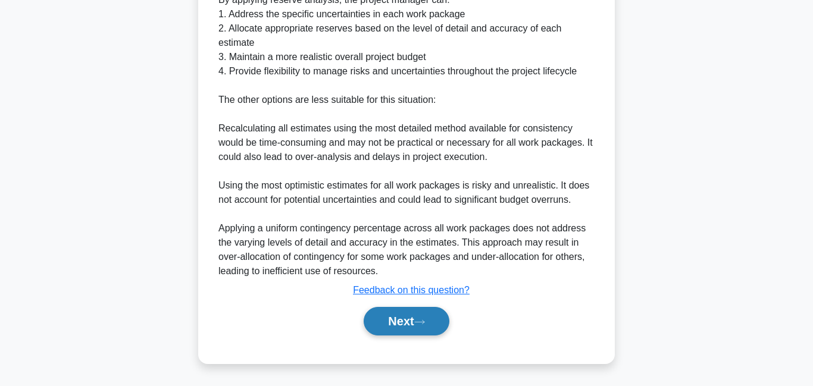
drag, startPoint x: 404, startPoint y: 321, endPoint x: 400, endPoint y: 306, distance: 15.4
click at [402, 320] on button "Next" at bounding box center [405, 321] width 85 height 29
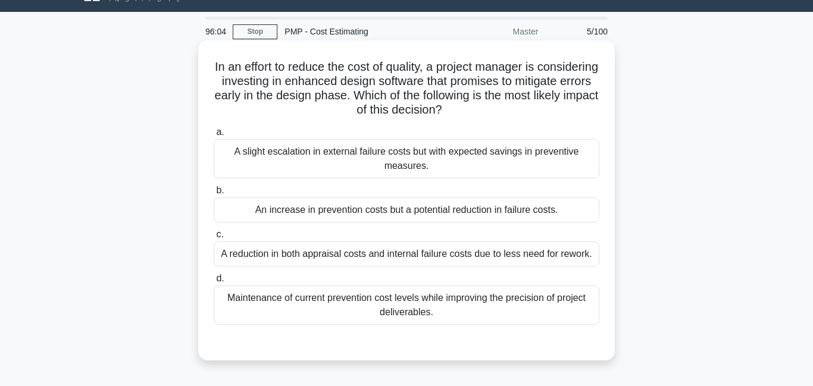
scroll to position [28, 0]
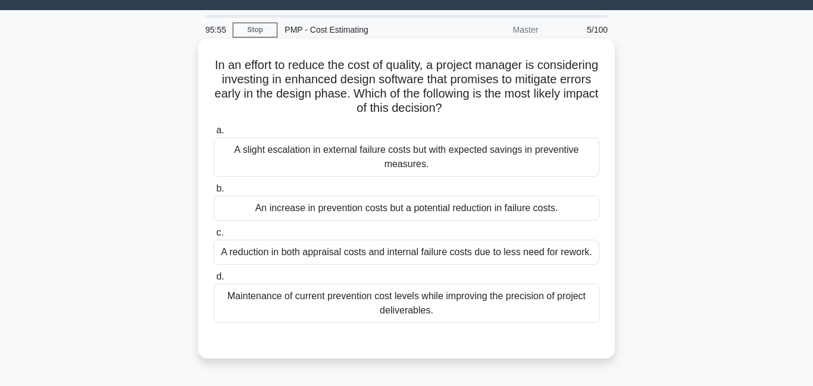
click at [390, 209] on div "An increase in prevention costs but a potential reduction in failure costs." at bounding box center [406, 208] width 385 height 25
click at [214, 193] on input "b. An increase in prevention costs but a potential reduction in failure costs." at bounding box center [214, 189] width 0 height 8
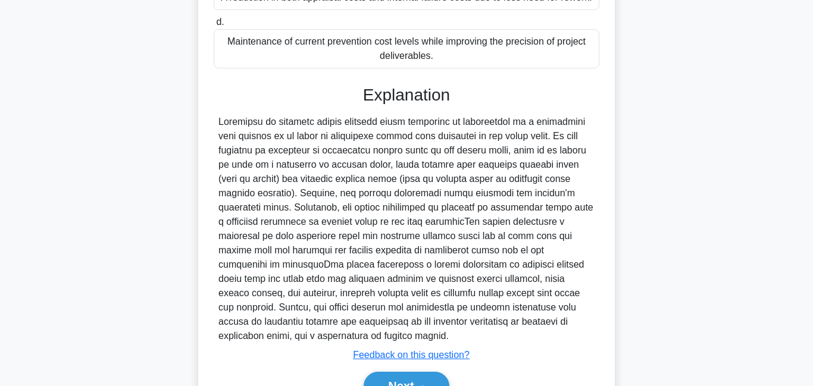
scroll to position [284, 0]
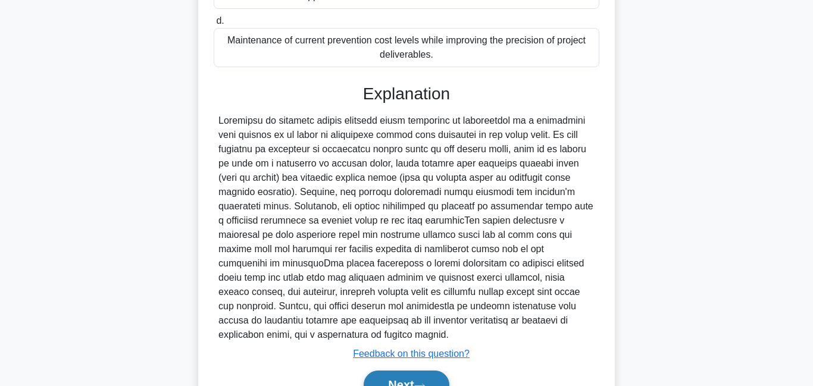
click at [402, 371] on button "Next" at bounding box center [405, 385] width 85 height 29
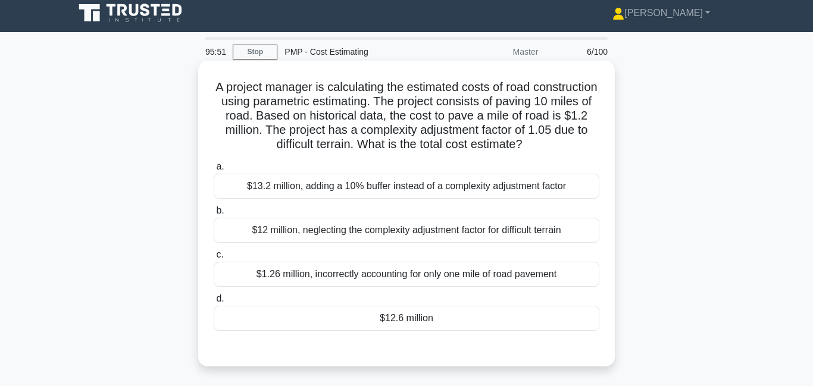
scroll to position [0, 0]
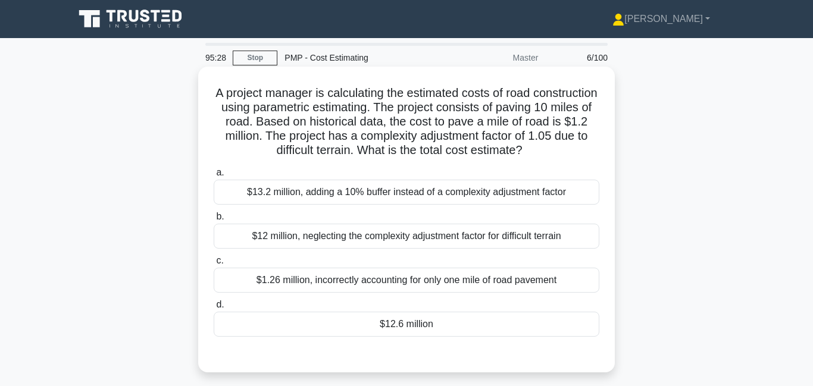
drag, startPoint x: 407, startPoint y: 109, endPoint x: 425, endPoint y: 137, distance: 33.2
click at [425, 137] on h5 "A project manager is calculating the estimated costs of road construction using…" at bounding box center [406, 122] width 388 height 73
click at [390, 324] on div "$12.6 million" at bounding box center [406, 324] width 385 height 25
click at [214, 309] on input "d. $12.6 million" at bounding box center [214, 305] width 0 height 8
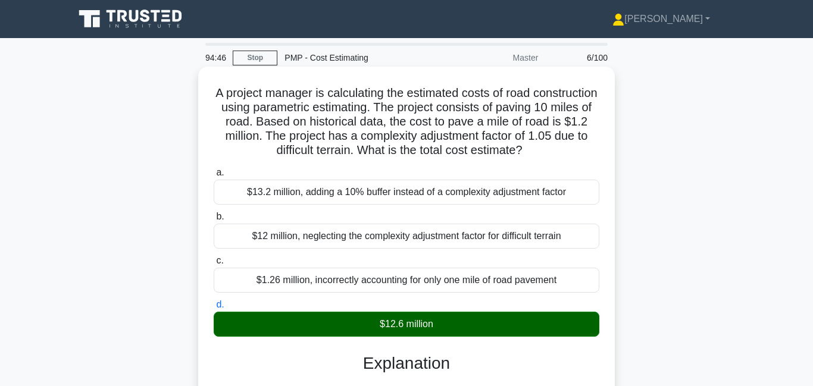
scroll to position [334, 0]
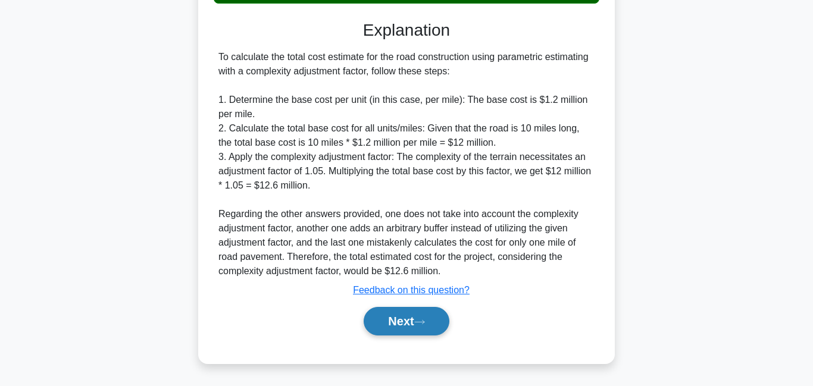
click at [391, 330] on button "Next" at bounding box center [405, 321] width 85 height 29
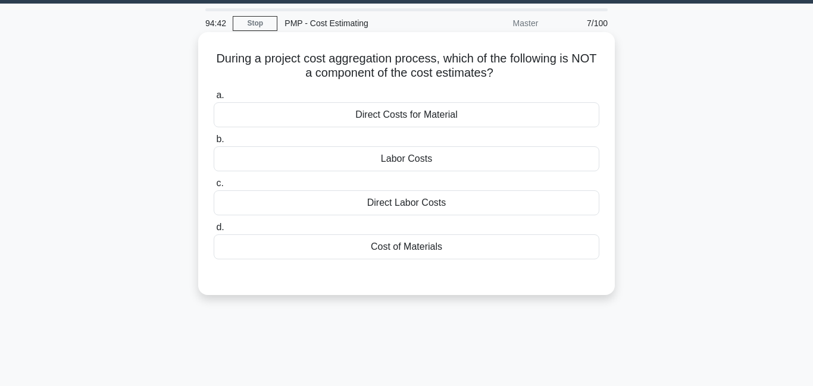
scroll to position [0, 0]
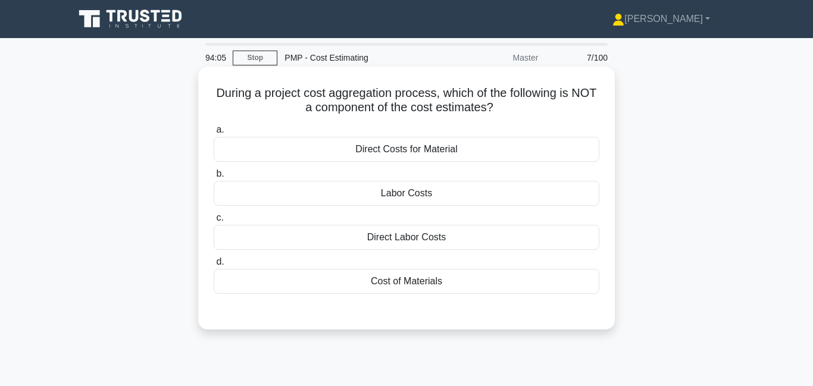
click at [441, 139] on div "Direct Costs for Material" at bounding box center [406, 149] width 385 height 25
click at [214, 134] on input "a. Direct Costs for Material" at bounding box center [214, 130] width 0 height 8
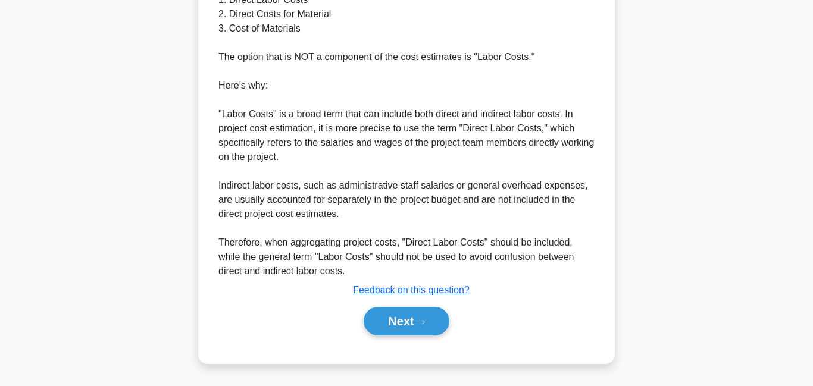
scroll to position [435, 0]
click at [400, 319] on button "Next" at bounding box center [405, 321] width 85 height 29
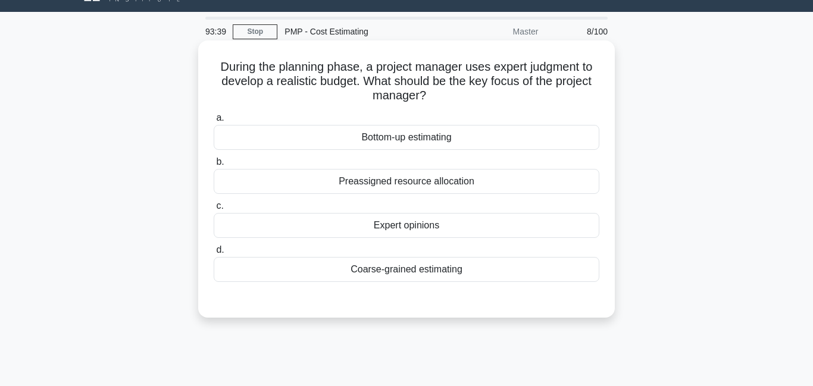
scroll to position [0, 0]
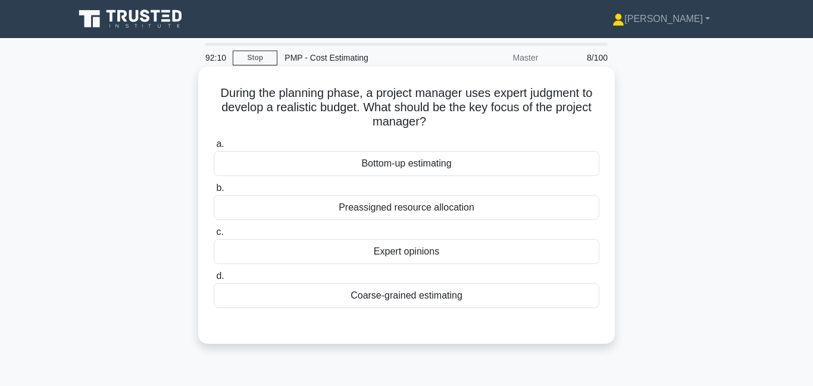
drag, startPoint x: 287, startPoint y: 106, endPoint x: 456, endPoint y: 117, distance: 169.3
click at [456, 117] on h5 "During the planning phase, a project manager uses expert judgment to develop a …" at bounding box center [406, 108] width 388 height 44
click at [394, 170] on div "Bottom-up estimating" at bounding box center [406, 163] width 385 height 25
click at [214, 148] on input "a. Bottom-up estimating" at bounding box center [214, 144] width 0 height 8
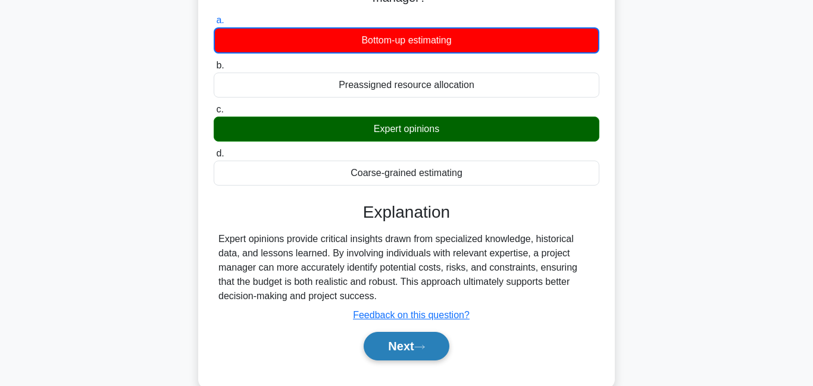
scroll to position [126, 0]
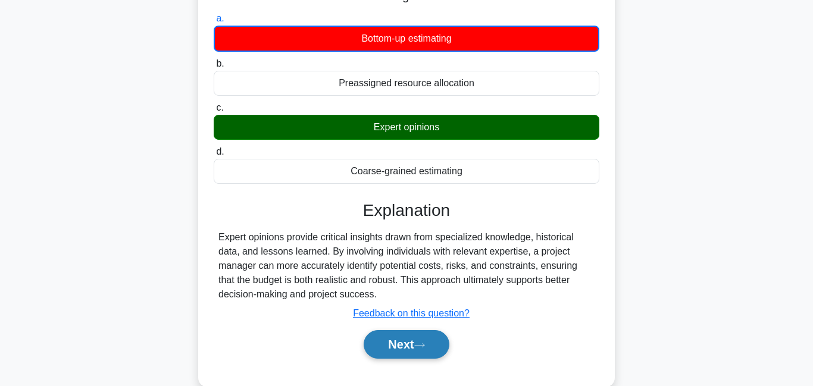
click at [410, 343] on button "Next" at bounding box center [405, 344] width 85 height 29
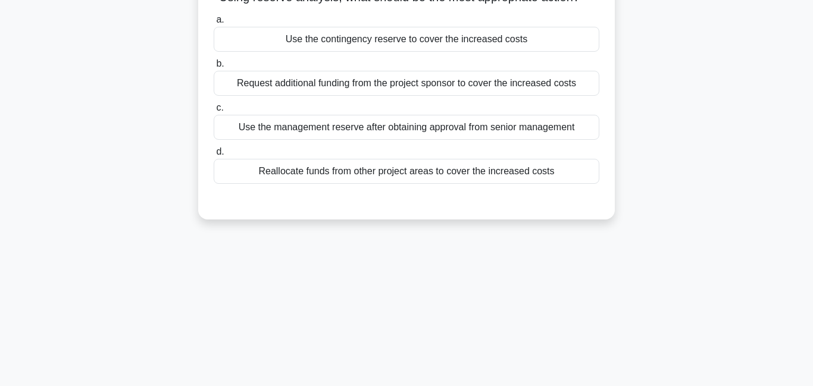
scroll to position [0, 0]
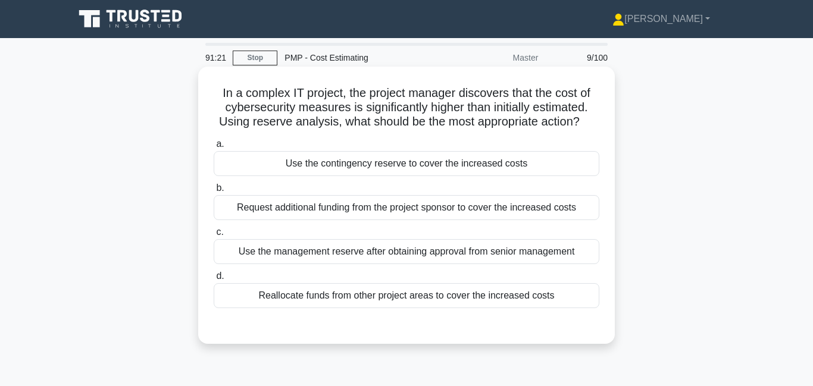
click at [477, 256] on div "Use the management reserve after obtaining approval from senior management" at bounding box center [406, 251] width 385 height 25
click at [214, 236] on input "c. Use the management reserve after obtaining approval from senior management" at bounding box center [214, 232] width 0 height 8
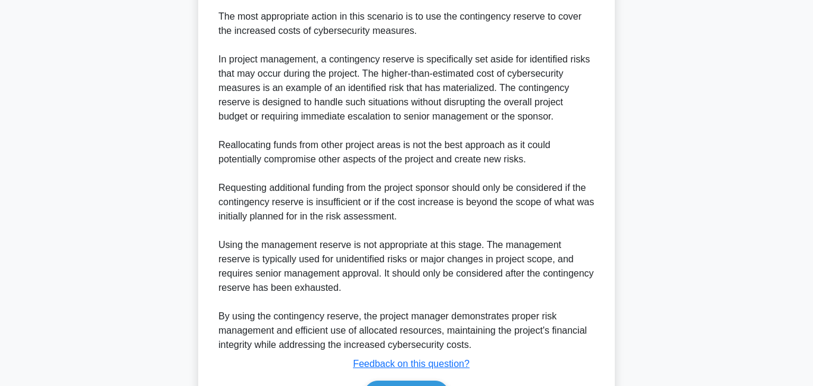
scroll to position [421, 0]
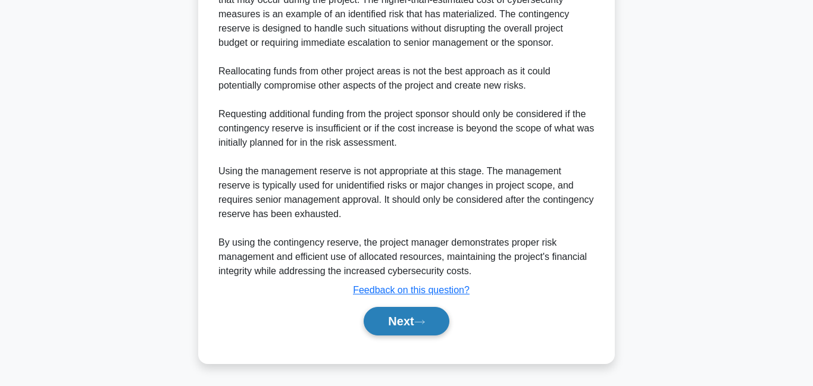
click at [399, 328] on button "Next" at bounding box center [405, 321] width 85 height 29
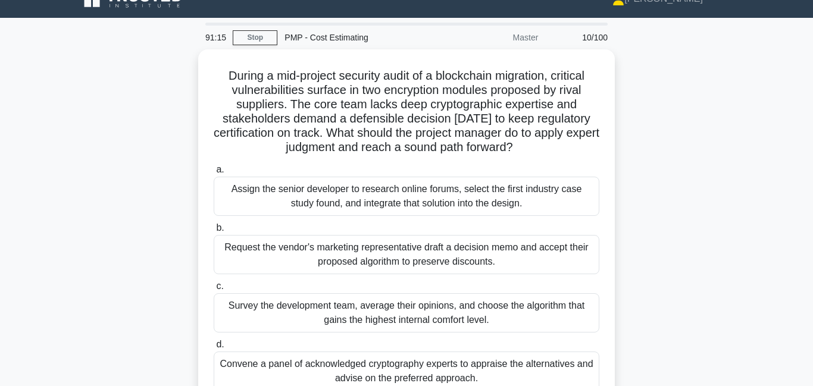
scroll to position [0, 0]
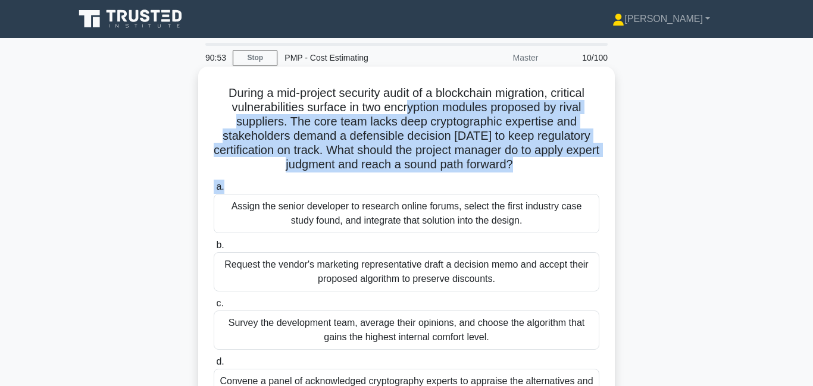
drag, startPoint x: 409, startPoint y: 108, endPoint x: 535, endPoint y: 180, distance: 145.5
click at [535, 180] on div "During a mid-project security audit of a blockchain migration, critical vulnera…" at bounding box center [406, 255] width 407 height 368
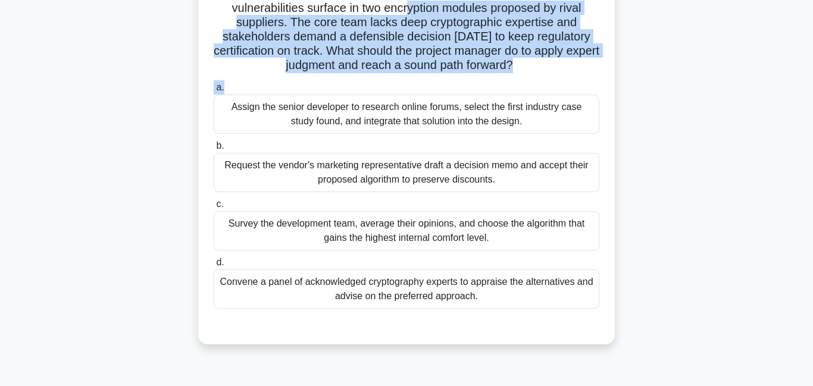
scroll to position [108, 0]
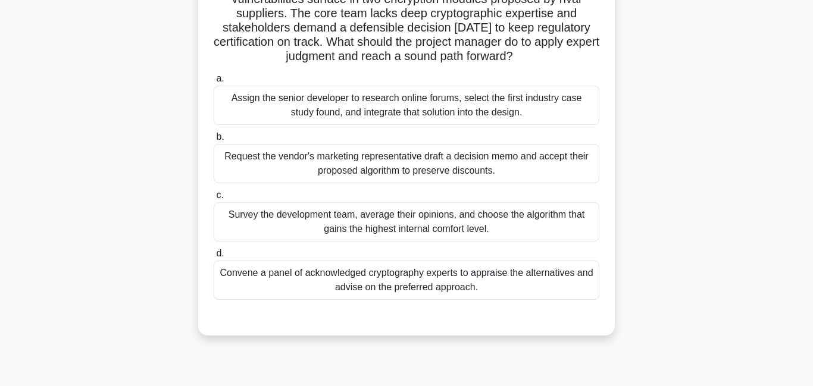
click at [418, 288] on div "Convene a panel of acknowledged cryptography experts to appraise the alternativ…" at bounding box center [406, 280] width 385 height 39
click at [214, 258] on input "d. Convene a panel of acknowledged cryptography experts to appraise the alterna…" at bounding box center [214, 254] width 0 height 8
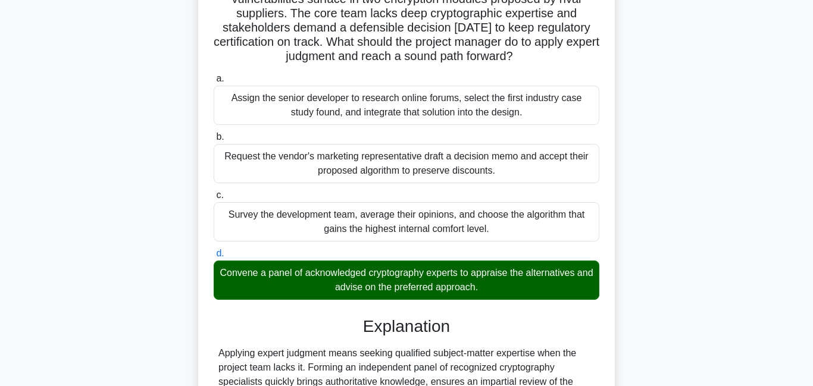
scroll to position [329, 0]
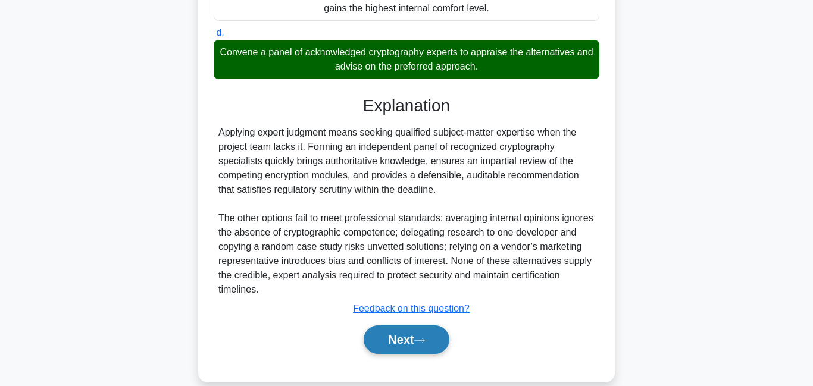
click at [413, 337] on button "Next" at bounding box center [405, 339] width 85 height 29
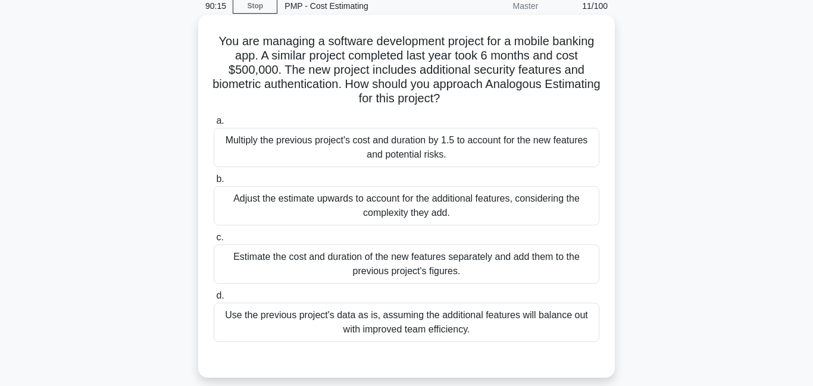
scroll to position [53, 0]
click at [413, 216] on div "Adjust the estimate upwards to account for the additional features, considering…" at bounding box center [406, 204] width 385 height 39
click at [214, 182] on input "b. Adjust the estimate upwards to account for the additional features, consider…" at bounding box center [214, 178] width 0 height 8
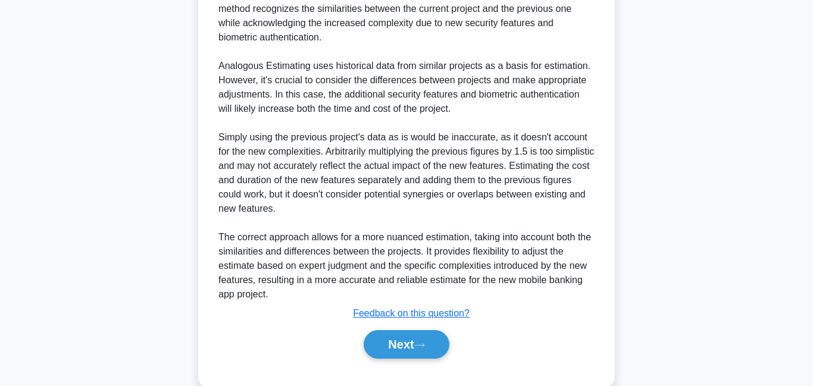
scroll to position [476, 0]
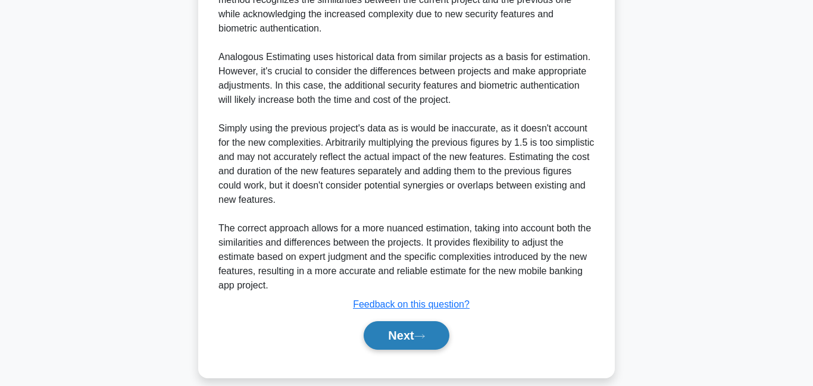
click at [398, 339] on button "Next" at bounding box center [405, 335] width 85 height 29
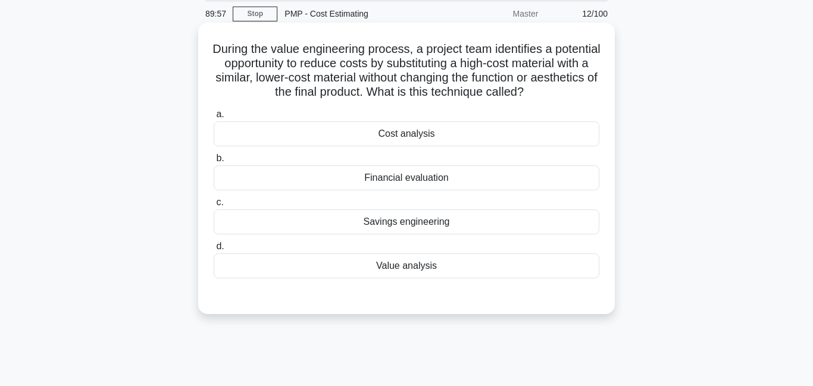
scroll to position [0, 0]
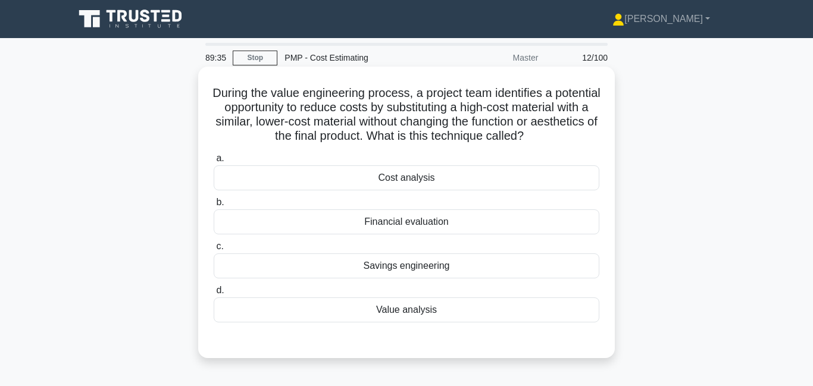
click at [424, 275] on div "Savings engineering" at bounding box center [406, 265] width 385 height 25
click at [214, 250] on input "c. Savings engineering" at bounding box center [214, 247] width 0 height 8
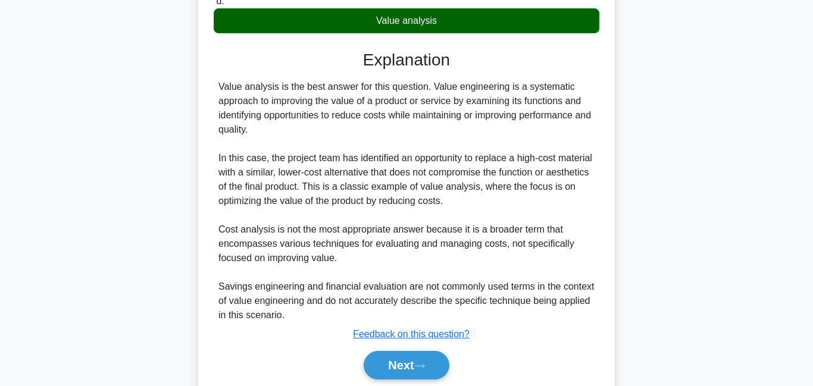
scroll to position [293, 0]
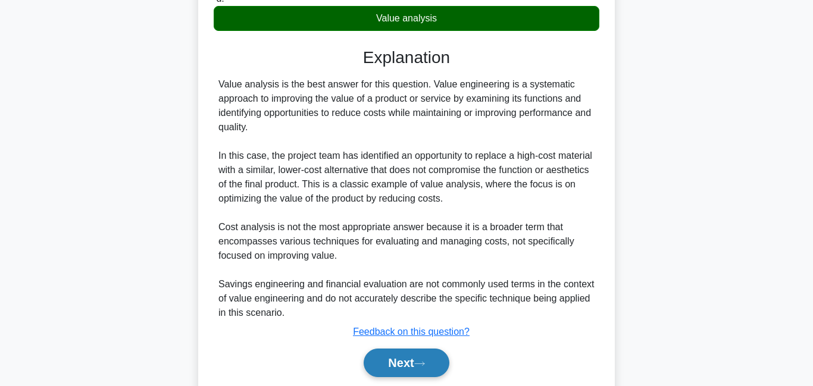
click at [397, 358] on button "Next" at bounding box center [405, 363] width 85 height 29
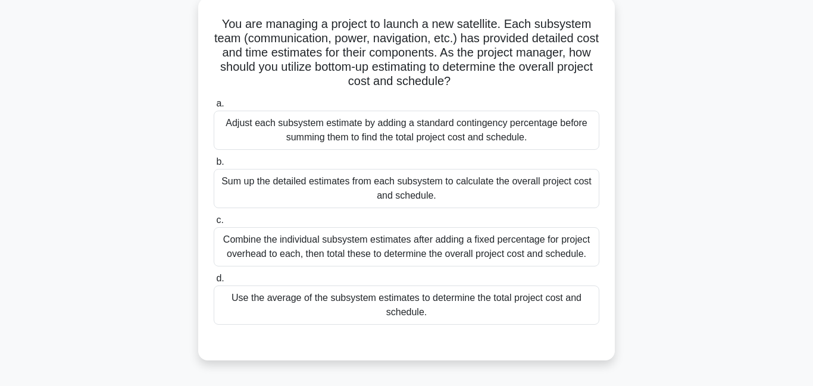
scroll to position [82, 0]
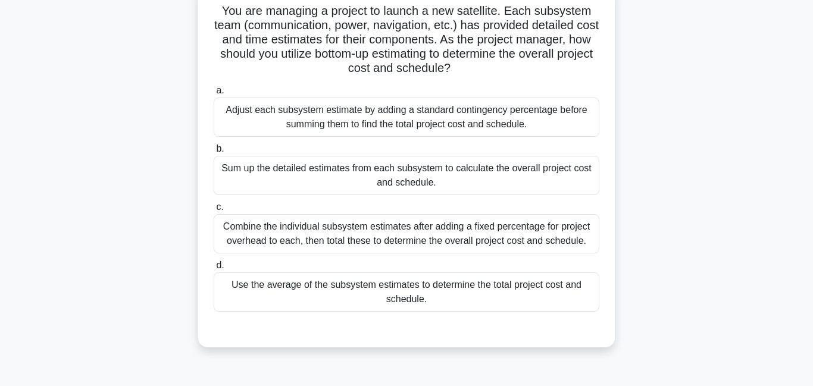
click at [375, 177] on div "Sum up the detailed estimates from each subsystem to calculate the overall proj…" at bounding box center [406, 175] width 385 height 39
click at [214, 153] on input "b. Sum up the detailed estimates from each subsystem to calculate the overall p…" at bounding box center [214, 149] width 0 height 8
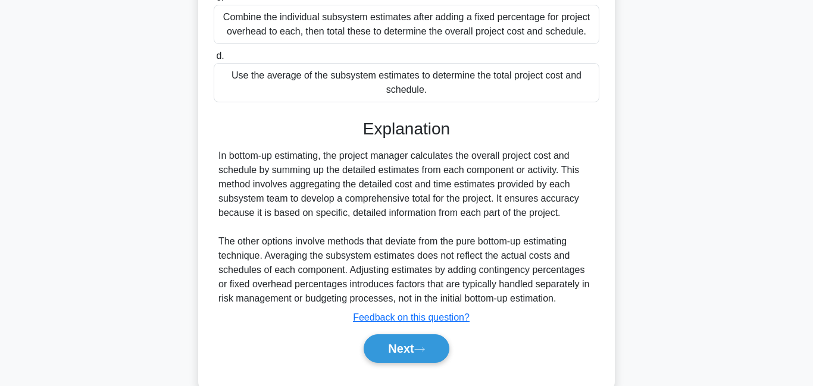
scroll to position [304, 0]
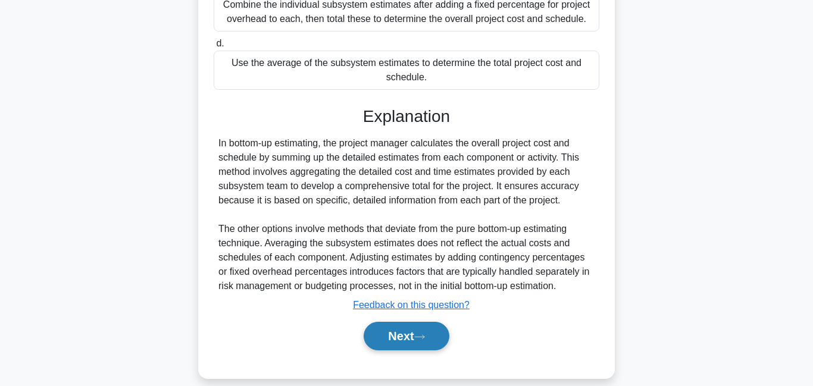
click at [394, 342] on button "Next" at bounding box center [405, 336] width 85 height 29
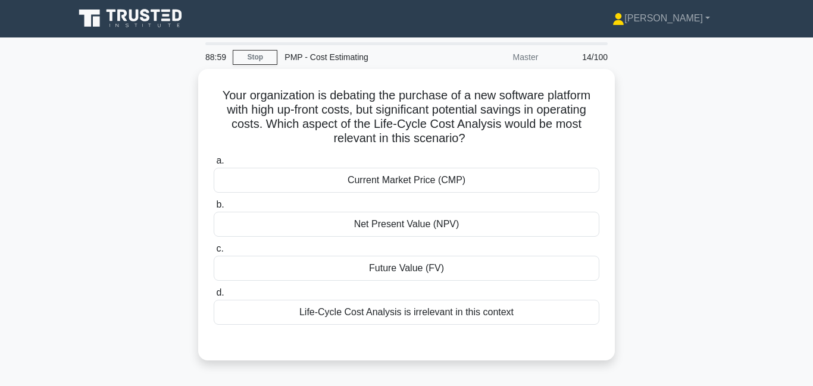
scroll to position [0, 0]
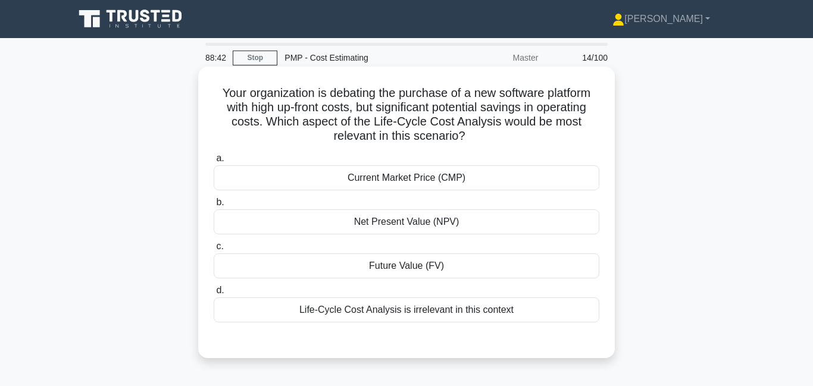
click at [418, 267] on div "Future Value (FV)" at bounding box center [406, 265] width 385 height 25
click at [214, 250] on input "c. Future Value (FV)" at bounding box center [214, 247] width 0 height 8
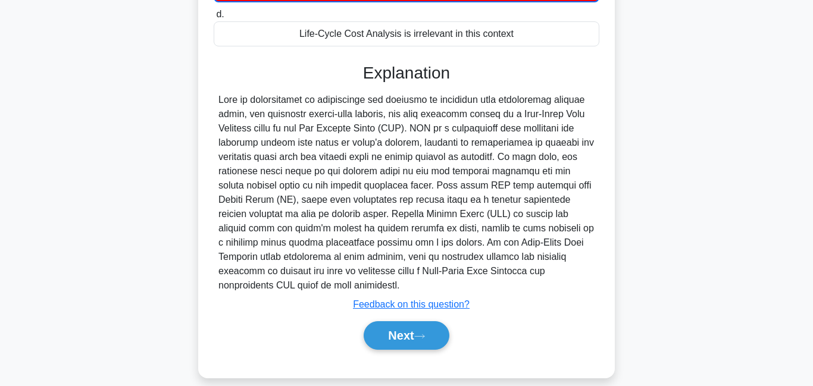
scroll to position [278, 0]
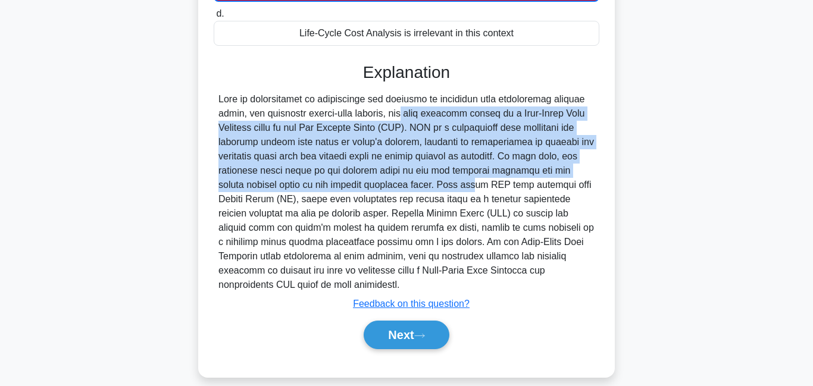
drag, startPoint x: 339, startPoint y: 118, endPoint x: 382, endPoint y: 180, distance: 75.2
click at [382, 180] on div at bounding box center [406, 192] width 376 height 200
click at [400, 322] on button "Next" at bounding box center [405, 335] width 85 height 29
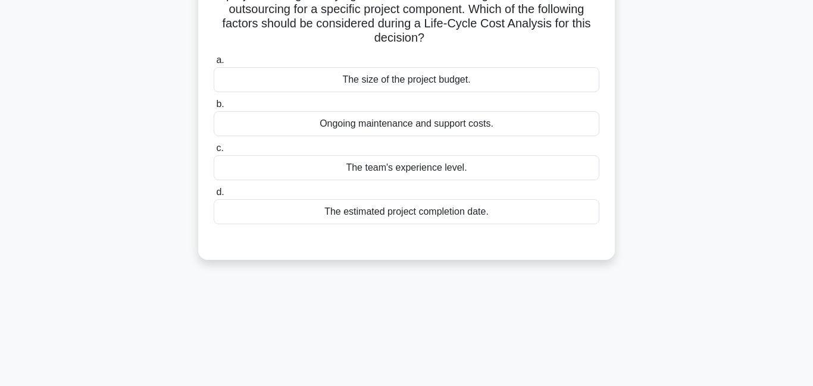
scroll to position [0, 0]
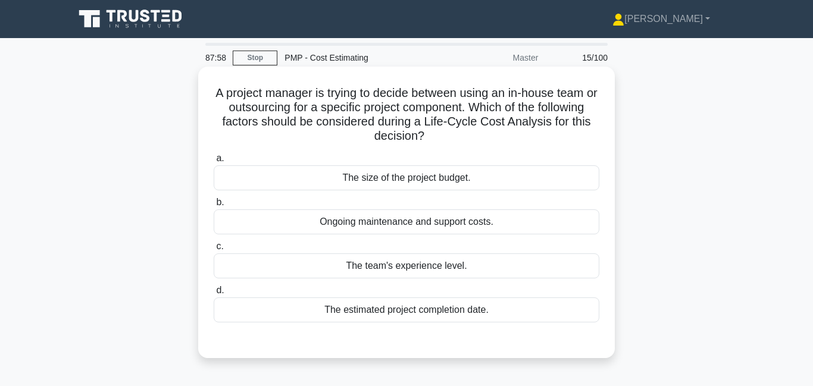
click at [380, 225] on div "Ongoing maintenance and support costs." at bounding box center [406, 221] width 385 height 25
click at [214, 206] on input "b. Ongoing maintenance and support costs." at bounding box center [214, 203] width 0 height 8
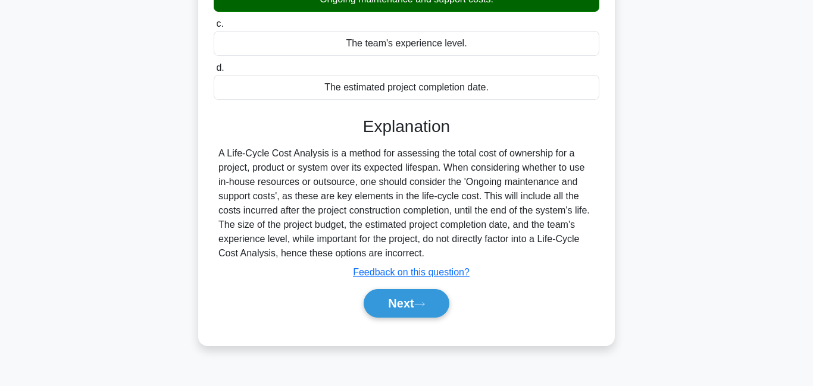
scroll to position [256, 0]
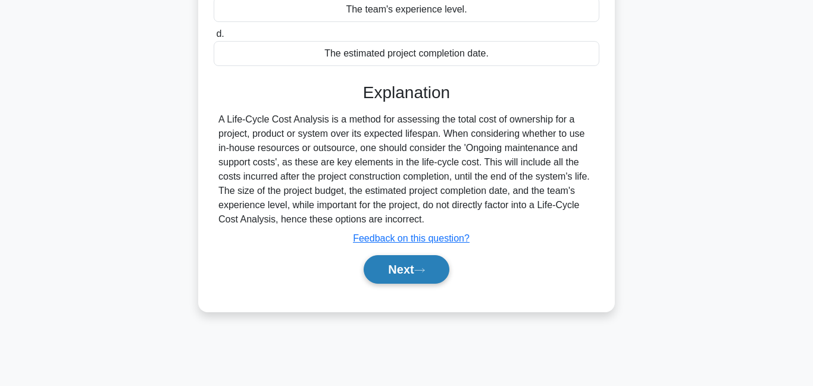
click at [383, 272] on button "Next" at bounding box center [405, 269] width 85 height 29
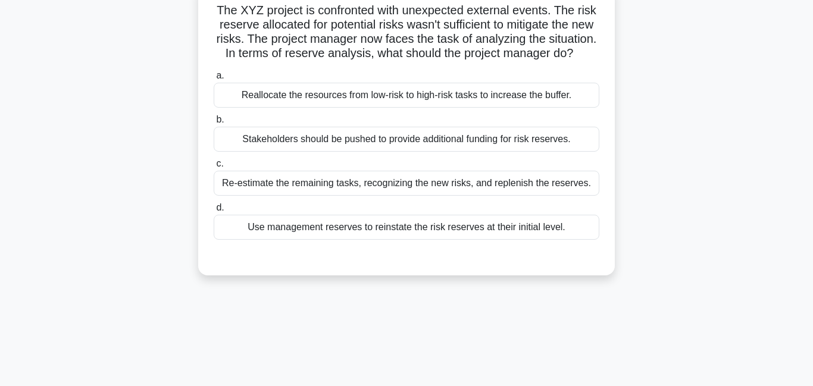
scroll to position [0, 0]
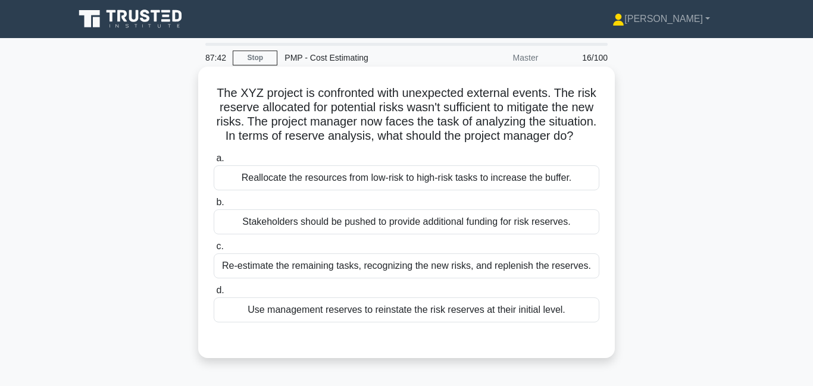
drag, startPoint x: 269, startPoint y: 106, endPoint x: 581, endPoint y: 134, distance: 312.4
click at [581, 134] on h5 "The XYZ project is confronted with unexpected external events. The risk reserve…" at bounding box center [406, 115] width 388 height 58
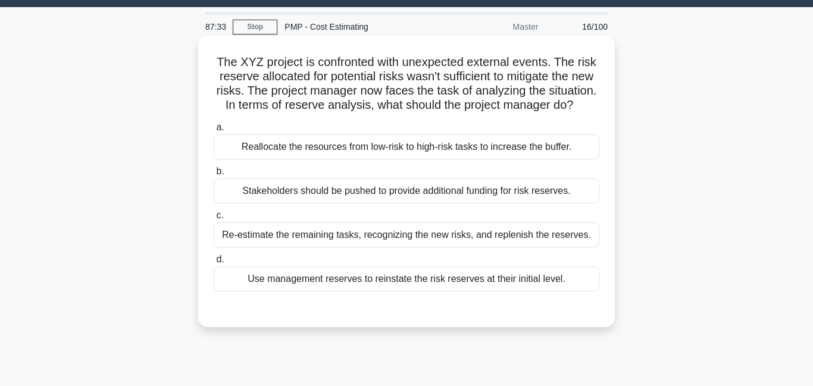
scroll to position [41, 0]
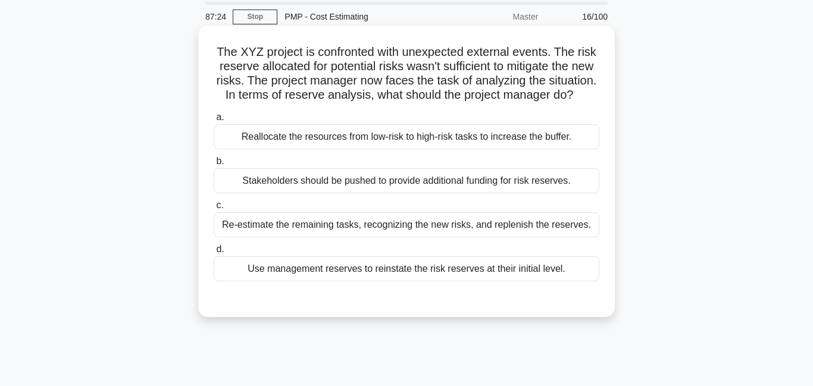
click at [369, 229] on div "Re-estimate the remaining tasks, recognizing the new risks, and replenish the r…" at bounding box center [406, 224] width 385 height 25
click at [214, 209] on input "c. Re-estimate the remaining tasks, recognizing the new risks, and replenish th…" at bounding box center [214, 206] width 0 height 8
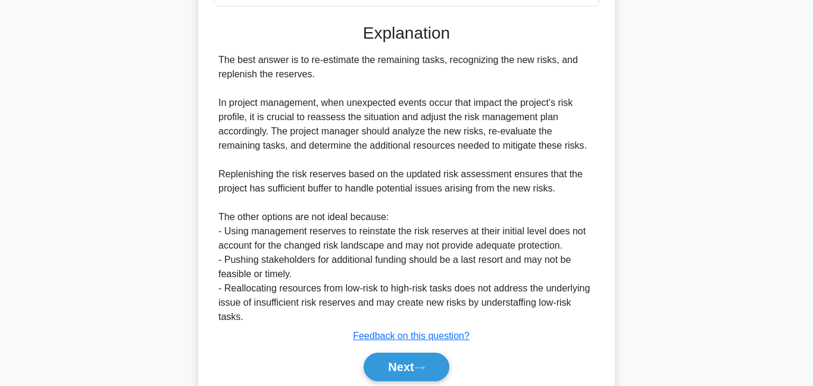
scroll to position [326, 0]
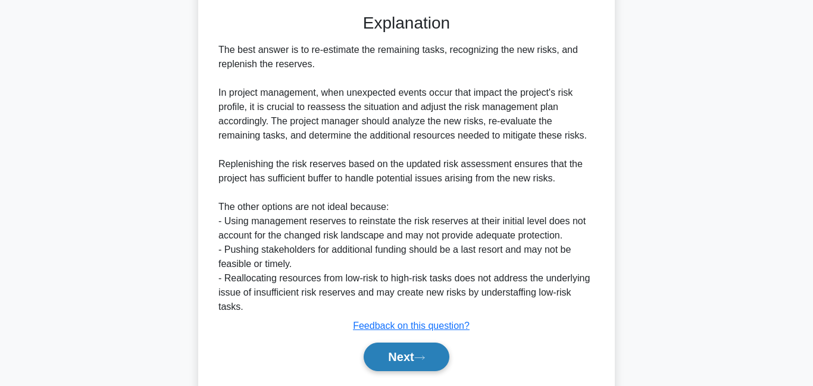
click at [399, 359] on button "Next" at bounding box center [405, 357] width 85 height 29
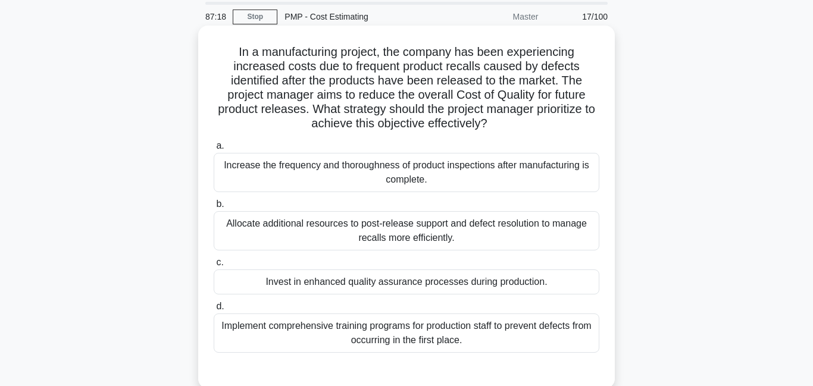
scroll to position [0, 0]
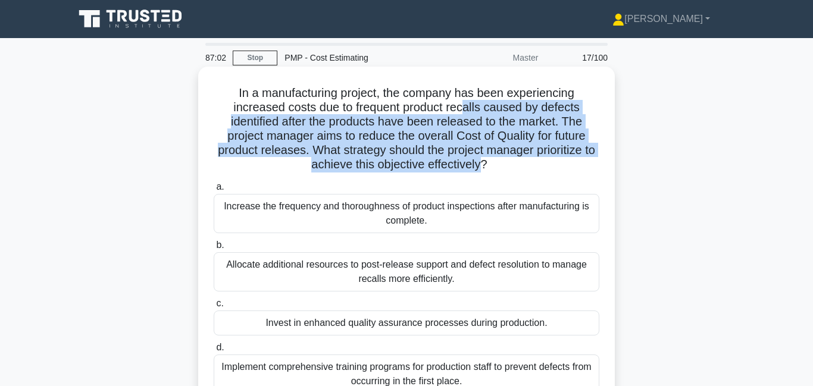
drag, startPoint x: 472, startPoint y: 110, endPoint x: 479, endPoint y: 162, distance: 52.8
click at [479, 162] on h5 "In a manufacturing project, the company has been experiencing increased costs d…" at bounding box center [406, 129] width 388 height 87
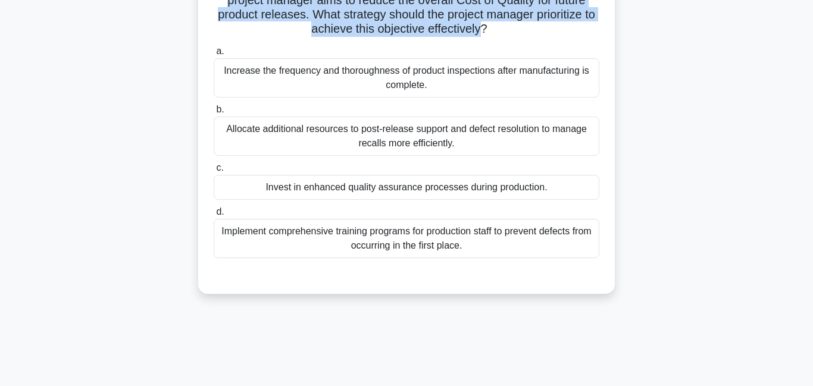
scroll to position [137, 0]
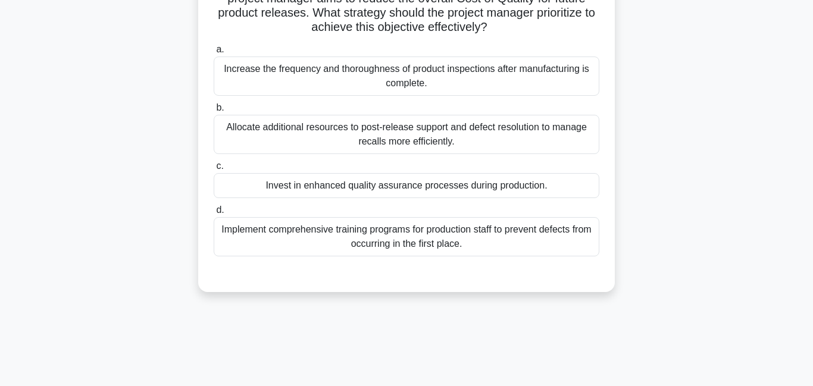
click at [335, 190] on div "Invest in enhanced quality assurance processes during production." at bounding box center [406, 185] width 385 height 25
click at [214, 170] on input "c. Invest in enhanced quality assurance processes during production." at bounding box center [214, 166] width 0 height 8
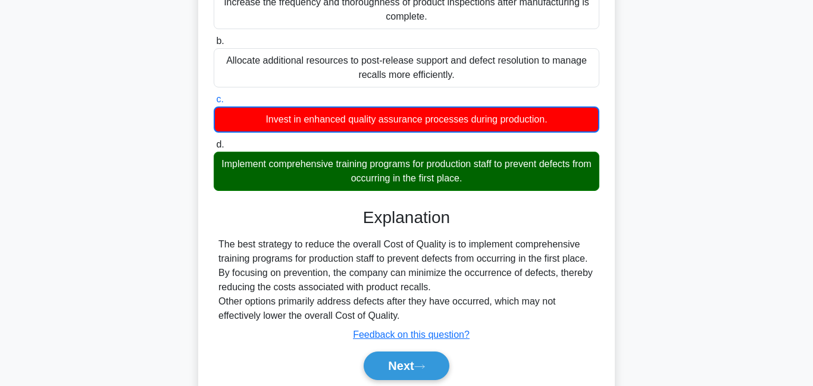
scroll to position [256, 0]
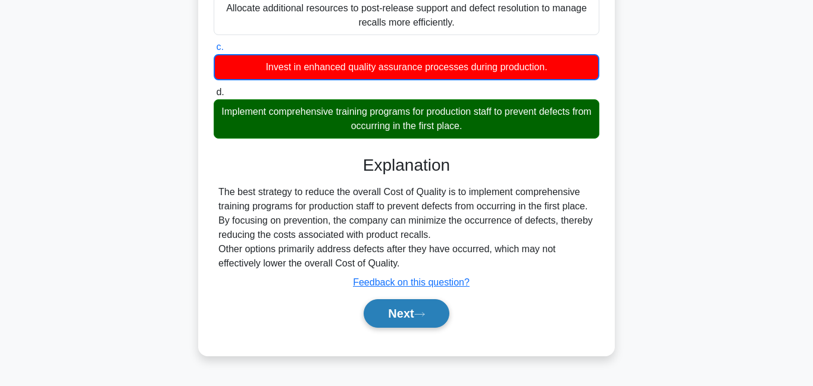
click at [418, 313] on icon at bounding box center [419, 314] width 11 height 7
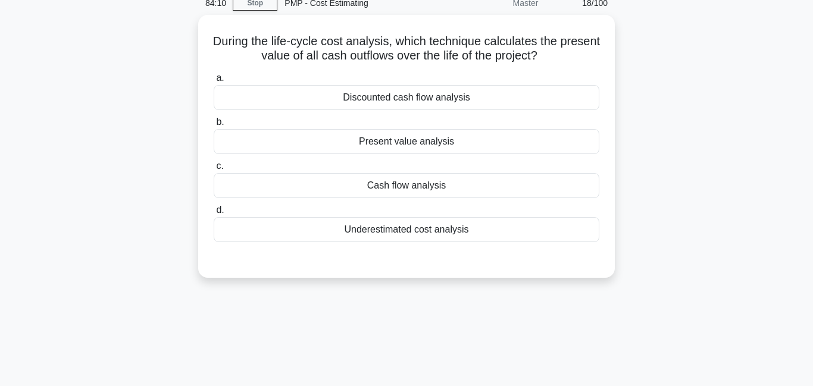
scroll to position [0, 0]
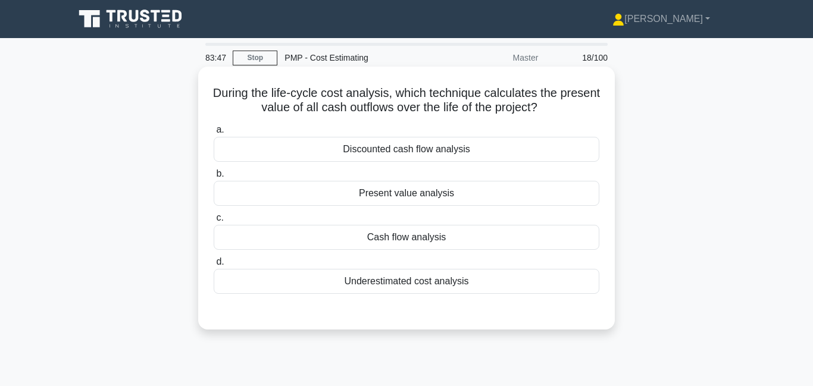
click at [337, 239] on div "Cash flow analysis" at bounding box center [406, 237] width 385 height 25
click at [214, 222] on input "c. Cash flow analysis" at bounding box center [214, 218] width 0 height 8
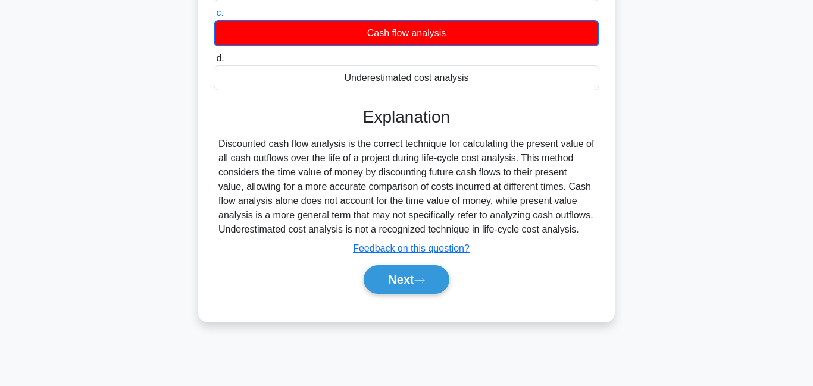
scroll to position [256, 0]
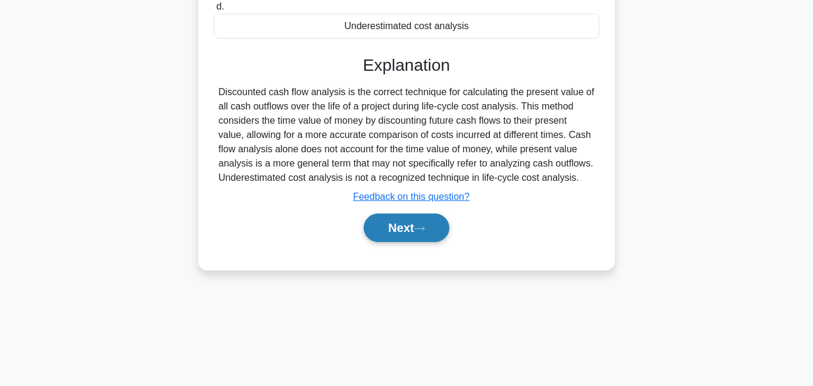
click at [380, 233] on button "Next" at bounding box center [405, 228] width 85 height 29
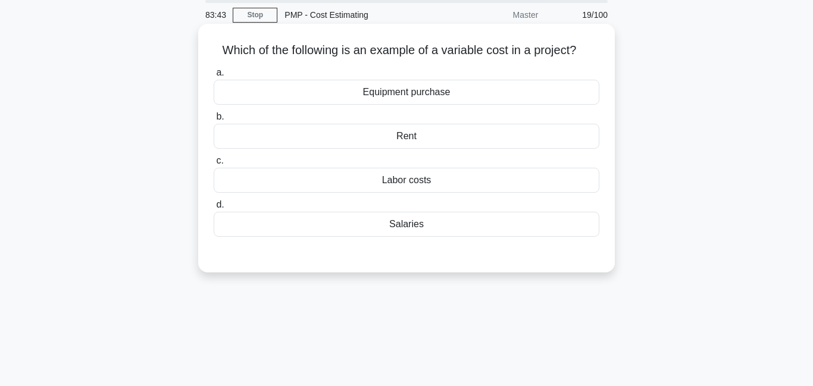
scroll to position [0, 0]
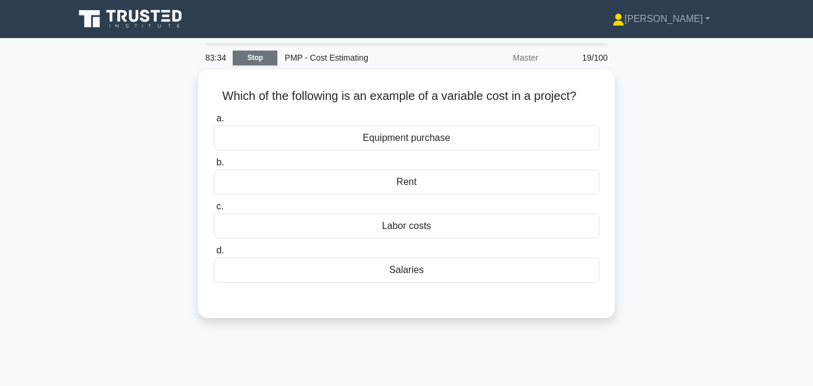
click at [263, 59] on link "Stop" at bounding box center [255, 58] width 45 height 15
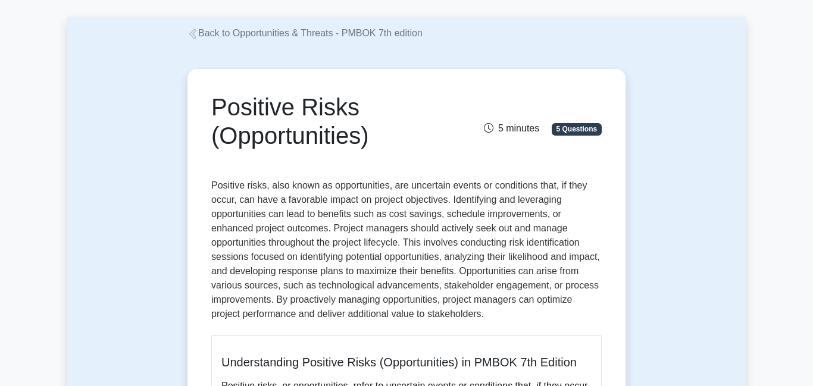
scroll to position [50, 0]
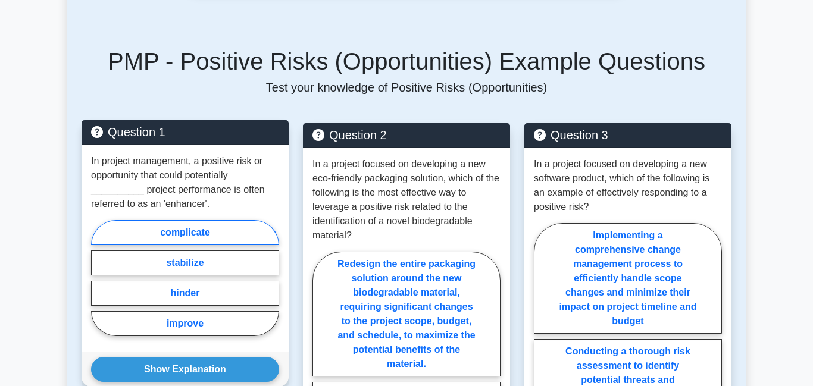
scroll to position [1086, 0]
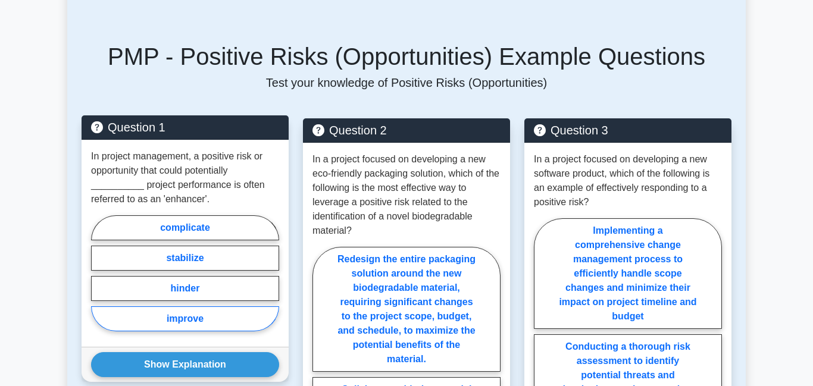
click at [218, 318] on label "improve" at bounding box center [185, 318] width 188 height 25
click at [99, 281] on input "improve" at bounding box center [95, 277] width 8 height 8
radio input "true"
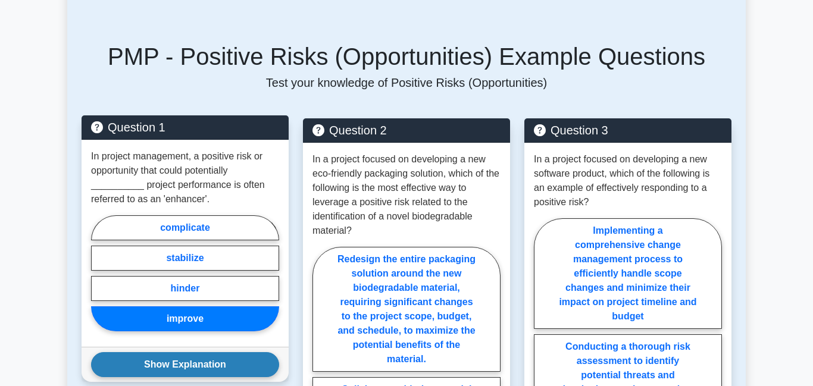
drag, startPoint x: 190, startPoint y: 372, endPoint x: 194, endPoint y: 359, distance: 13.0
click at [189, 370] on button "Show Explanation" at bounding box center [185, 364] width 188 height 25
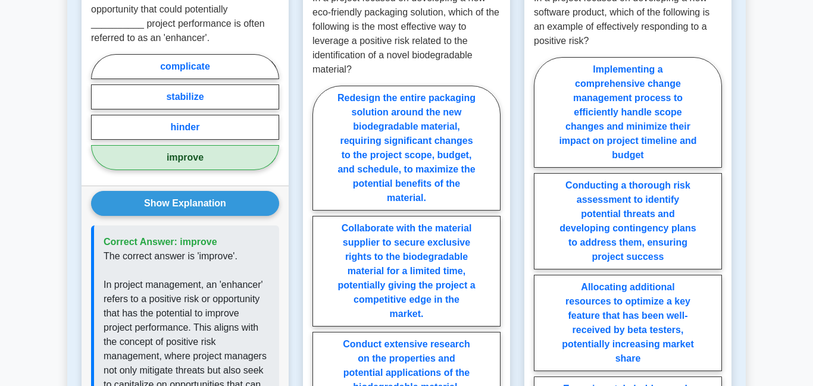
scroll to position [1158, 0]
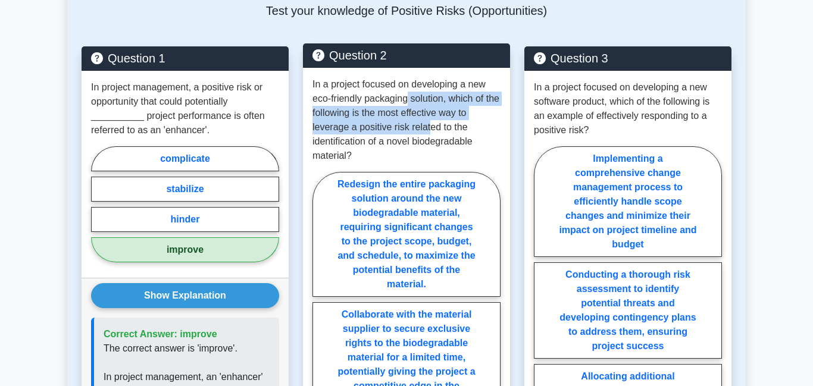
drag, startPoint x: 408, startPoint y: 96, endPoint x: 431, endPoint y: 129, distance: 40.6
click at [431, 130] on p "In a project focused on developing a new eco-friendly packaging solution, which…" at bounding box center [406, 120] width 188 height 86
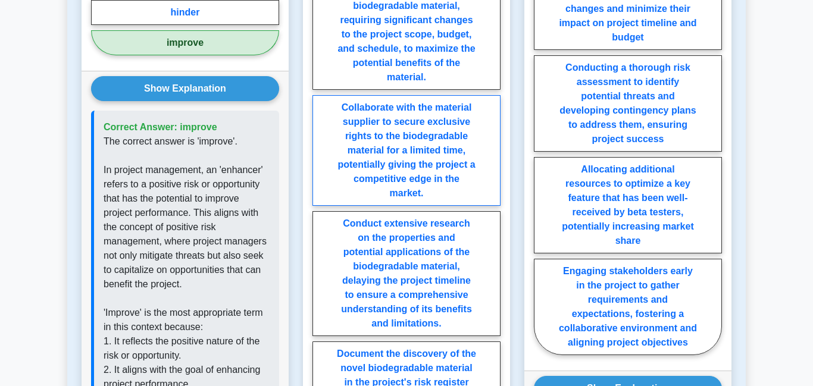
scroll to position [1365, 0]
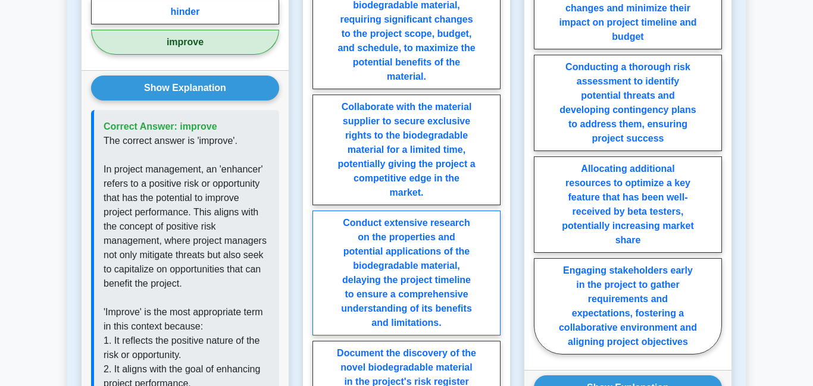
click at [397, 244] on label "Conduct extensive research on the properties and potential applications of the …" at bounding box center [406, 273] width 188 height 125
click at [320, 215] on input "Conduct extensive research on the properties and potential applications of the …" at bounding box center [316, 212] width 8 height 8
radio input "true"
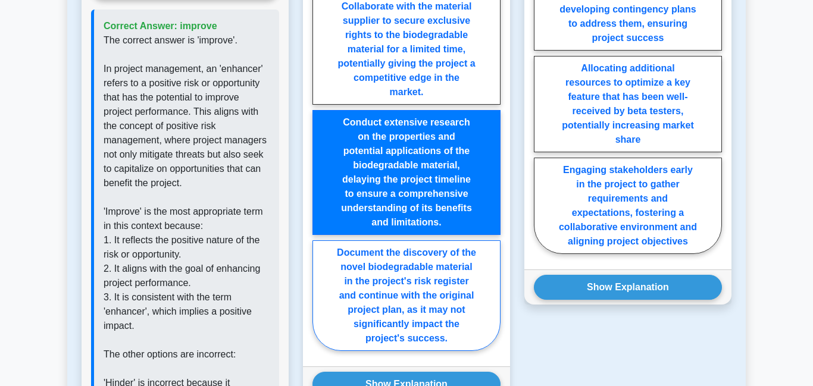
scroll to position [1499, 0]
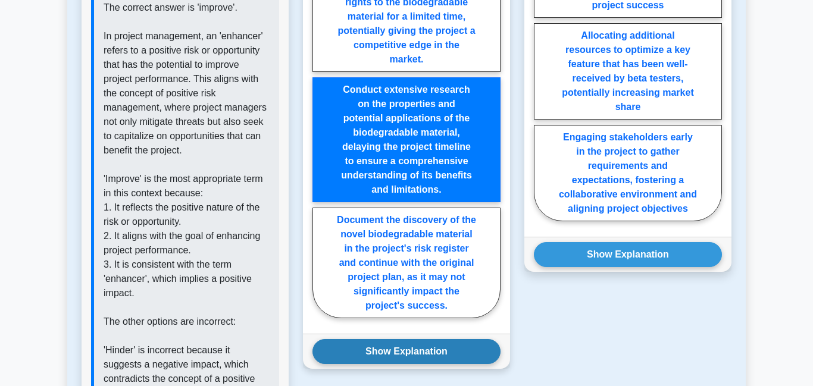
click at [406, 359] on button "Show Explanation" at bounding box center [406, 351] width 188 height 25
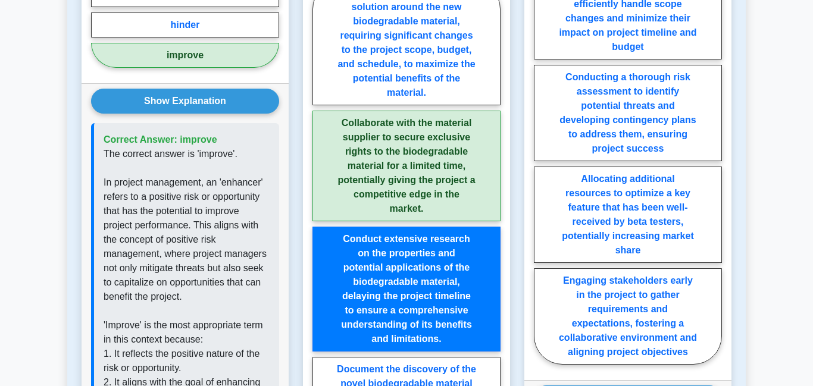
scroll to position [1362, 0]
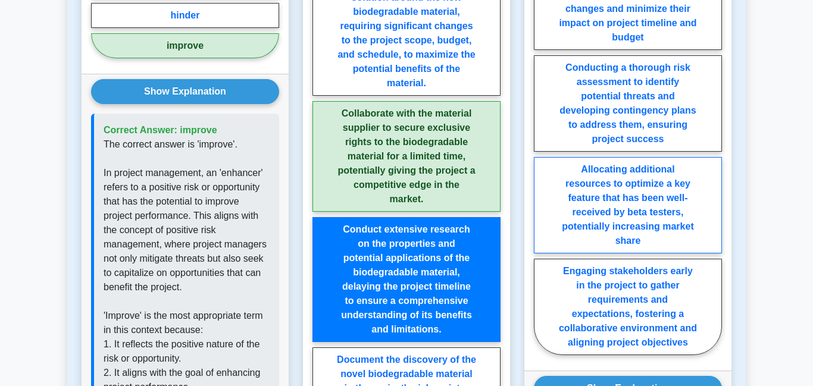
click at [665, 173] on label "Allocating additional resources to optimize a key feature that has been well-re…" at bounding box center [628, 205] width 188 height 96
click at [541, 155] on input "Allocating additional resources to optimize a key feature that has been well-re…" at bounding box center [538, 151] width 8 height 8
radio input "true"
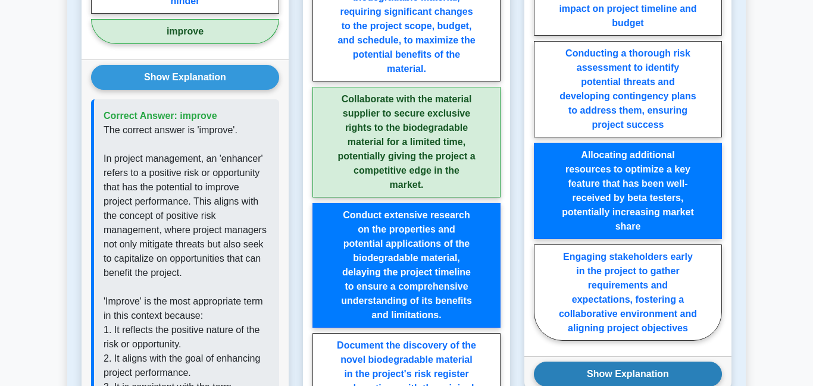
scroll to position [1390, 0]
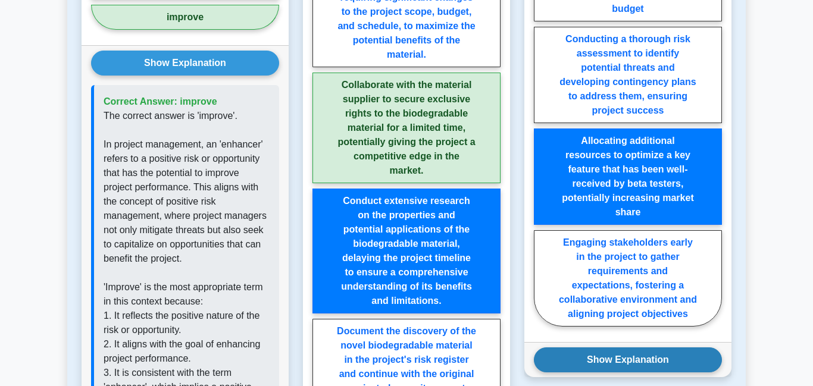
click at [625, 363] on button "Show Explanation" at bounding box center [628, 359] width 188 height 25
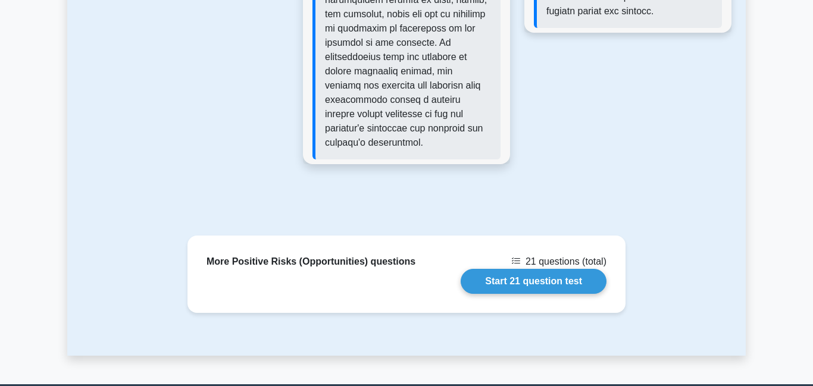
scroll to position [2421, 0]
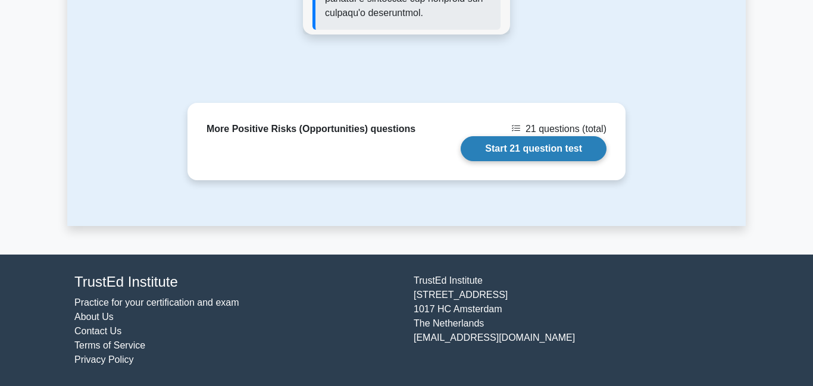
click at [549, 149] on link "Start 21 question test" at bounding box center [533, 148] width 146 height 25
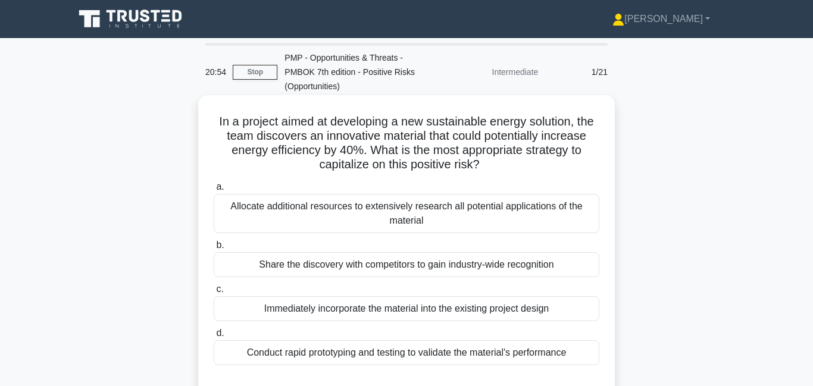
drag, startPoint x: 301, startPoint y: 121, endPoint x: 479, endPoint y: 165, distance: 183.4
click at [479, 165] on h5 "In a project aimed at developing a new sustainable energy solution, the team di…" at bounding box center [406, 143] width 388 height 58
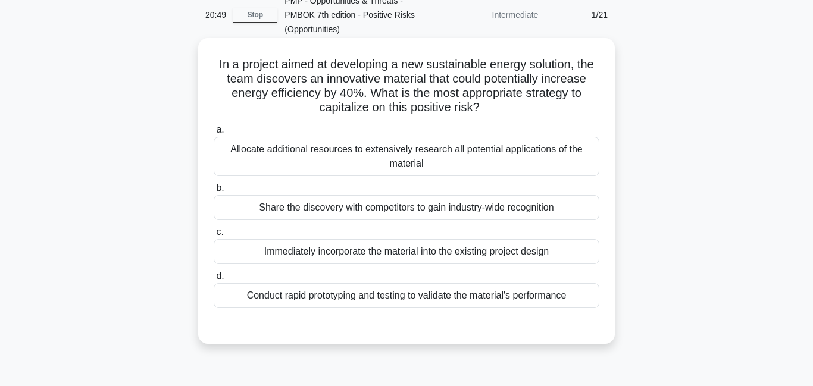
scroll to position [82, 0]
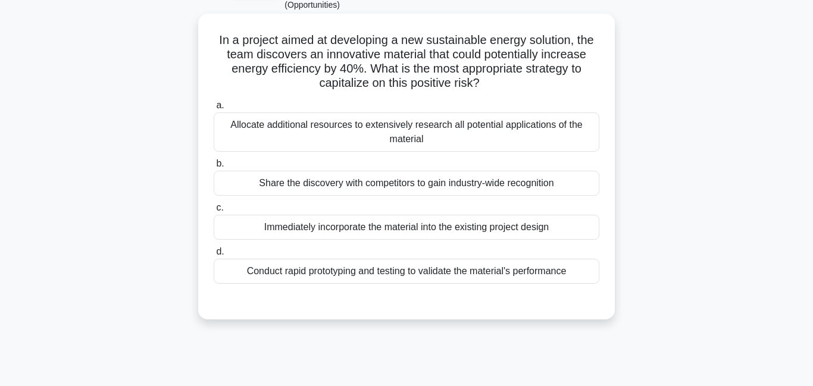
click at [430, 274] on div "Conduct rapid prototyping and testing to validate the material's performance" at bounding box center [406, 271] width 385 height 25
click at [214, 256] on input "d. Conduct rapid prototyping and testing to validate the material's performance" at bounding box center [214, 252] width 0 height 8
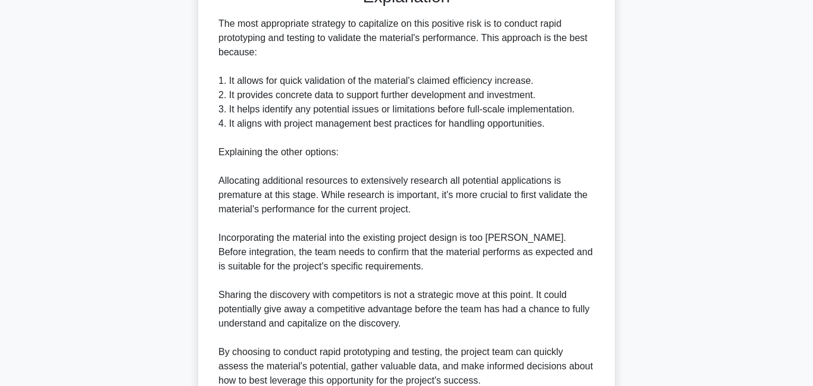
scroll to position [490, 0]
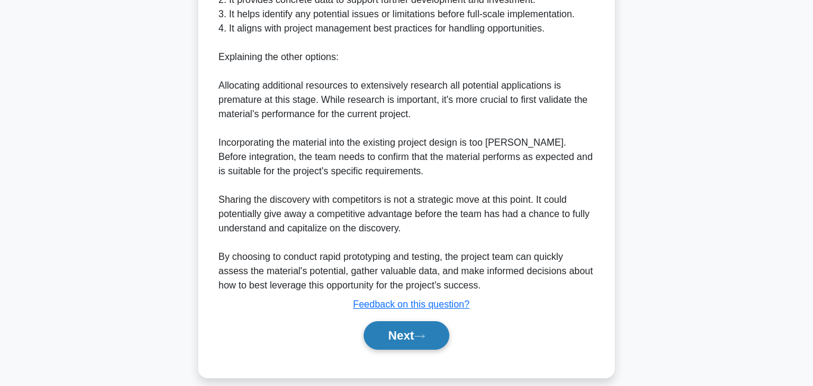
click at [421, 336] on icon at bounding box center [419, 336] width 11 height 7
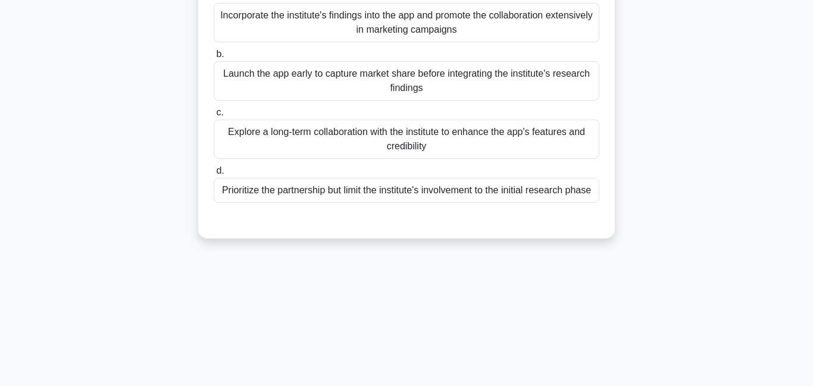
scroll to position [0, 0]
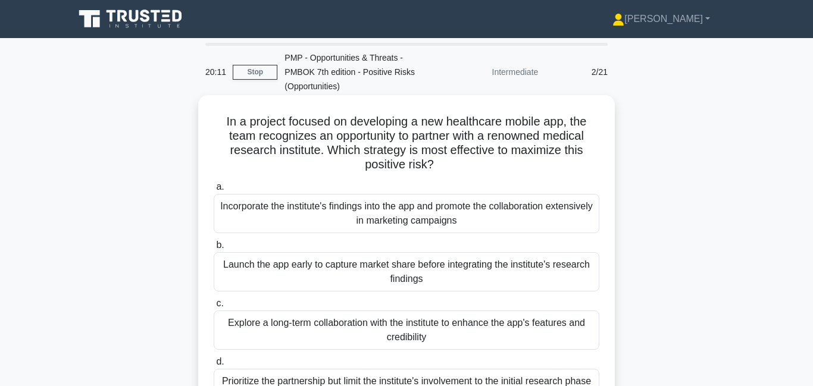
drag, startPoint x: 343, startPoint y: 124, endPoint x: 456, endPoint y: 170, distance: 122.7
click at [456, 170] on h5 "In a project focused on developing a new healthcare mobile app, the team recogn…" at bounding box center [406, 143] width 388 height 58
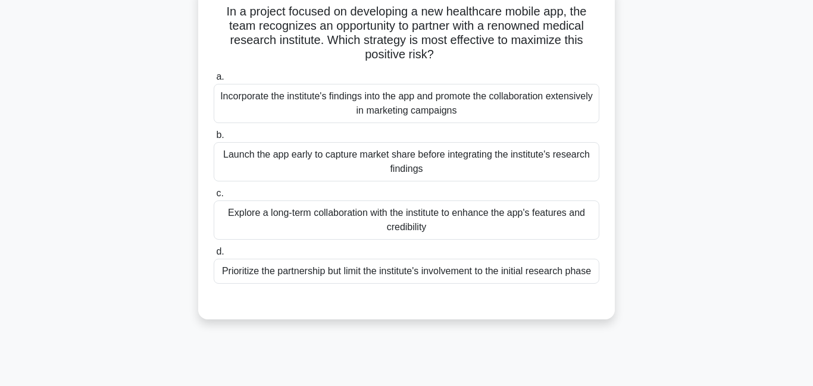
scroll to position [124, 0]
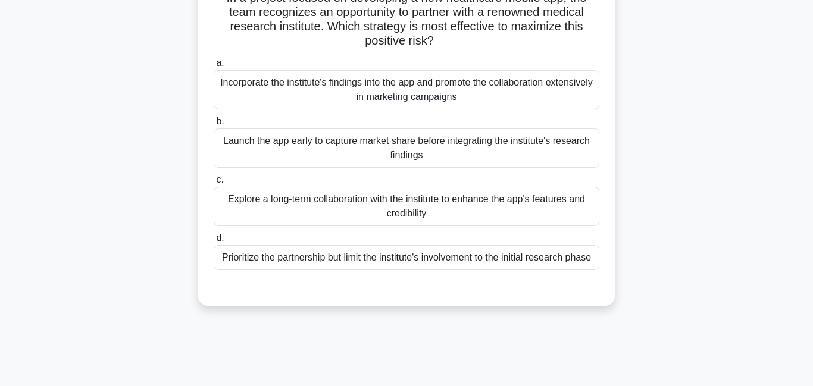
click at [413, 218] on div "Explore a long-term collaboration with the institute to enhance the app's featu…" at bounding box center [406, 206] width 385 height 39
click at [410, 217] on div "Explore a long-term collaboration with the institute to enhance the app's featu…" at bounding box center [406, 206] width 385 height 39
click at [214, 184] on input "c. Explore a long-term collaboration with the institute to enhance the app's fe…" at bounding box center [214, 180] width 0 height 8
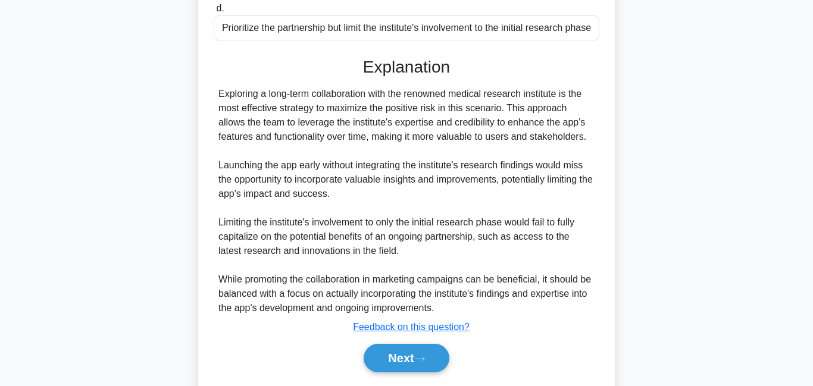
scroll to position [359, 0]
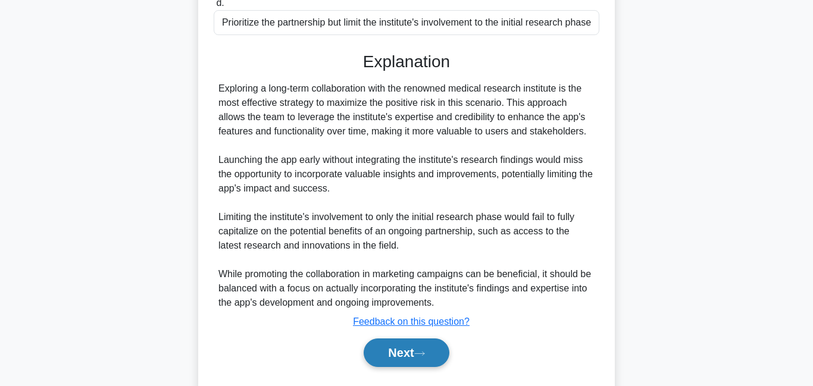
click at [388, 355] on button "Next" at bounding box center [405, 352] width 85 height 29
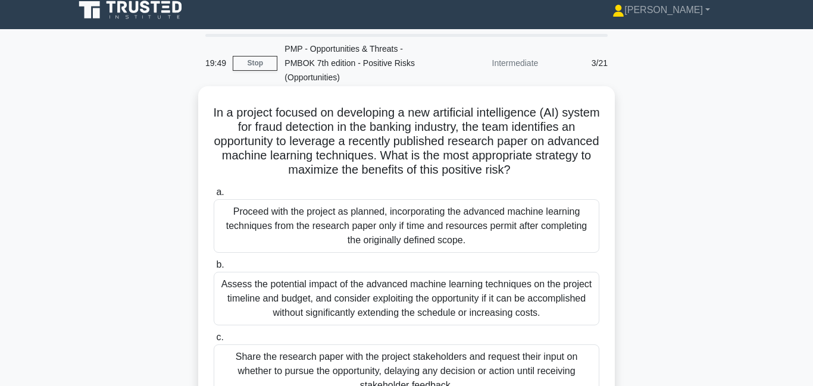
scroll to position [8, 0]
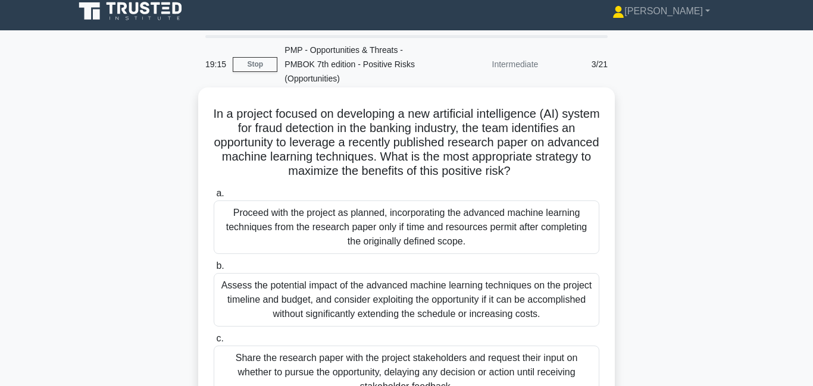
drag, startPoint x: 338, startPoint y: 156, endPoint x: 540, endPoint y: 170, distance: 202.1
click at [540, 170] on h5 "In a project focused on developing a new artificial intelligence (AI) system fo…" at bounding box center [406, 142] width 388 height 73
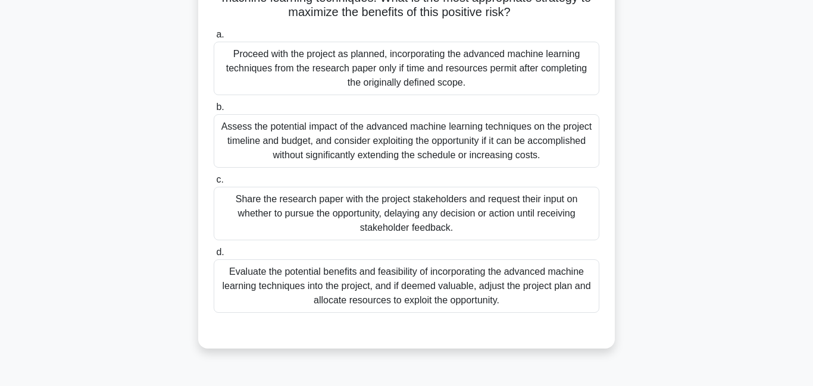
scroll to position [180, 0]
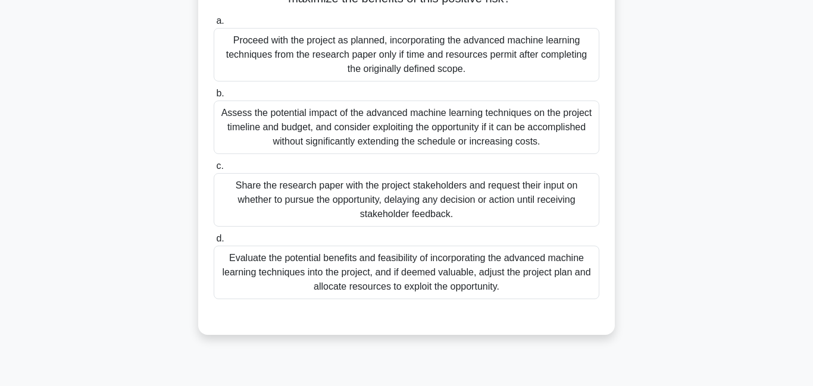
click at [431, 279] on div "Evaluate the potential benefits and feasibility of incorporating the advanced m…" at bounding box center [406, 273] width 385 height 54
click at [214, 243] on input "d. Evaluate the potential benefits and feasibility of incorporating the advance…" at bounding box center [214, 239] width 0 height 8
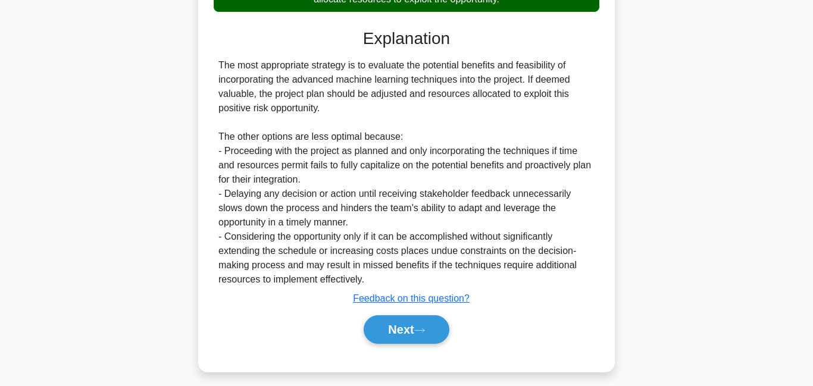
scroll to position [477, 0]
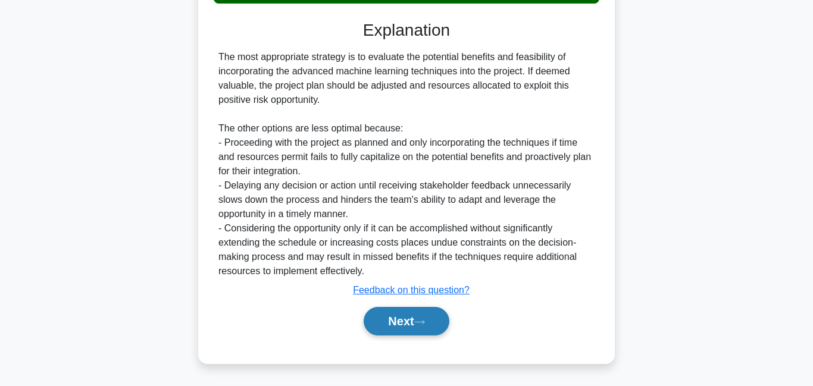
click at [428, 316] on button "Next" at bounding box center [405, 321] width 85 height 29
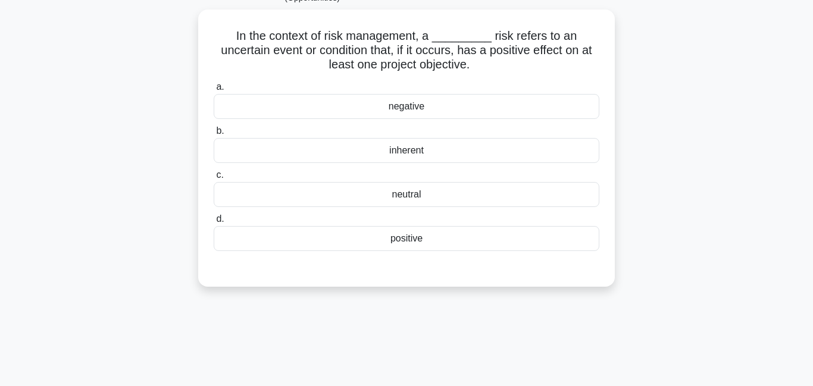
scroll to position [0, 0]
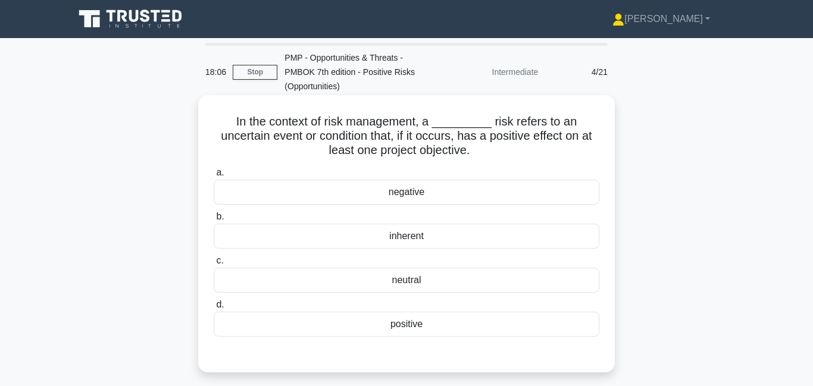
click at [459, 327] on div "positive" at bounding box center [406, 324] width 385 height 25
click at [214, 309] on input "d. positive" at bounding box center [214, 305] width 0 height 8
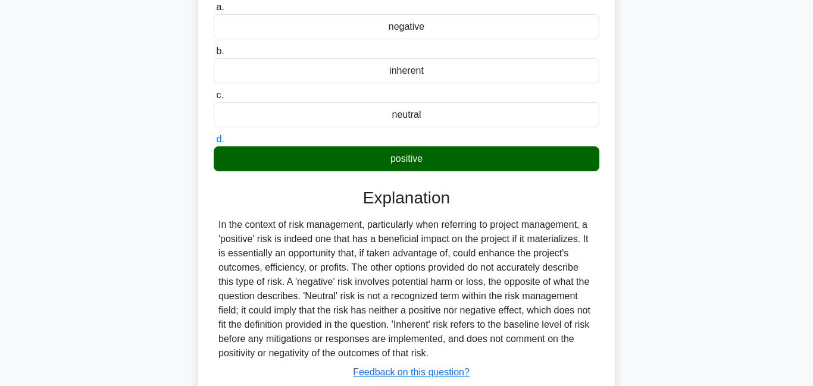
scroll to position [256, 0]
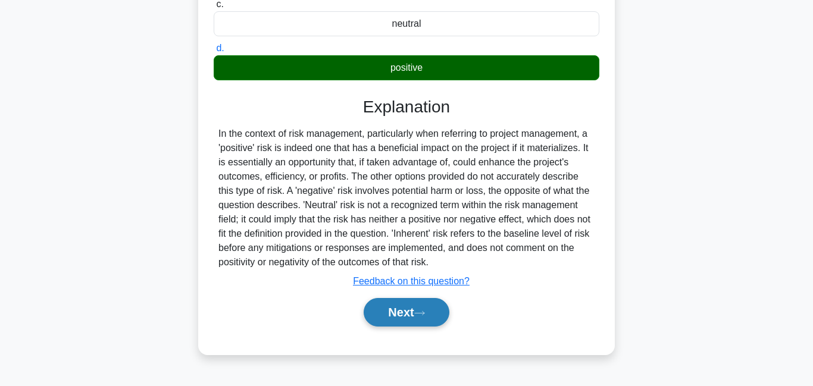
click at [440, 312] on button "Next" at bounding box center [405, 312] width 85 height 29
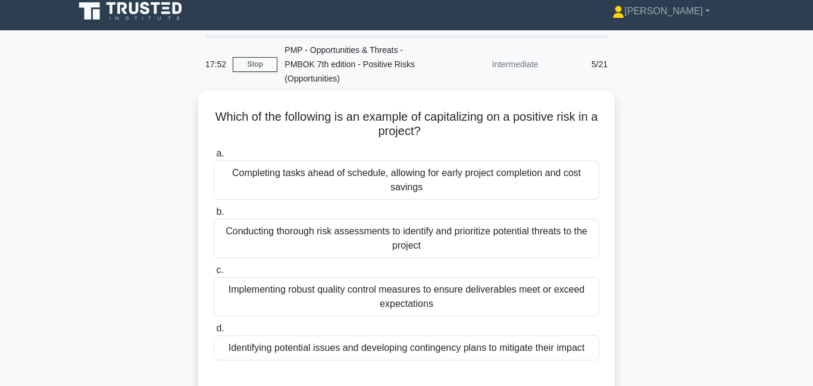
scroll to position [20, 0]
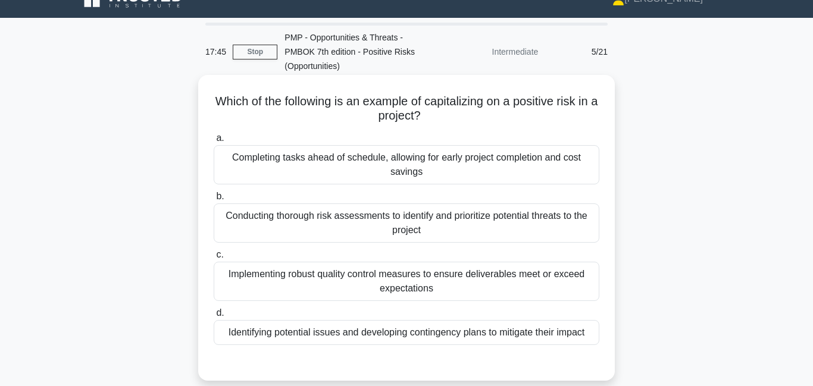
click at [460, 161] on div "Completing tasks ahead of schedule, allowing for early project completion and c…" at bounding box center [406, 164] width 385 height 39
click at [214, 142] on input "a. Completing tasks ahead of schedule, allowing for early project completion an…" at bounding box center [214, 138] width 0 height 8
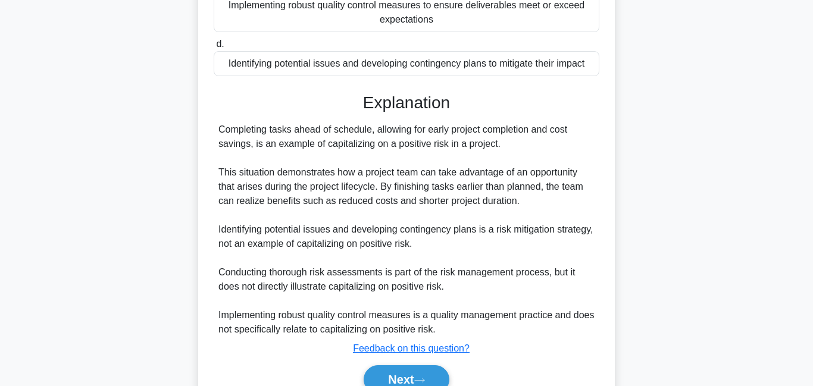
scroll to position [328, 0]
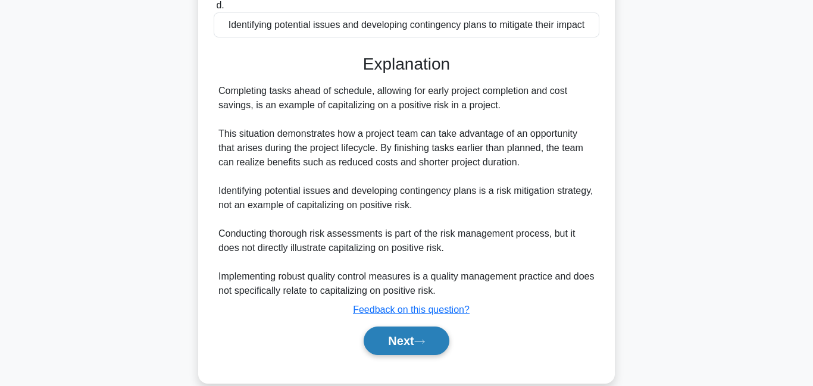
click at [394, 346] on button "Next" at bounding box center [405, 341] width 85 height 29
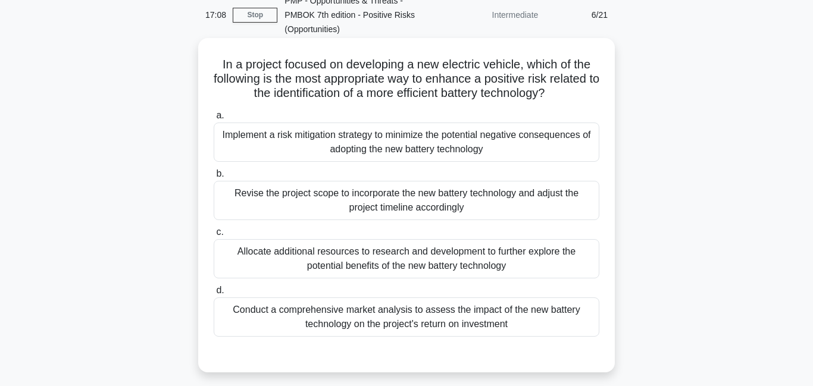
scroll to position [58, 0]
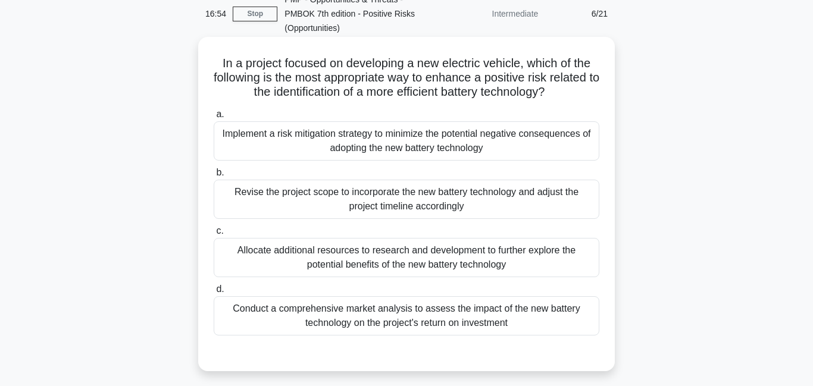
click at [440, 268] on div "Allocate additional resources to research and development to further explore th…" at bounding box center [406, 257] width 385 height 39
click at [214, 235] on input "c. Allocate additional resources to research and development to further explore…" at bounding box center [214, 231] width 0 height 8
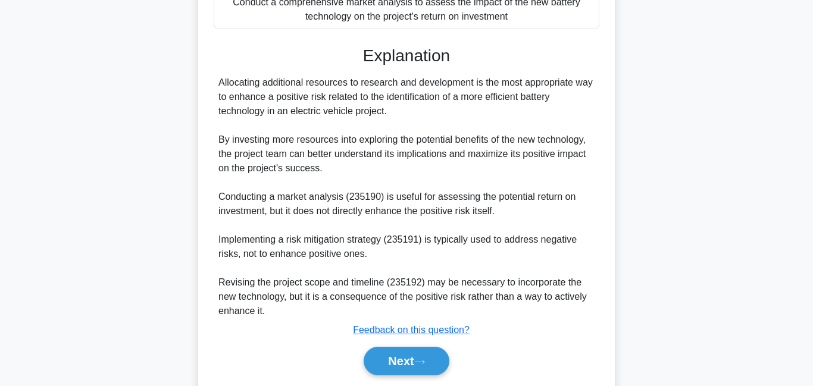
scroll to position [405, 0]
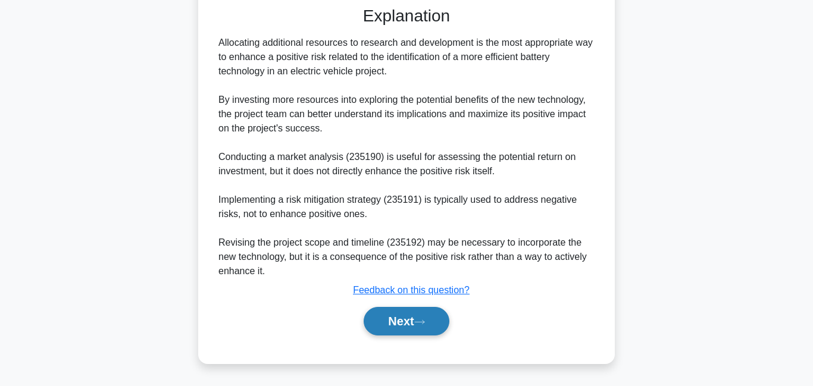
click at [404, 326] on button "Next" at bounding box center [405, 321] width 85 height 29
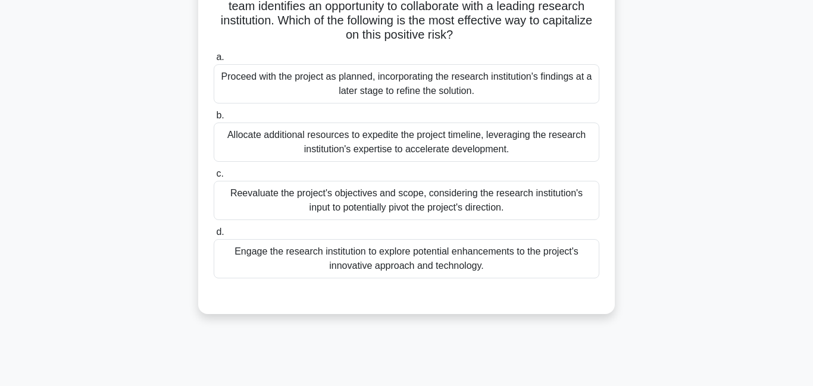
scroll to position [141, 0]
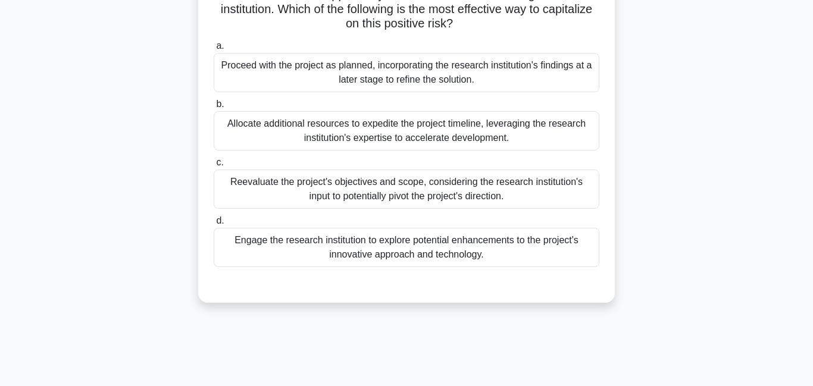
click at [293, 130] on div "Allocate additional resources to expedite the project timeline, leveraging the …" at bounding box center [406, 130] width 385 height 39
click at [214, 108] on input "b. Allocate additional resources to expedite the project timeline, leveraging t…" at bounding box center [214, 105] width 0 height 8
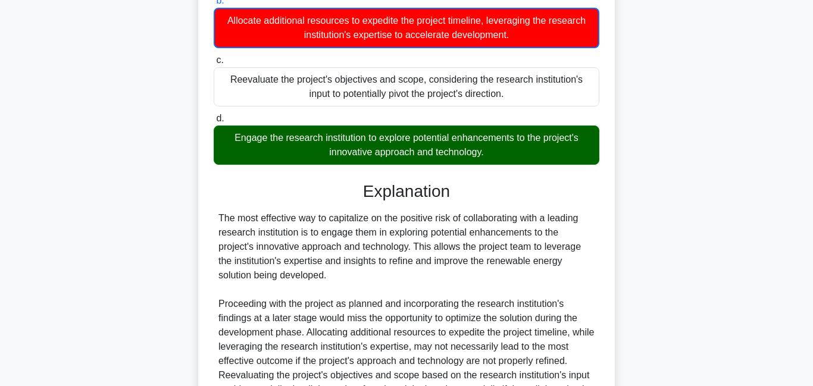
scroll to position [332, 0]
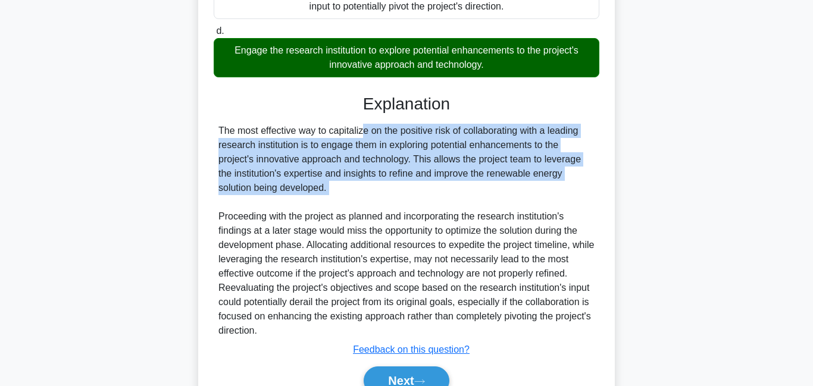
drag, startPoint x: 296, startPoint y: 131, endPoint x: 305, endPoint y: 206, distance: 75.4
click at [305, 206] on div "The most effective way to capitalize on the positive risk of collaborating with…" at bounding box center [406, 231] width 376 height 214
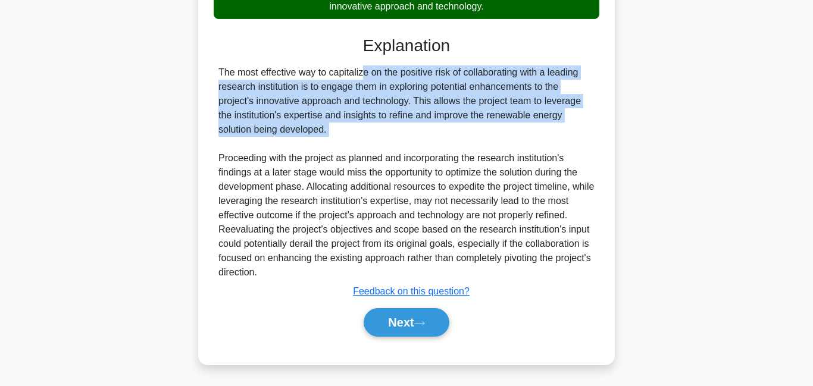
scroll to position [392, 0]
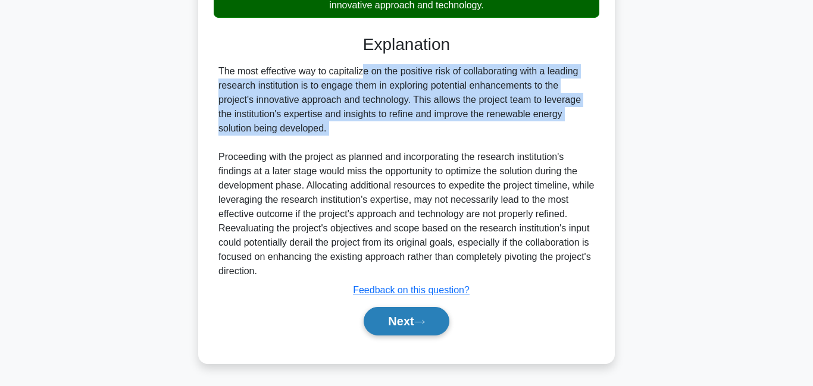
click at [400, 318] on button "Next" at bounding box center [405, 321] width 85 height 29
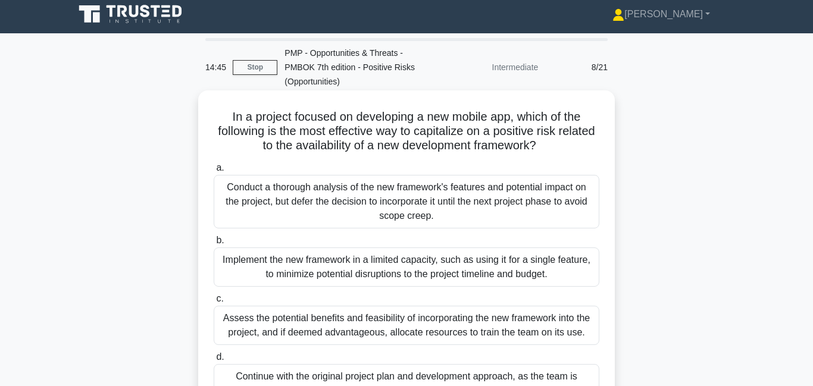
scroll to position [6, 0]
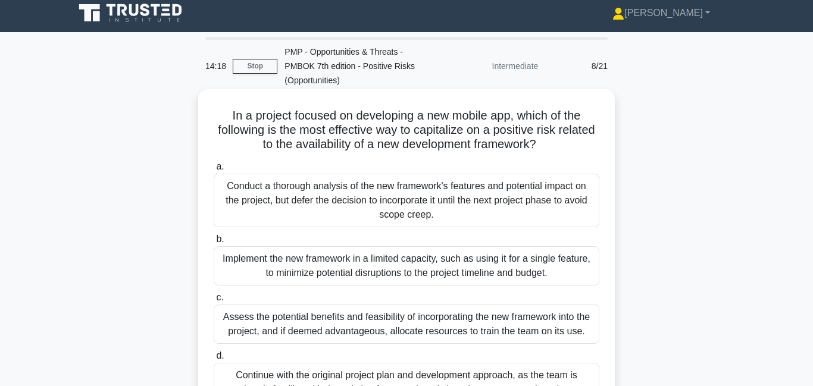
drag, startPoint x: 299, startPoint y: 117, endPoint x: 547, endPoint y: 146, distance: 249.8
click at [547, 147] on h5 "In a project focused on developing a new mobile app, which of the following is …" at bounding box center [406, 130] width 388 height 44
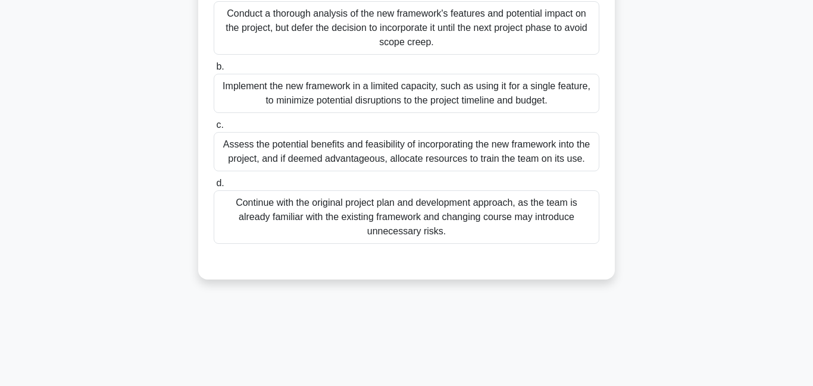
scroll to position [187, 0]
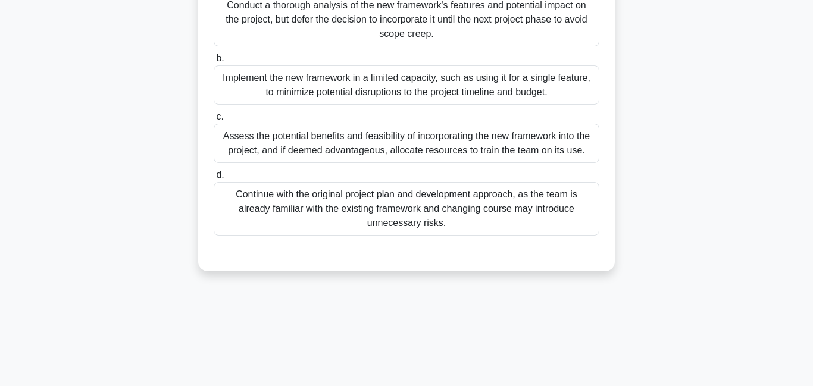
click at [431, 152] on div "Assess the potential benefits and feasibility of incorporating the new framewor…" at bounding box center [406, 143] width 385 height 39
click at [214, 121] on input "c. Assess the potential benefits and feasibility of incorporating the new frame…" at bounding box center [214, 117] width 0 height 8
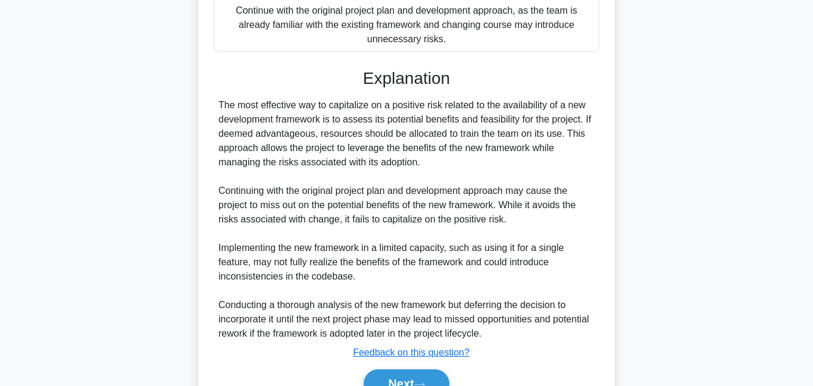
scroll to position [434, 0]
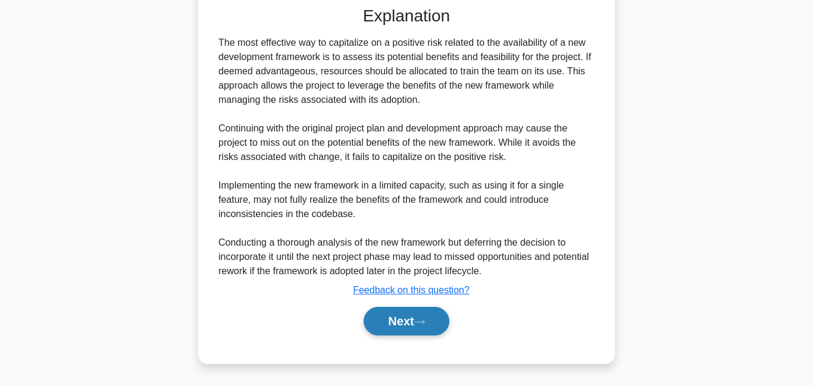
click at [390, 336] on div "Next" at bounding box center [406, 321] width 385 height 38
click at [388, 332] on button "Next" at bounding box center [405, 321] width 85 height 29
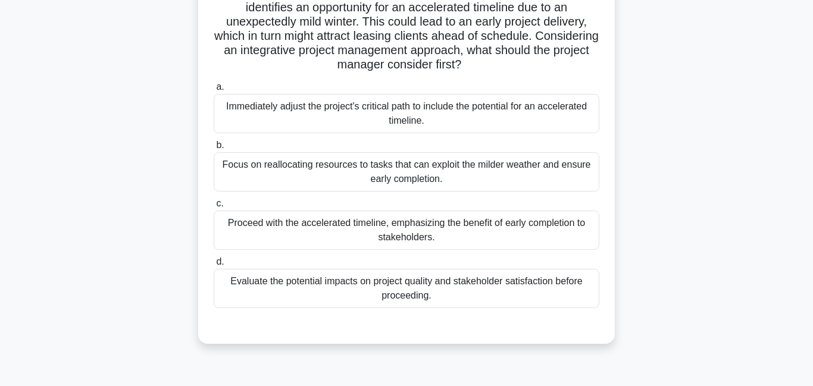
scroll to position [134, 0]
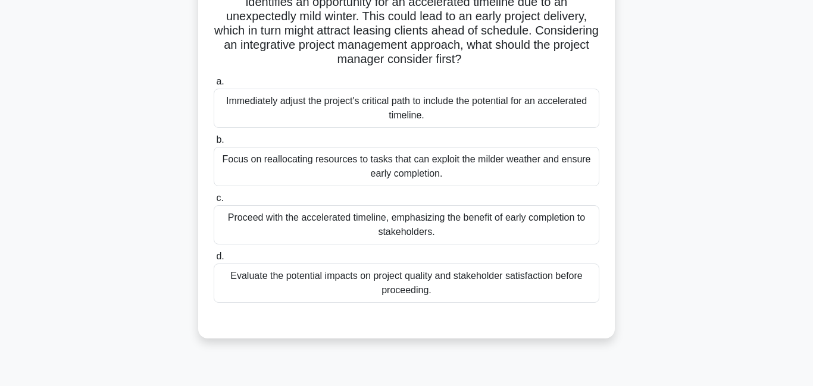
click at [327, 290] on div "Evaluate the potential impacts on project quality and stakeholder satisfaction …" at bounding box center [406, 283] width 385 height 39
click at [214, 261] on input "d. Evaluate the potential impacts on project quality and stakeholder satisfacti…" at bounding box center [214, 257] width 0 height 8
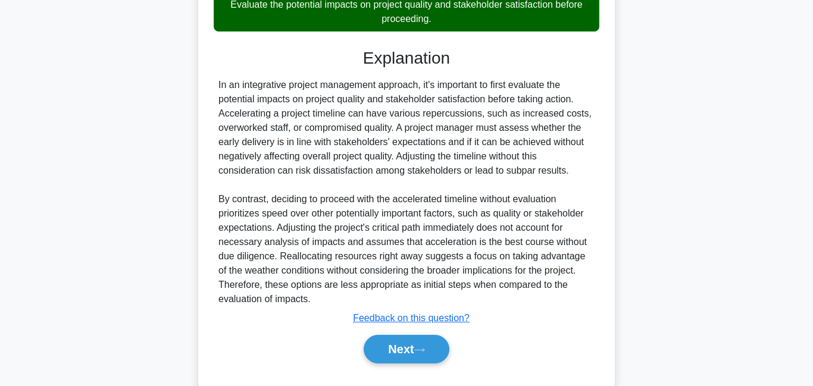
scroll to position [407, 0]
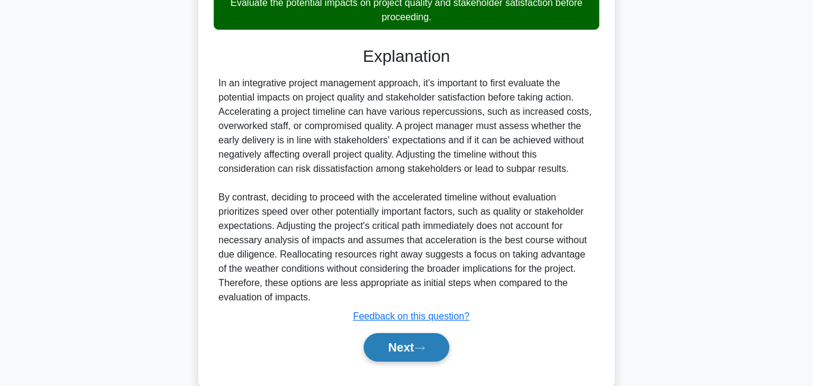
click at [406, 344] on button "Next" at bounding box center [405, 347] width 85 height 29
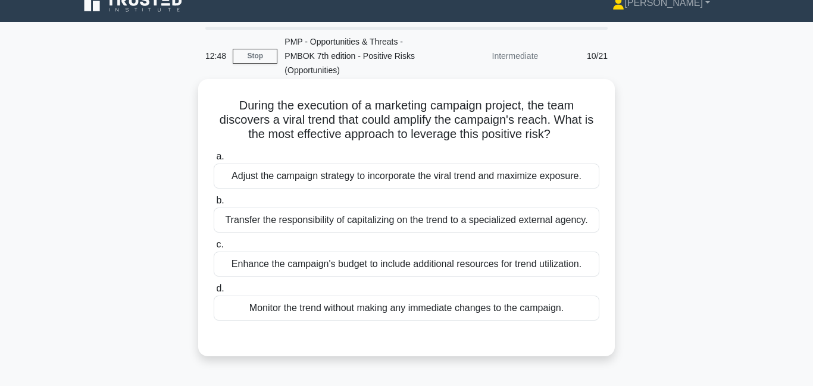
scroll to position [26, 0]
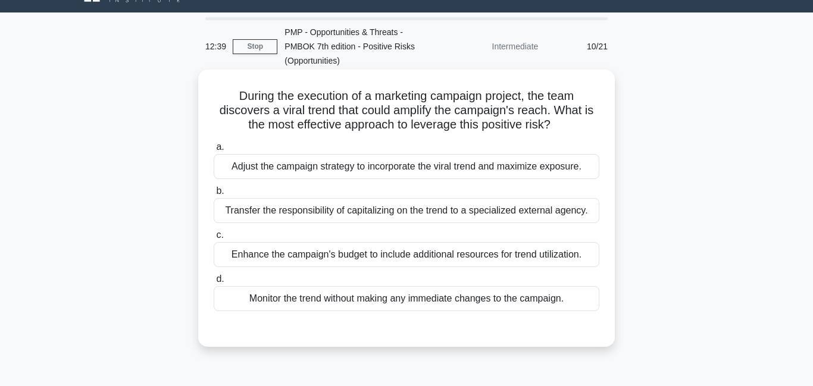
click at [385, 170] on div "Adjust the campaign strategy to incorporate the viral trend and maximize exposu…" at bounding box center [406, 166] width 385 height 25
click at [214, 151] on input "a. Adjust the campaign strategy to incorporate the viral trend and maximize exp…" at bounding box center [214, 147] width 0 height 8
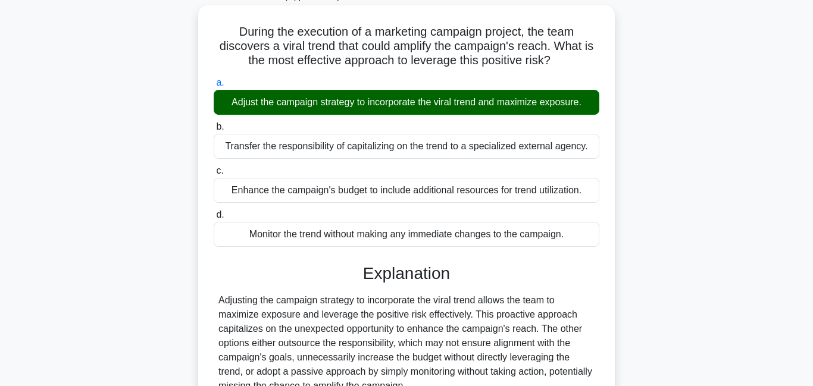
scroll to position [221, 0]
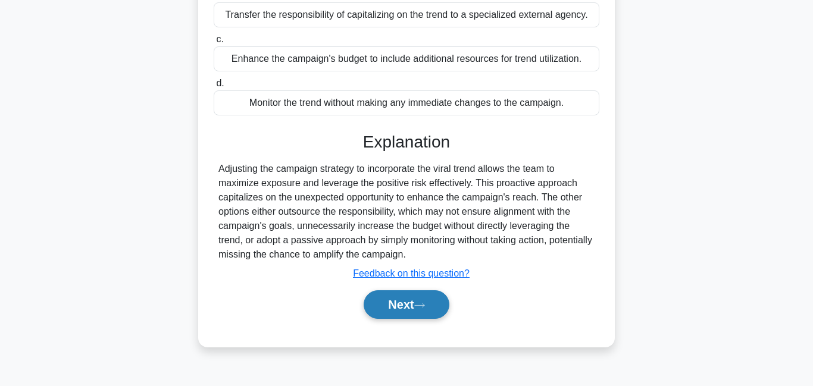
click at [418, 307] on button "Next" at bounding box center [405, 304] width 85 height 29
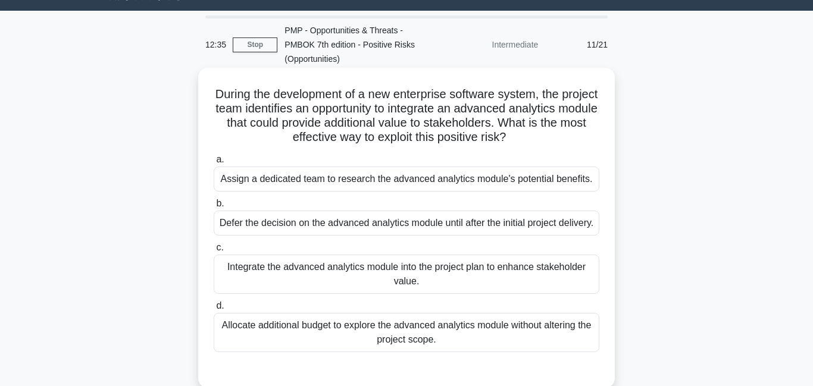
scroll to position [23, 0]
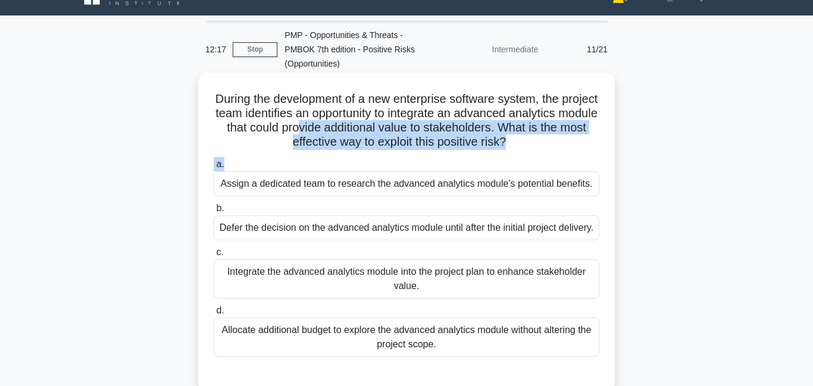
drag, startPoint x: 306, startPoint y: 134, endPoint x: 315, endPoint y: 167, distance: 33.3
click at [315, 167] on div "During the development of a new enterprise software system, the project team id…" at bounding box center [406, 232] width 407 height 311
click at [301, 138] on h5 "During the development of a new enterprise software system, the project team id…" at bounding box center [406, 121] width 388 height 58
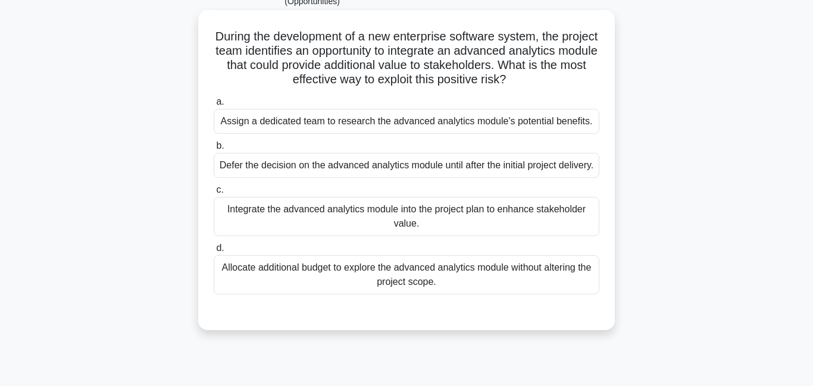
scroll to position [93, 0]
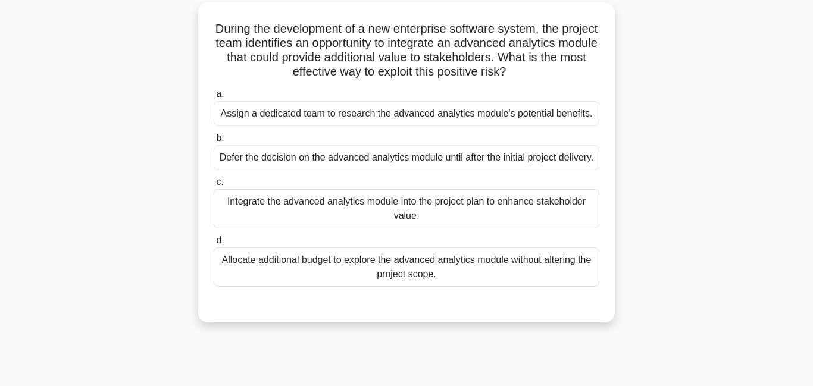
click at [325, 121] on div "Assign a dedicated team to research the advanced analytics module's potential b…" at bounding box center [406, 113] width 385 height 25
click at [214, 98] on input "a. Assign a dedicated team to research the advanced analytics module's potentia…" at bounding box center [214, 94] width 0 height 8
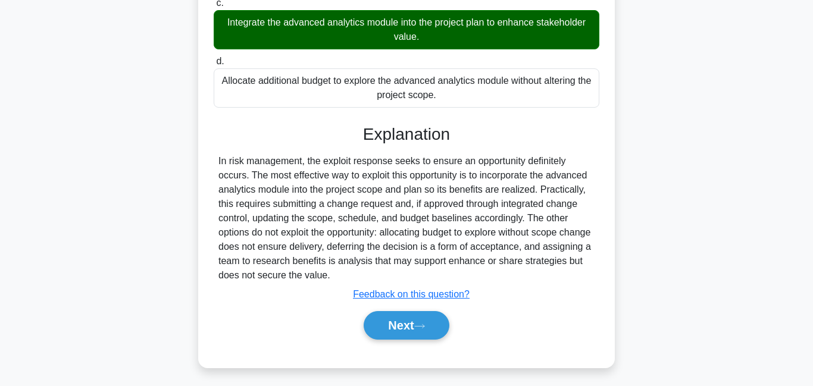
scroll to position [292, 0]
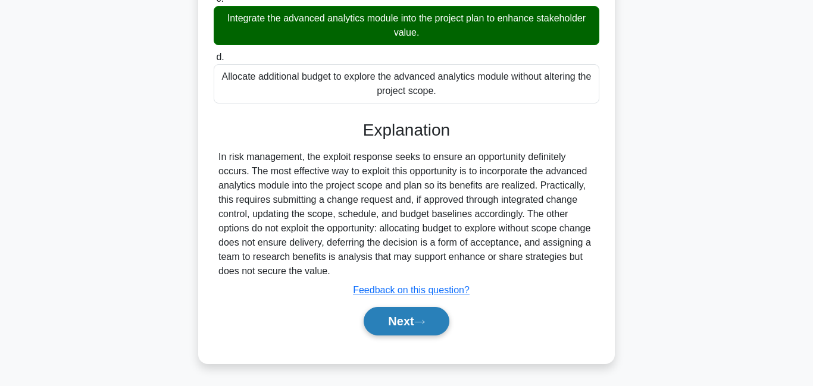
click at [405, 321] on button "Next" at bounding box center [405, 321] width 85 height 29
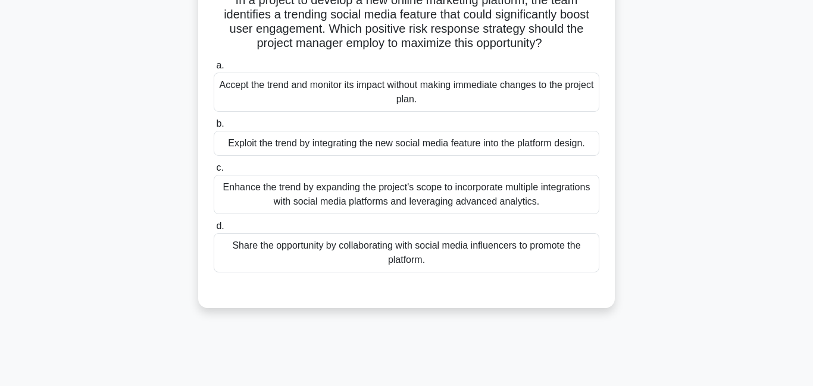
scroll to position [34, 0]
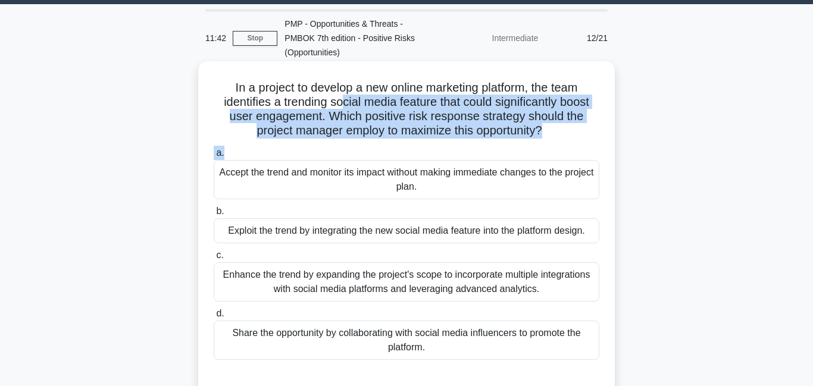
drag, startPoint x: 340, startPoint y: 97, endPoint x: 364, endPoint y: 154, distance: 62.1
click at [364, 154] on div "In a project to develop a new online marketing platform, the team identifies a …" at bounding box center [406, 228] width 407 height 325
click at [532, 118] on h5 "In a project to develop a new online marketing platform, the team identifies a …" at bounding box center [406, 109] width 388 height 58
click at [529, 116] on h5 "In a project to develop a new online marketing platform, the team identifies a …" at bounding box center [406, 109] width 388 height 58
click at [452, 99] on h5 "In a project to develop a new online marketing platform, the team identifies a …" at bounding box center [406, 109] width 388 height 58
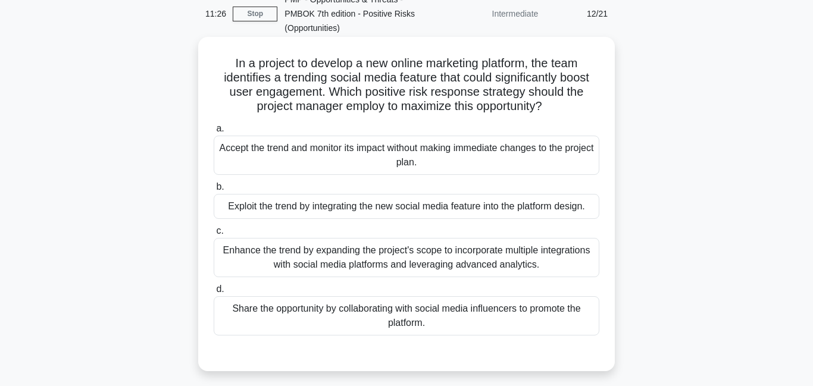
scroll to position [125, 0]
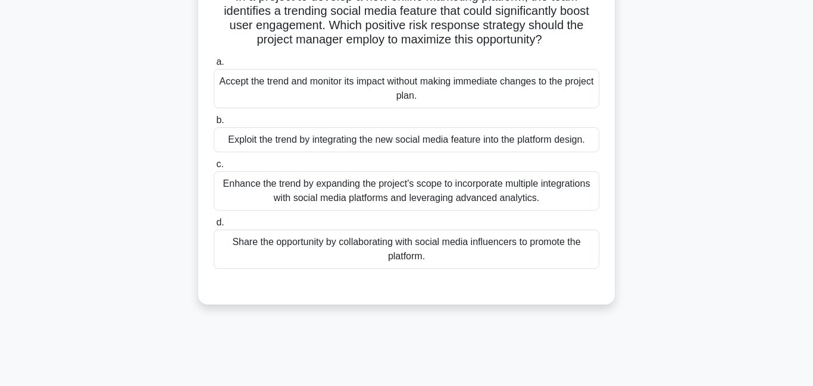
click at [429, 143] on div "Exploit the trend by integrating the new social media feature into the platform…" at bounding box center [406, 139] width 385 height 25
click at [214, 124] on input "b. Exploit the trend by integrating the new social media feature into the platf…" at bounding box center [214, 121] width 0 height 8
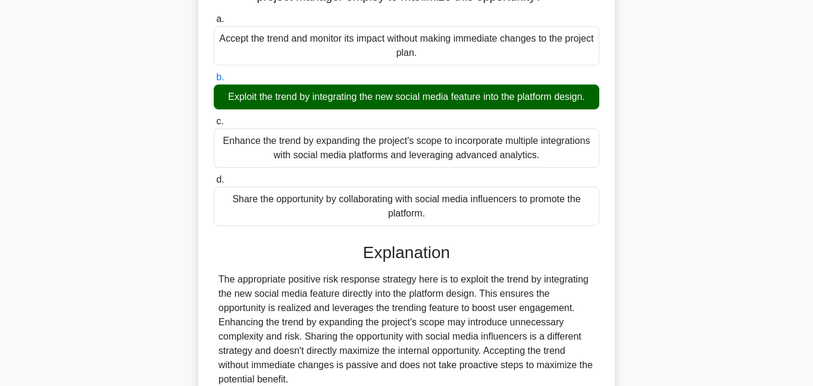
scroll to position [277, 0]
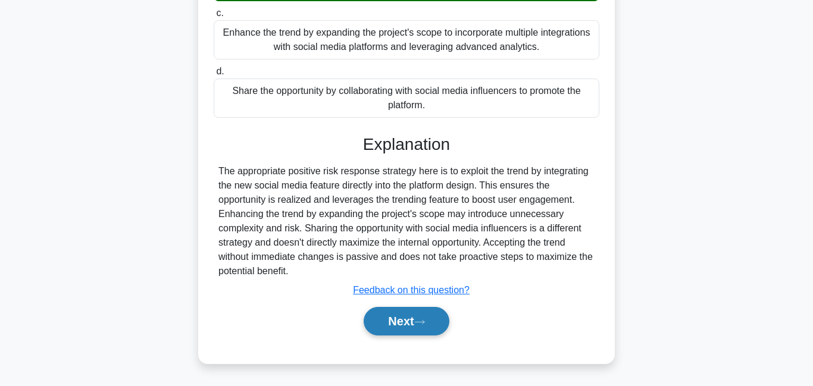
click at [419, 319] on icon at bounding box center [419, 322] width 11 height 7
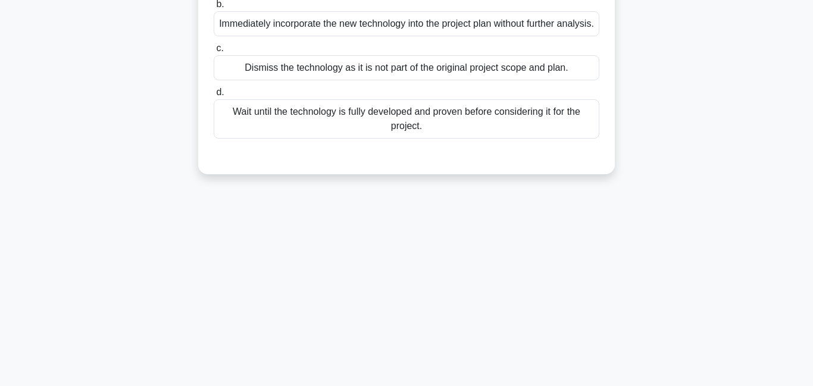
scroll to position [51, 0]
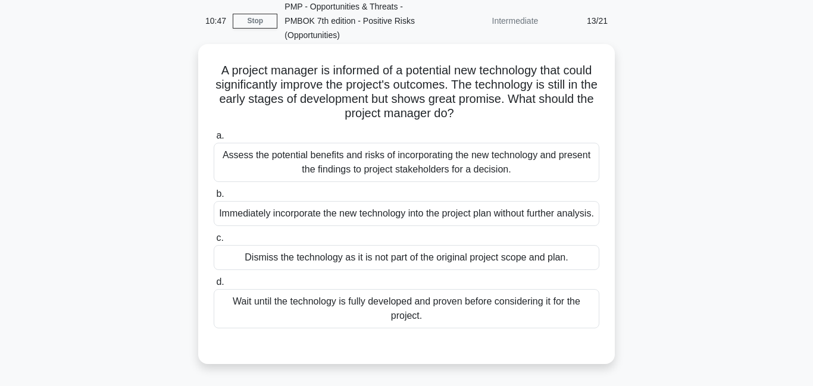
click at [465, 157] on div "Assess the potential benefits and risks of incorporating the new technology and…" at bounding box center [406, 162] width 385 height 39
click at [503, 167] on div "Assess the potential benefits and risks of incorporating the new technology and…" at bounding box center [406, 162] width 385 height 39
click at [214, 140] on input "a. Assess the potential benefits and risks of incorporating the new technology …" at bounding box center [214, 136] width 0 height 8
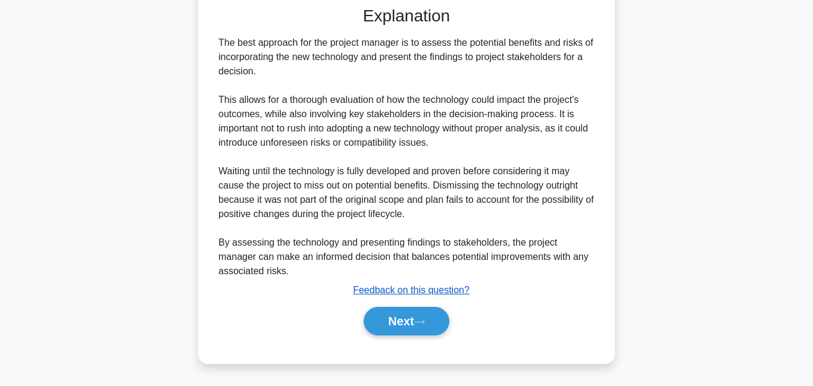
scroll to position [405, 0]
click at [412, 318] on button "Next" at bounding box center [405, 321] width 85 height 29
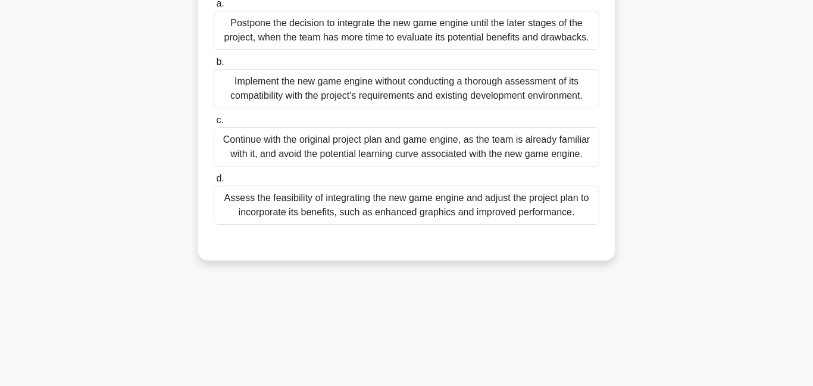
scroll to position [57, 0]
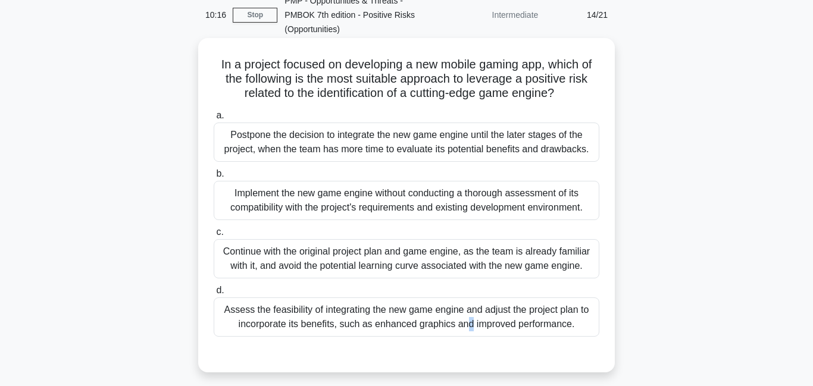
click at [350, 314] on div "Assess the feasibility of integrating the new game engine and adjust the projec…" at bounding box center [406, 316] width 385 height 39
click at [358, 319] on div "Assess the feasibility of integrating the new game engine and adjust the projec…" at bounding box center [406, 316] width 385 height 39
click at [214, 294] on input "d. Assess the feasibility of integrating the new game engine and adjust the pro…" at bounding box center [214, 291] width 0 height 8
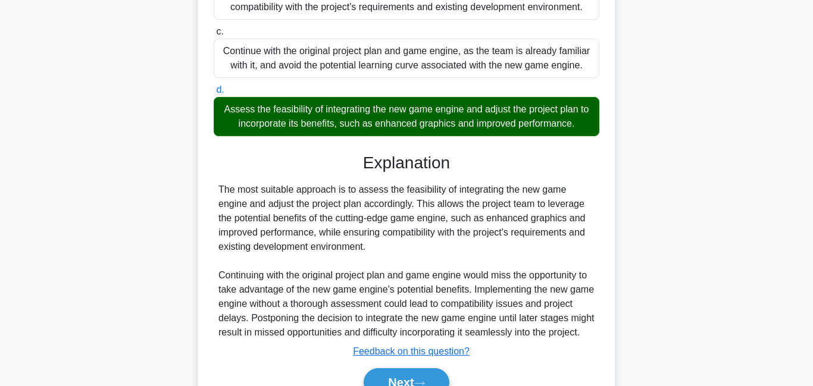
scroll to position [334, 0]
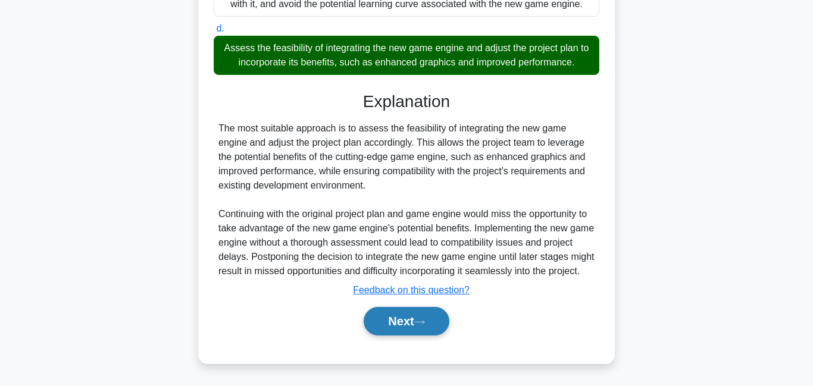
click at [375, 330] on button "Next" at bounding box center [405, 321] width 85 height 29
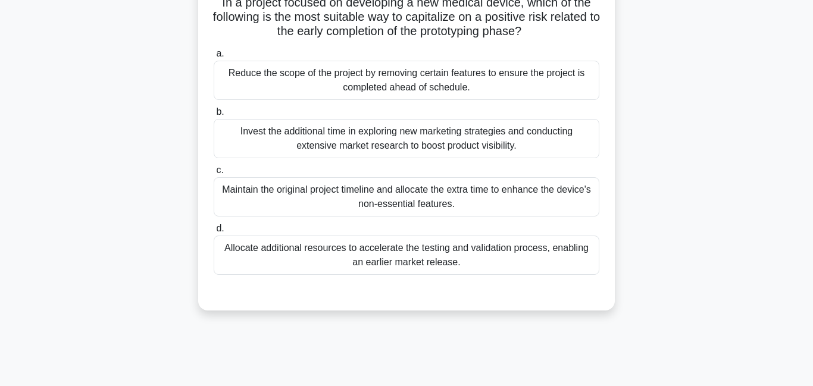
scroll to position [105, 0]
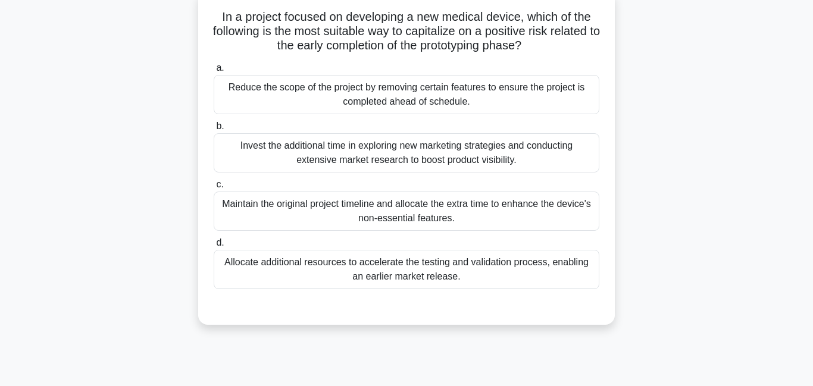
click at [403, 284] on div "Allocate additional resources to accelerate the testing and validation process,…" at bounding box center [406, 269] width 385 height 39
click at [214, 247] on input "d. Allocate additional resources to accelerate the testing and validation proce…" at bounding box center [214, 243] width 0 height 8
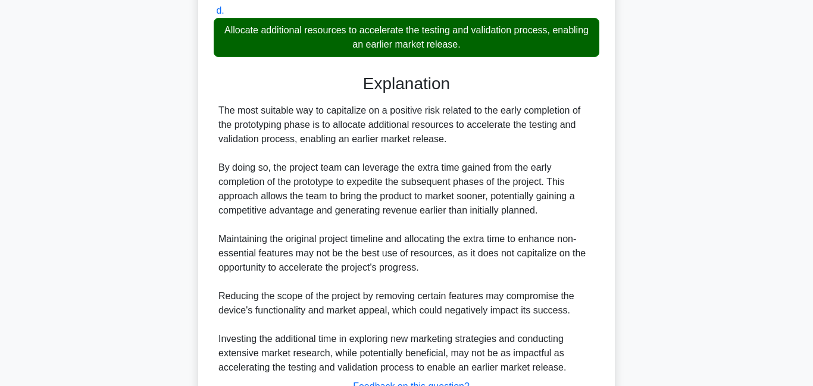
scroll to position [434, 0]
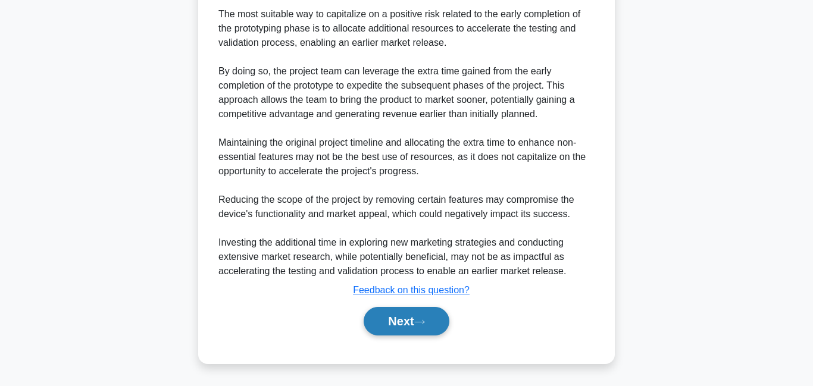
click at [393, 321] on button "Next" at bounding box center [405, 321] width 85 height 29
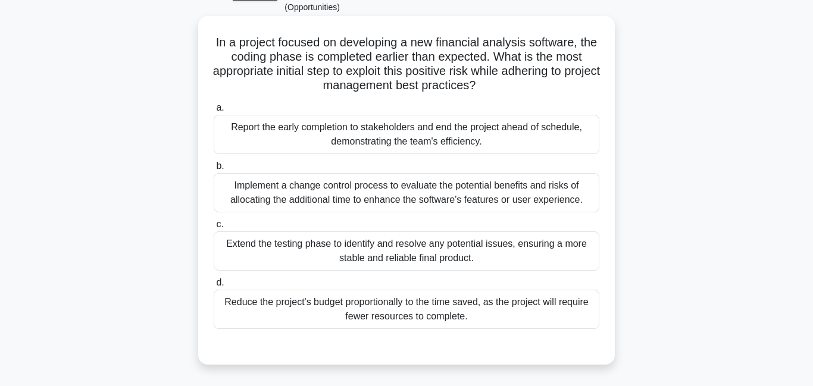
scroll to position [86, 0]
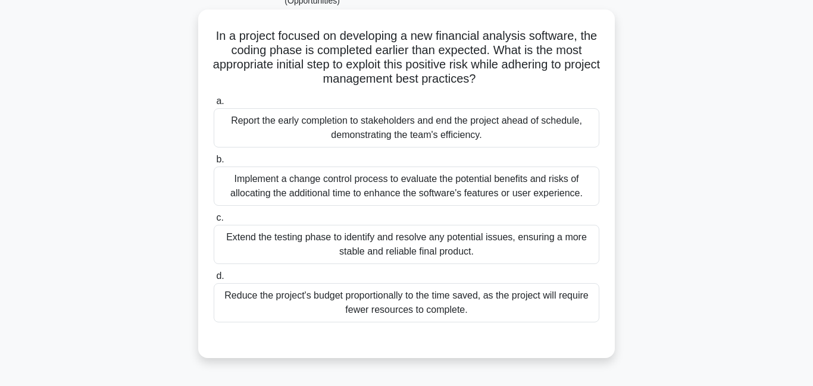
click at [346, 199] on div "Implement a change control process to evaluate the potential benefits and risks…" at bounding box center [406, 186] width 385 height 39
click at [214, 164] on input "b. Implement a change control process to evaluate the potential benefits and ri…" at bounding box center [214, 160] width 0 height 8
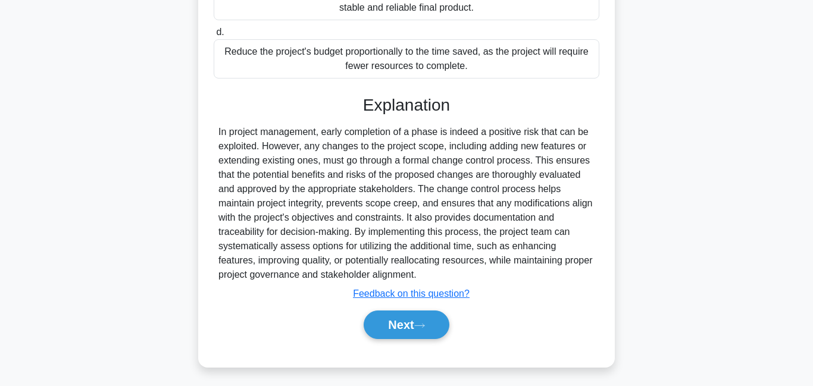
scroll to position [334, 0]
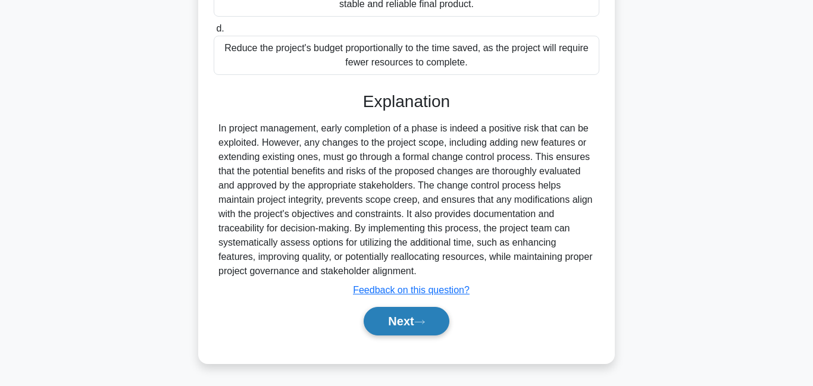
click at [385, 322] on button "Next" at bounding box center [405, 321] width 85 height 29
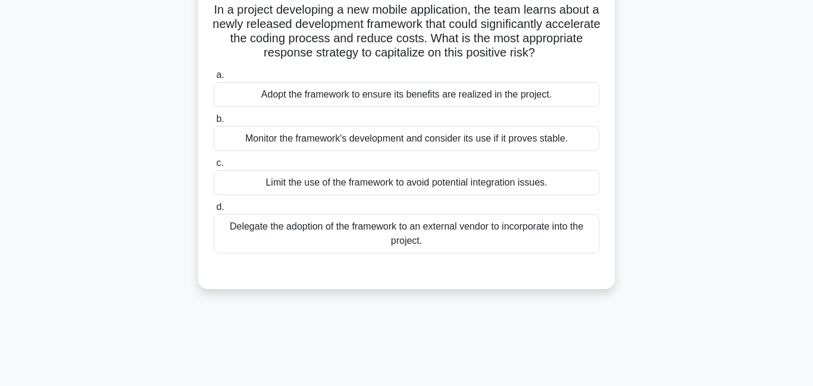
scroll to position [36, 0]
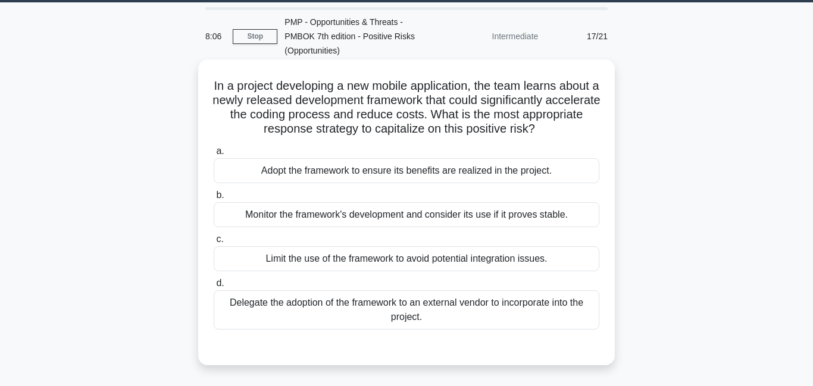
click at [398, 172] on div "Adopt the framework to ensure its benefits are realized in the project." at bounding box center [406, 170] width 385 height 25
click at [214, 155] on input "a. Adopt the framework to ensure its benefits are realized in the project." at bounding box center [214, 152] width 0 height 8
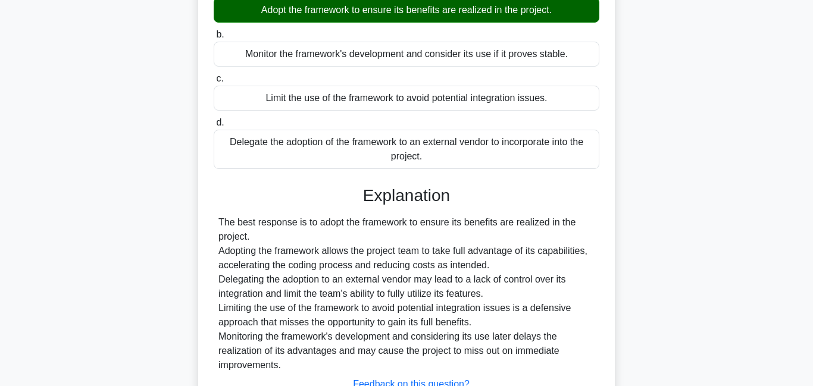
scroll to position [291, 0]
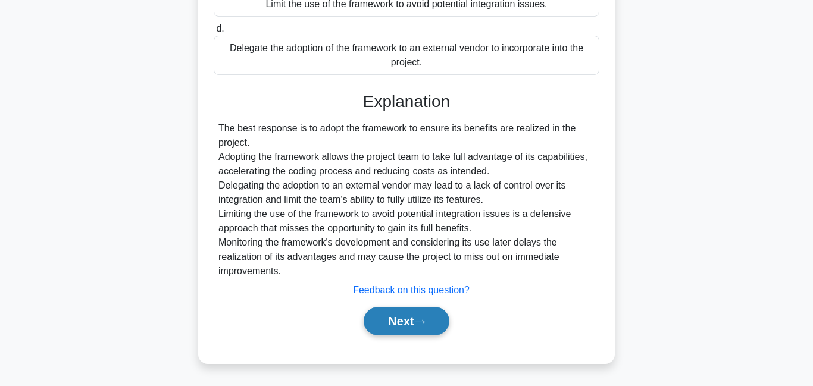
click at [399, 333] on button "Next" at bounding box center [405, 321] width 85 height 29
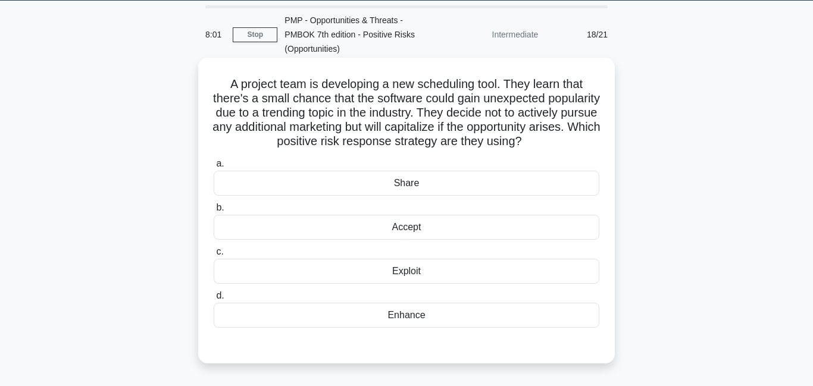
scroll to position [23, 0]
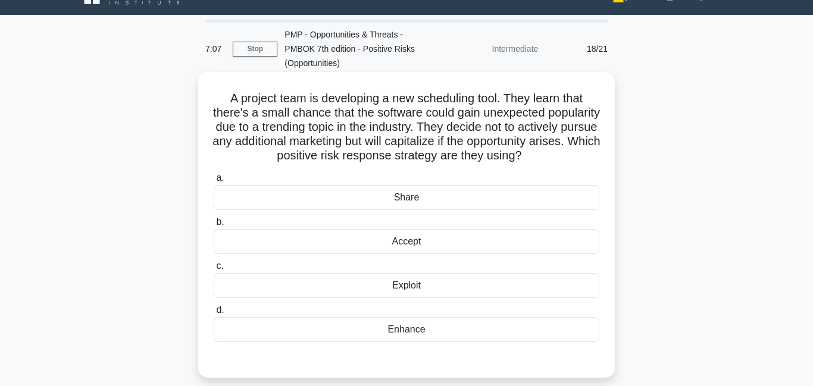
click at [370, 254] on div "Accept" at bounding box center [406, 241] width 385 height 25
click at [214, 226] on input "b. Accept" at bounding box center [214, 222] width 0 height 8
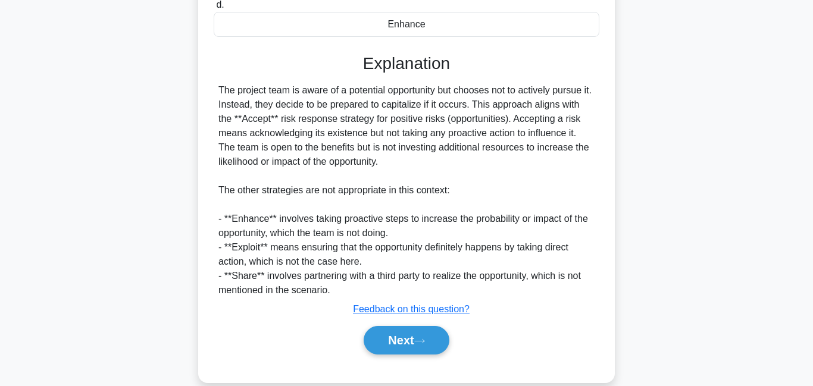
scroll to position [348, 0]
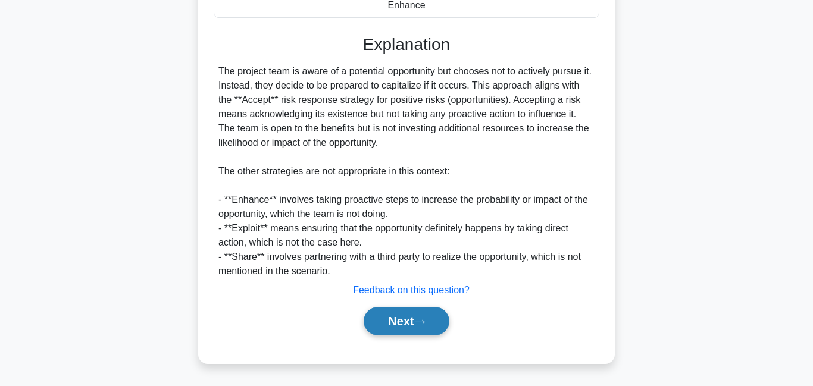
drag, startPoint x: 396, startPoint y: 318, endPoint x: 394, endPoint y: 311, distance: 7.4
click at [396, 316] on button "Next" at bounding box center [405, 321] width 85 height 29
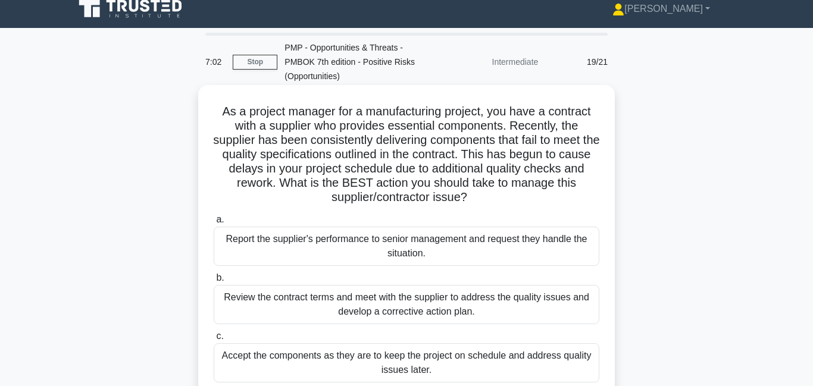
scroll to position [0, 0]
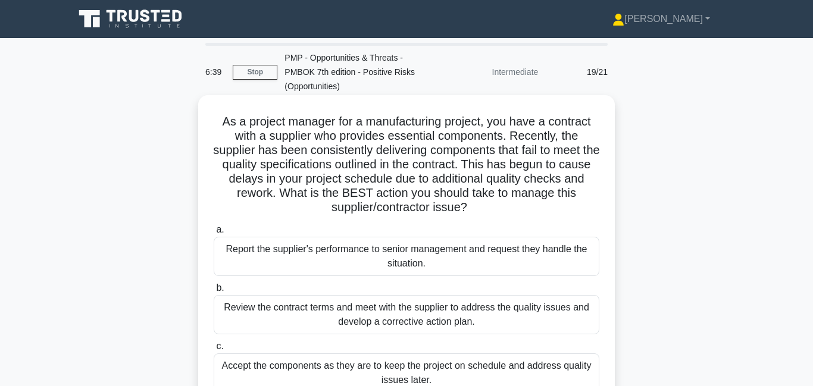
drag, startPoint x: 381, startPoint y: 175, endPoint x: 404, endPoint y: 216, distance: 46.6
click at [404, 215] on h5 "As a project manager for a manufacturing project, you have a contract with a su…" at bounding box center [406, 164] width 388 height 101
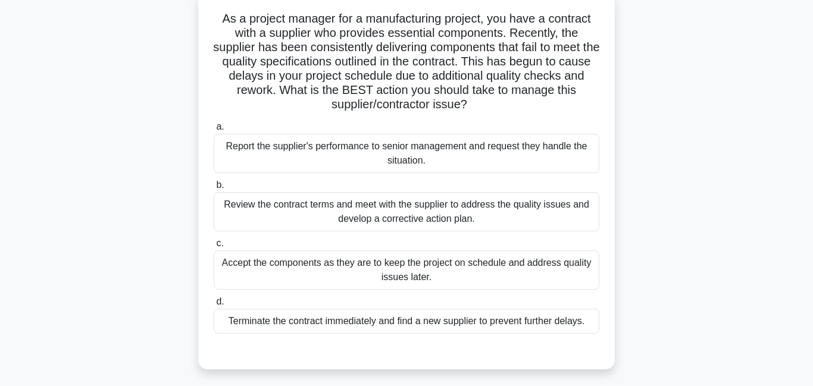
scroll to position [104, 0]
click at [286, 216] on div "Review the contract terms and meet with the supplier to address the quality iss…" at bounding box center [406, 211] width 385 height 39
click at [214, 189] on input "b. Review the contract terms and meet with the supplier to address the quality …" at bounding box center [214, 185] width 0 height 8
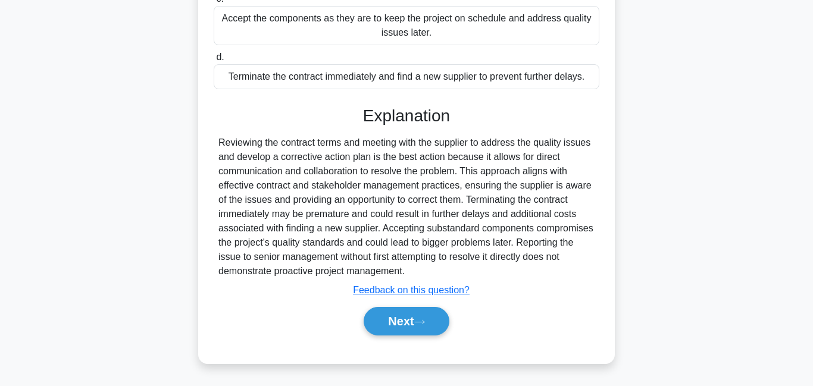
scroll to position [348, 0]
click at [399, 318] on button "Next" at bounding box center [405, 321] width 85 height 29
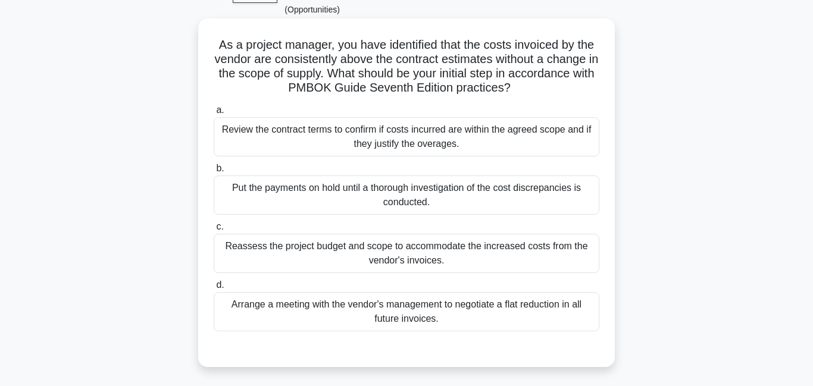
scroll to position [77, 0]
click at [343, 142] on div "Review the contract terms to confirm if costs incurred are within the agreed sc…" at bounding box center [406, 136] width 385 height 39
click at [214, 114] on input "a. Review the contract terms to confirm if costs incurred are within the agreed…" at bounding box center [214, 110] width 0 height 8
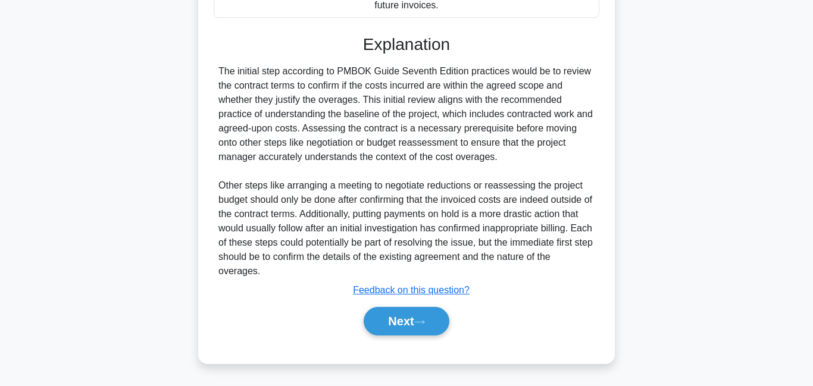
scroll to position [391, 0]
click at [413, 316] on button "Next" at bounding box center [405, 321] width 85 height 29
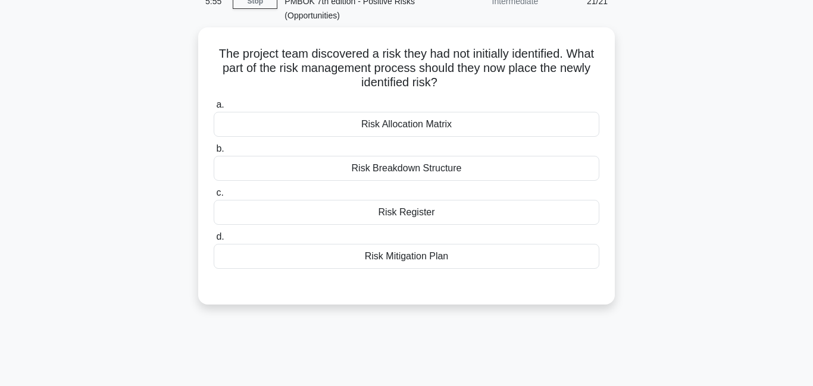
scroll to position [54, 0]
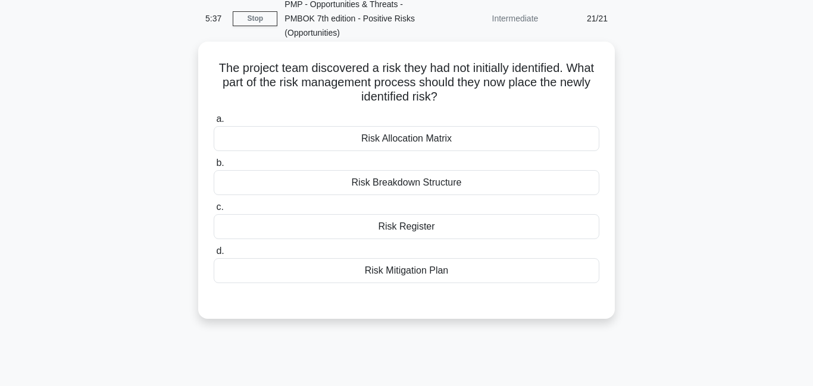
click at [375, 231] on div "Risk Register" at bounding box center [406, 226] width 385 height 25
click at [214, 211] on input "c. Risk Register" at bounding box center [214, 207] width 0 height 8
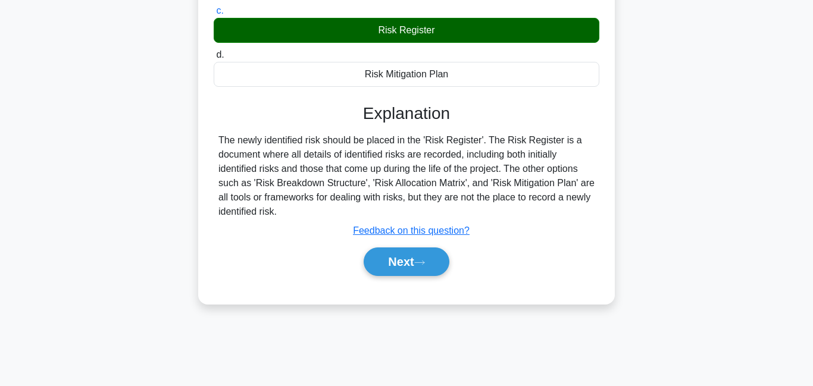
scroll to position [256, 0]
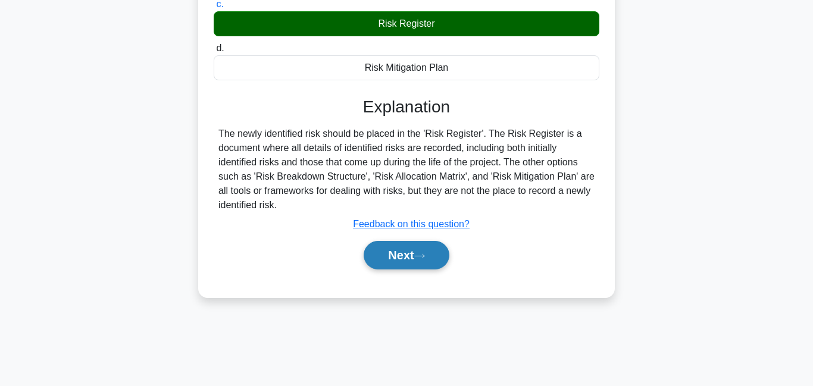
click at [388, 255] on button "Next" at bounding box center [405, 255] width 85 height 29
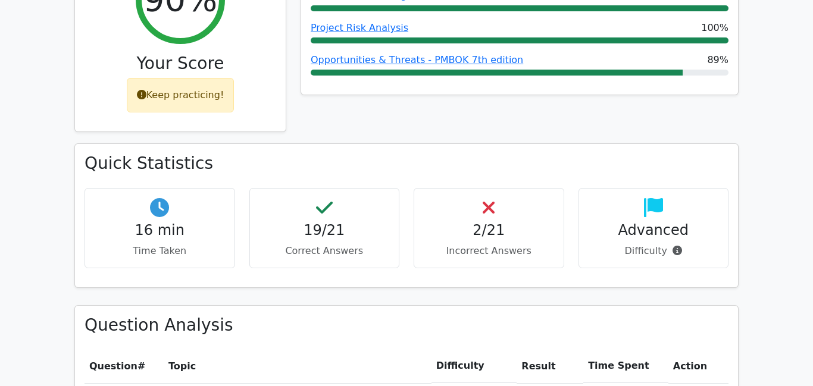
scroll to position [288, 0]
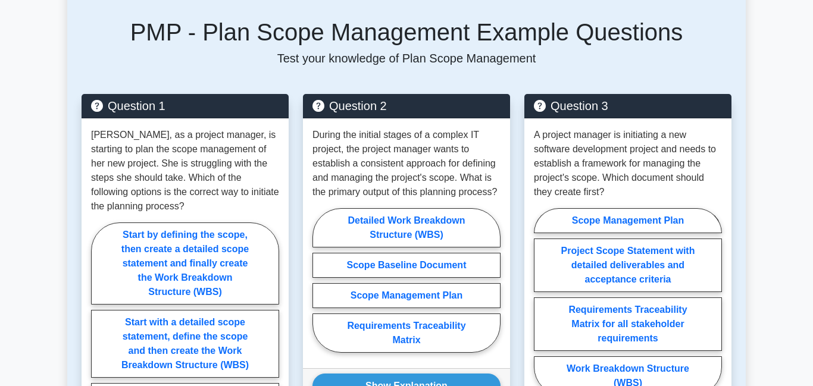
scroll to position [1106, 0]
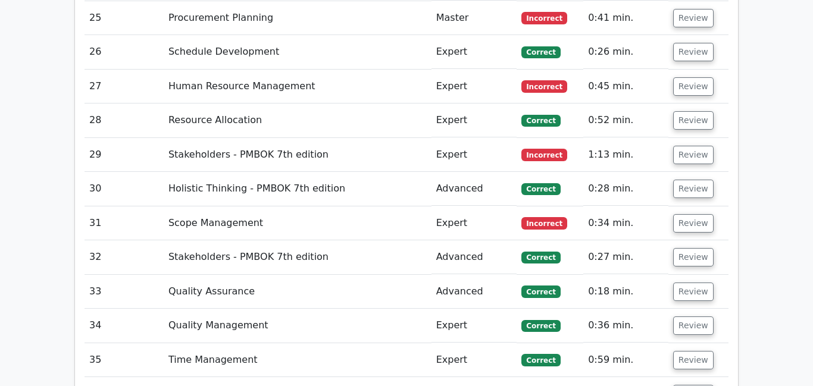
scroll to position [3351, 0]
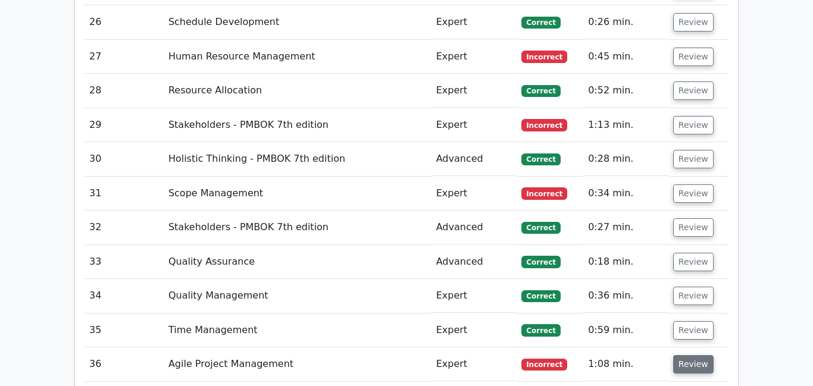
click at [681, 355] on button "Review" at bounding box center [693, 364] width 40 height 18
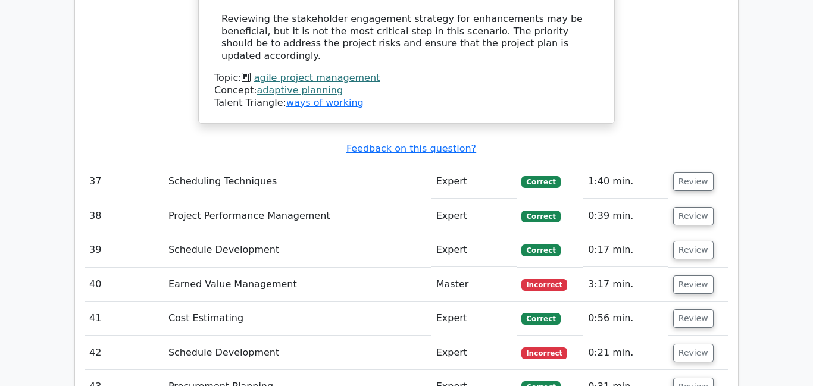
scroll to position [4340, 0]
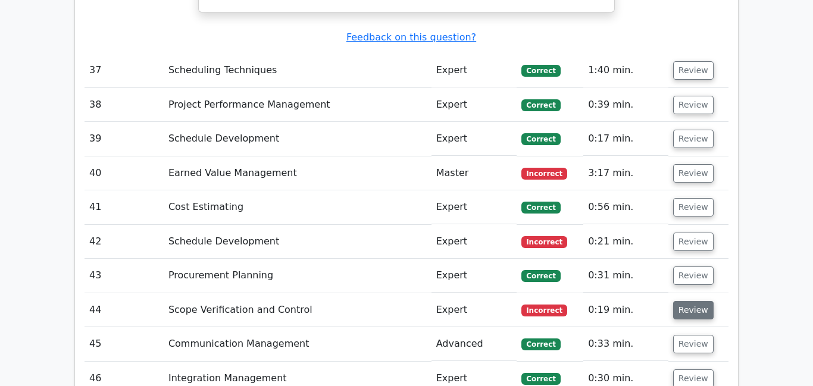
click at [676, 301] on button "Review" at bounding box center [693, 310] width 40 height 18
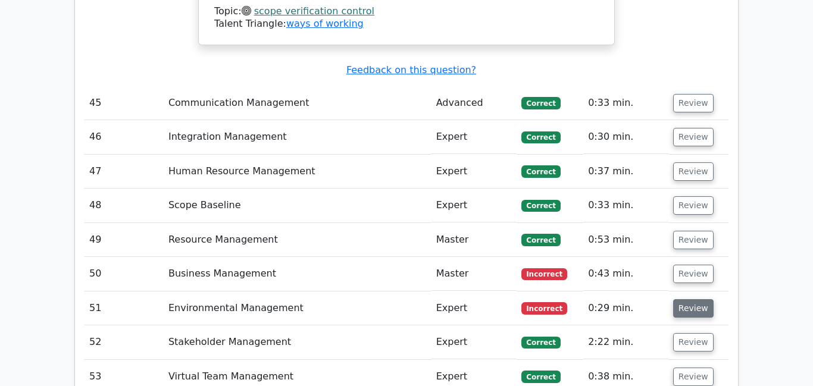
scroll to position [4999, 0]
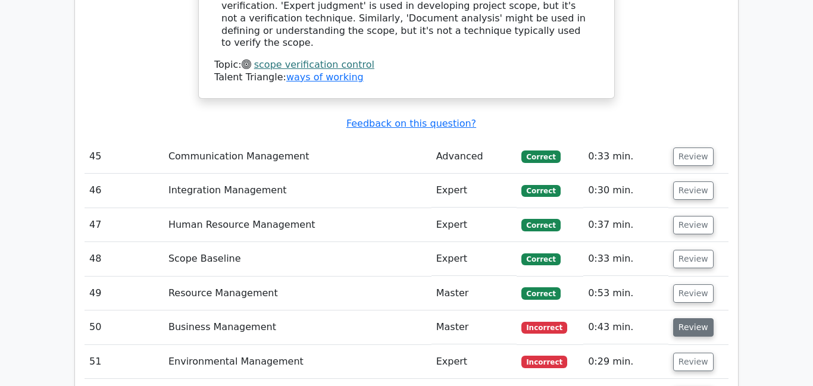
click at [673, 318] on button "Review" at bounding box center [693, 327] width 40 height 18
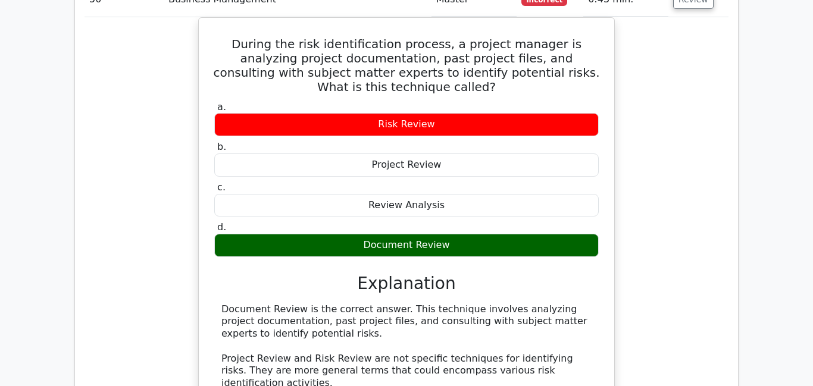
scroll to position [5393, 0]
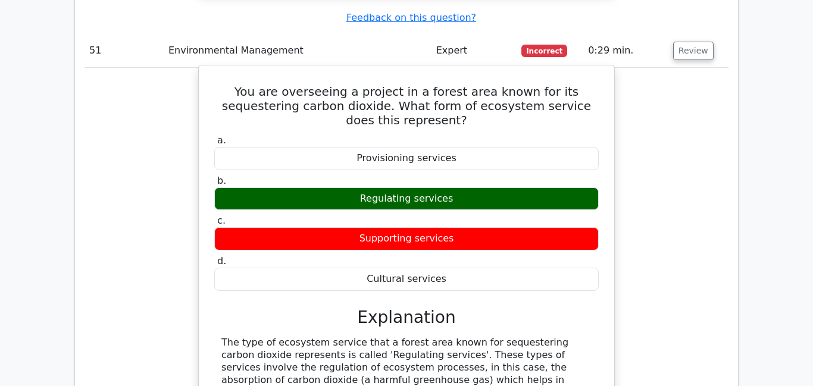
scroll to position [5828, 0]
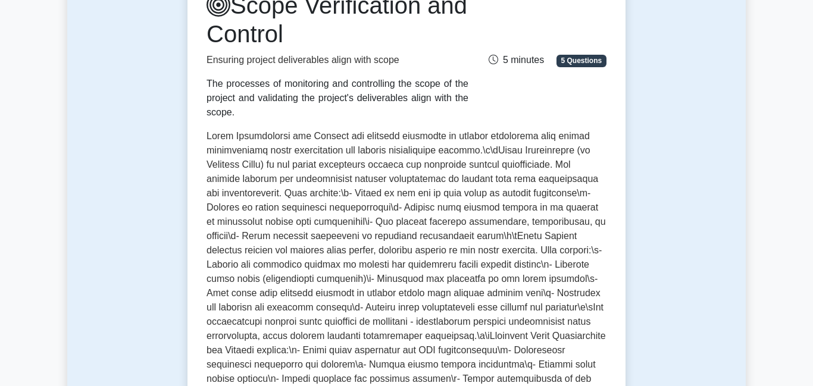
scroll to position [178, 0]
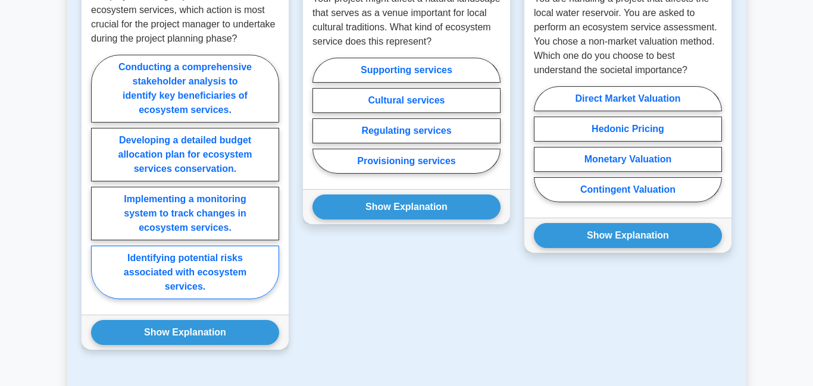
scroll to position [1078, 0]
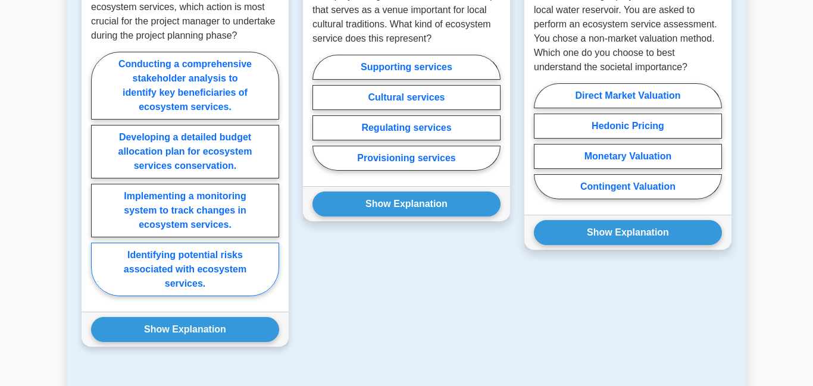
click at [143, 282] on label "Identifying potential risks associated with ecosystem services." at bounding box center [185, 270] width 188 height 54
click at [99, 181] on input "Identifying potential risks associated with ecosystem services." at bounding box center [95, 178] width 8 height 8
radio input "true"
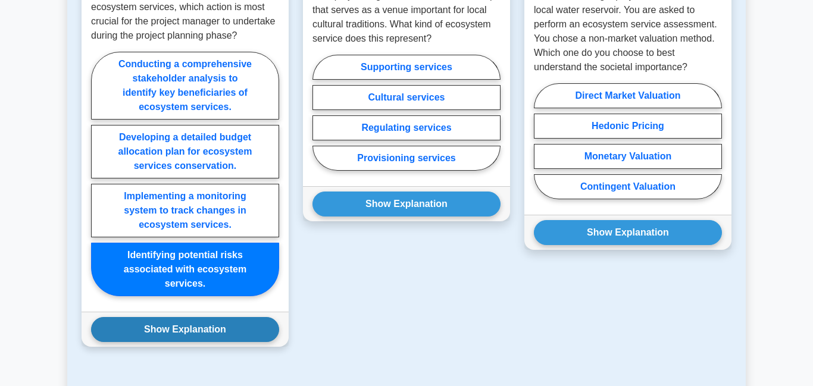
click at [170, 324] on button "Show Explanation" at bounding box center [185, 329] width 188 height 25
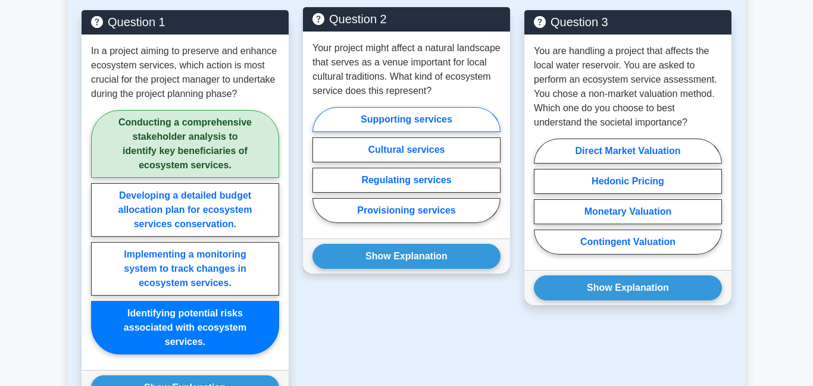
scroll to position [986, 0]
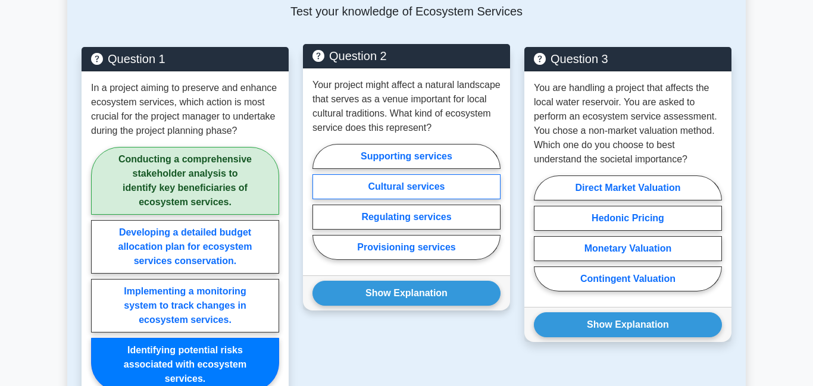
click at [422, 187] on label "Cultural services" at bounding box center [406, 186] width 188 height 25
click at [320, 202] on input "Cultural services" at bounding box center [316, 206] width 8 height 8
radio input "true"
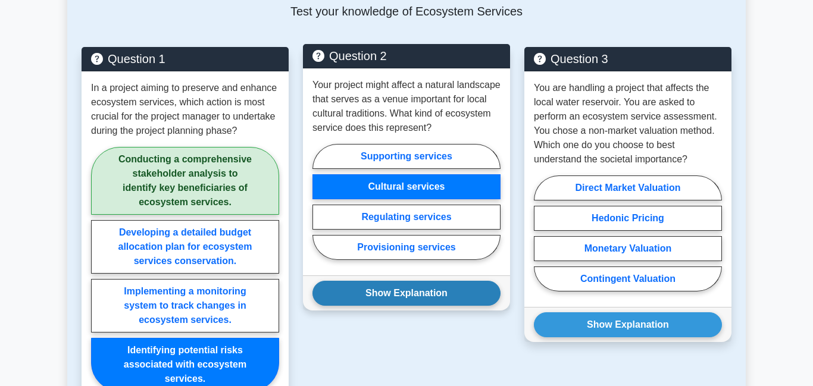
click at [410, 302] on button "Show Explanation" at bounding box center [406, 293] width 188 height 25
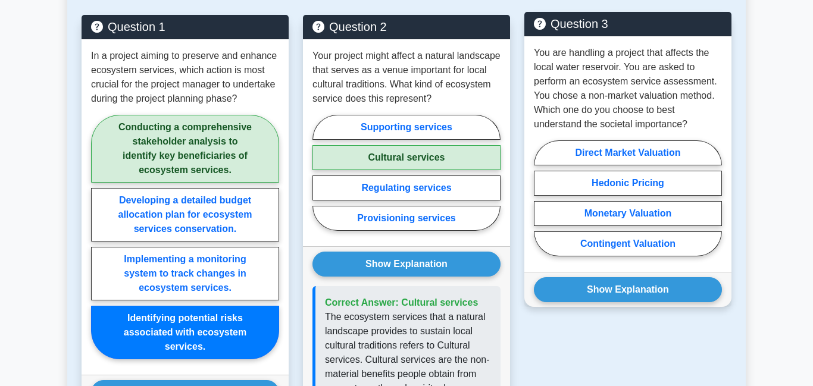
scroll to position [1024, 0]
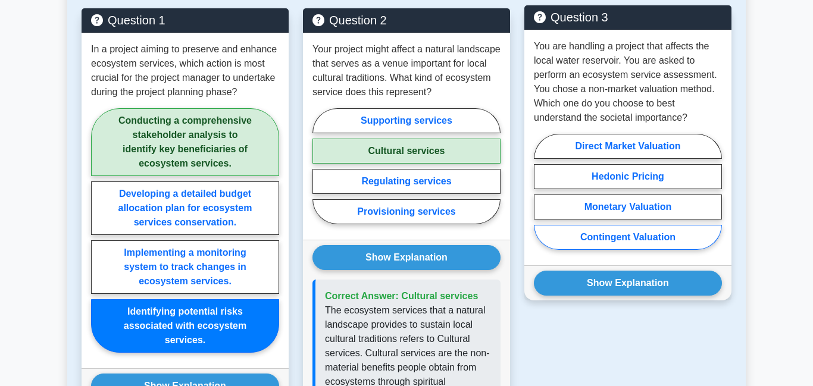
click at [654, 240] on label "Contingent Valuation" at bounding box center [628, 237] width 188 height 25
click at [541, 199] on input "Contingent Valuation" at bounding box center [538, 196] width 8 height 8
radio input "true"
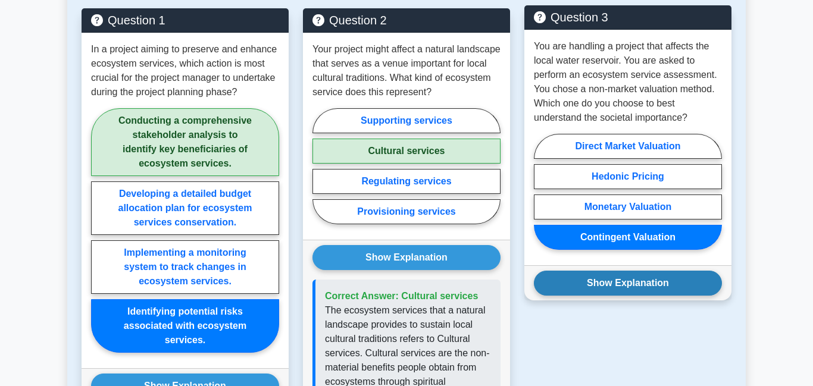
click at [657, 286] on button "Show Explanation" at bounding box center [628, 283] width 188 height 25
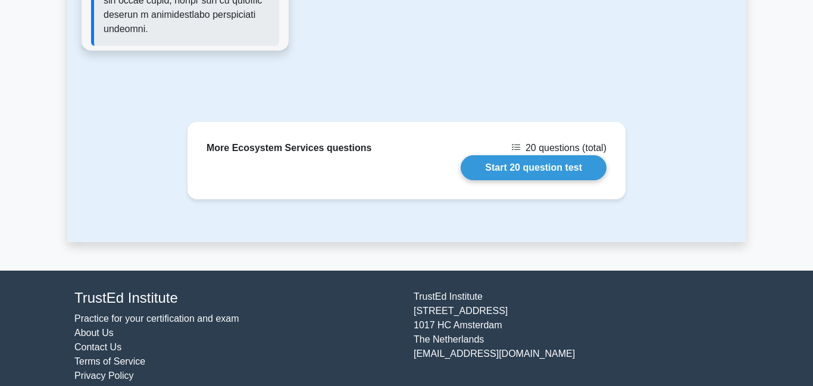
scroll to position [1979, 0]
